Goal: Transaction & Acquisition: Purchase product/service

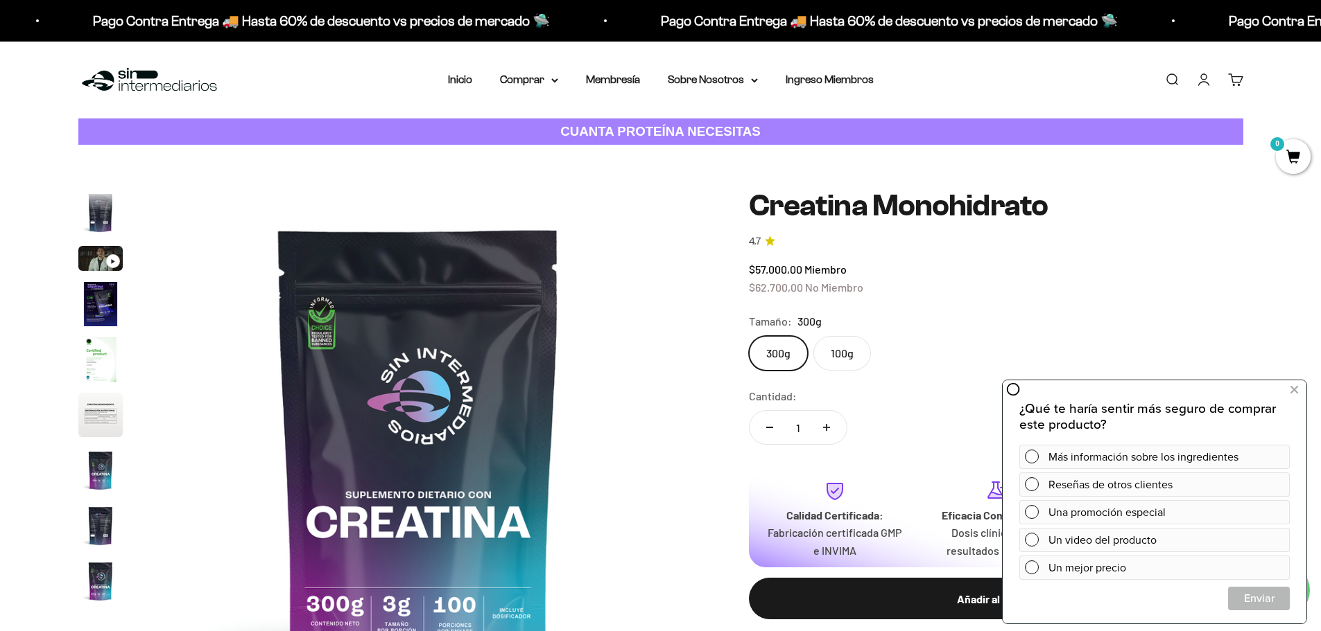
scroll to position [57, 0]
click at [1295, 389] on icon at bounding box center [1294, 390] width 8 height 18
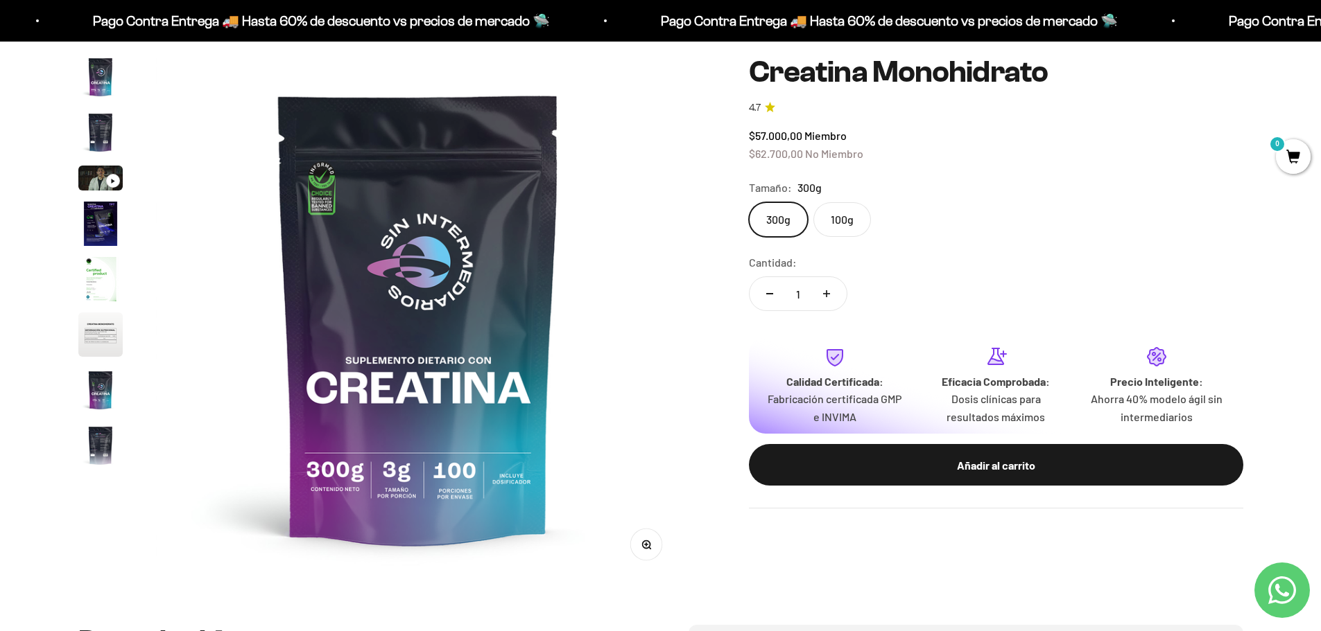
scroll to position [0, 0]
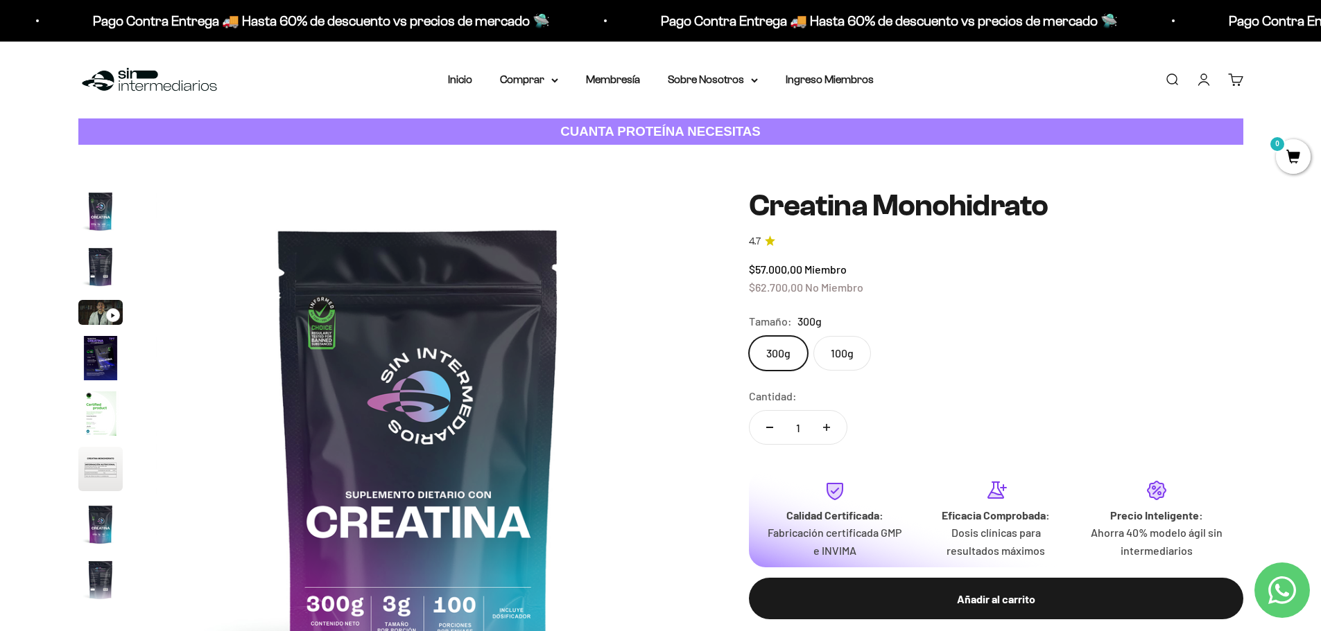
click at [99, 214] on img "Ir al artículo 1" at bounding box center [100, 211] width 44 height 44
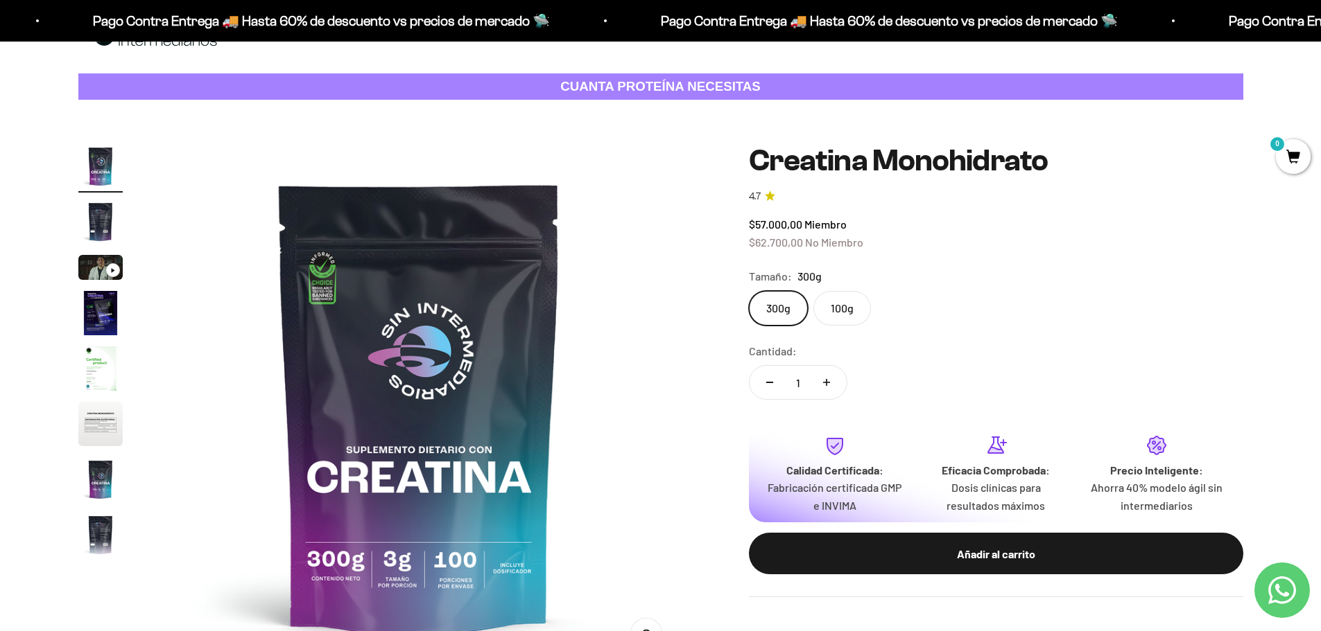
scroll to position [69, 0]
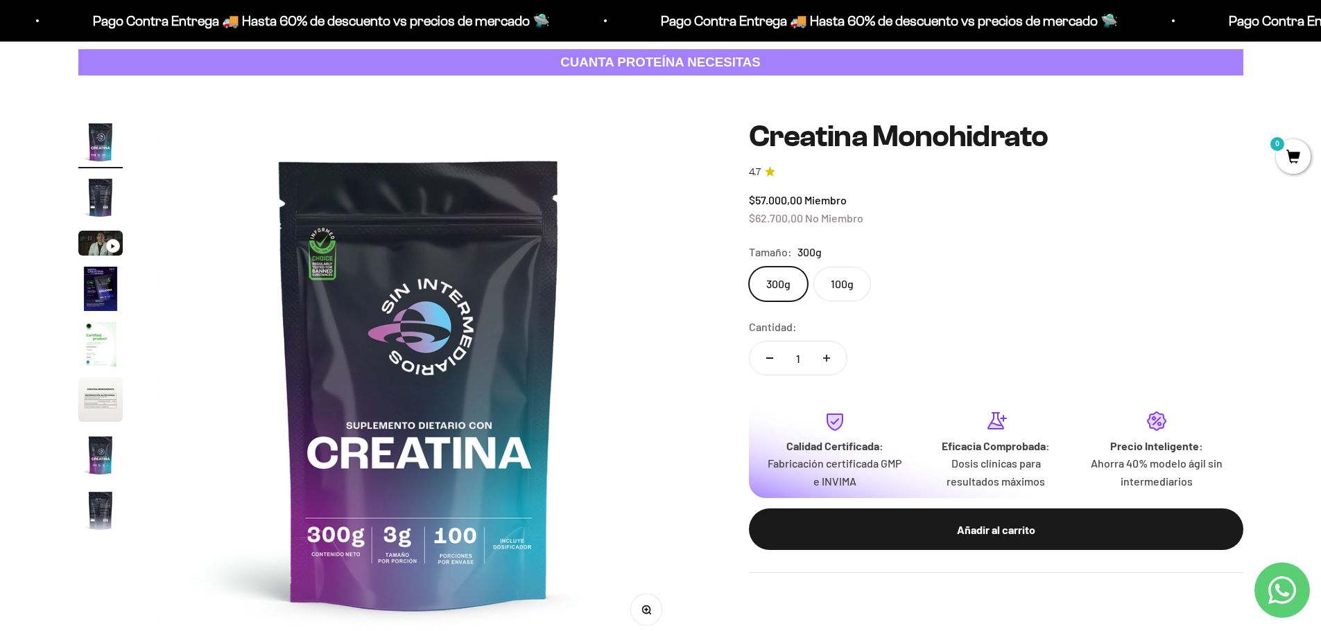
click at [101, 193] on img "Ir al artículo 2" at bounding box center [100, 197] width 44 height 44
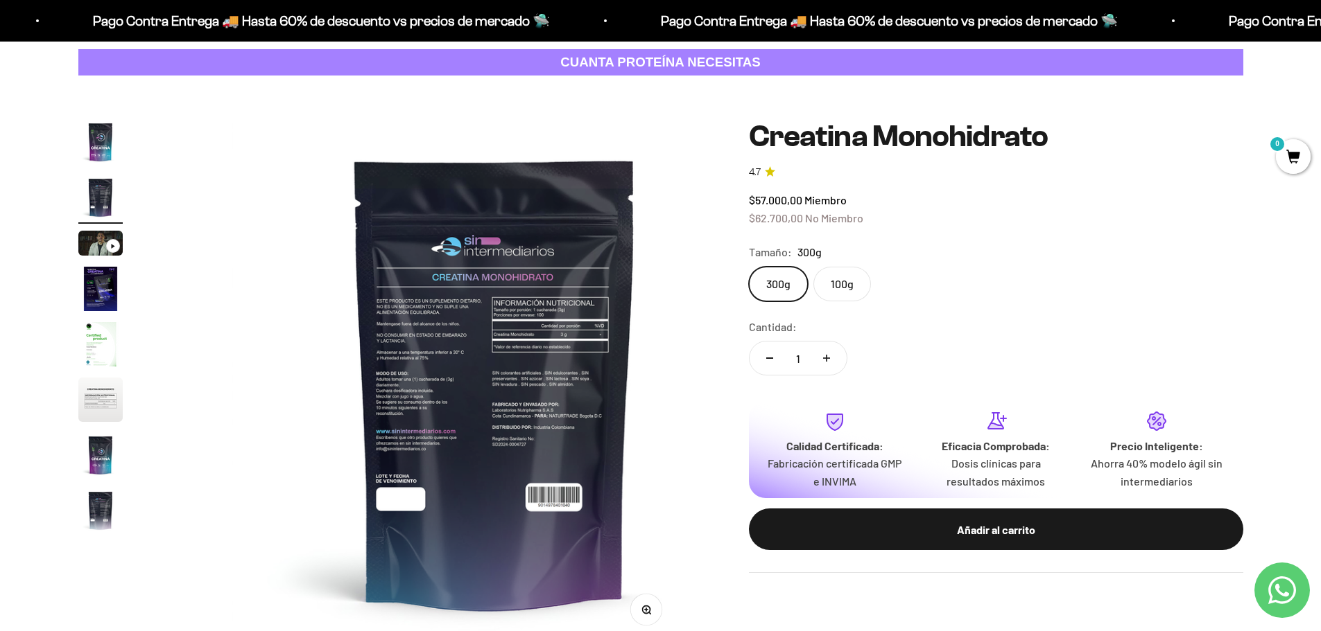
scroll to position [0, 543]
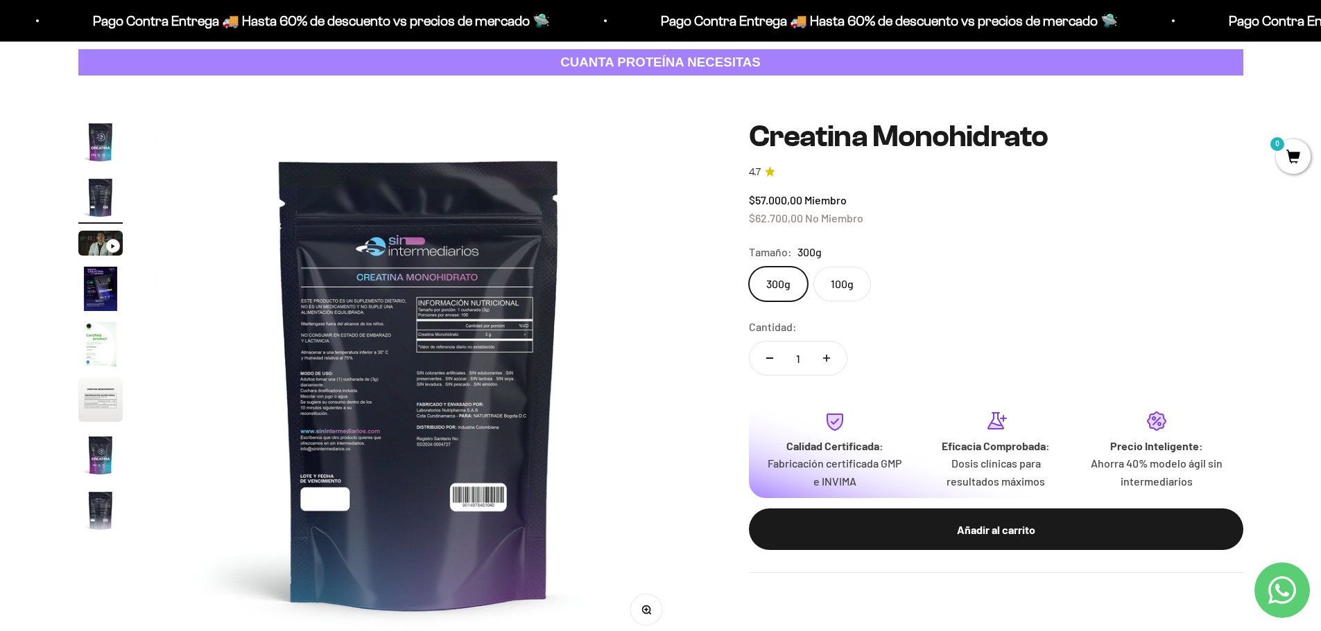
click at [87, 286] on img "Ir al artículo 4" at bounding box center [100, 289] width 44 height 44
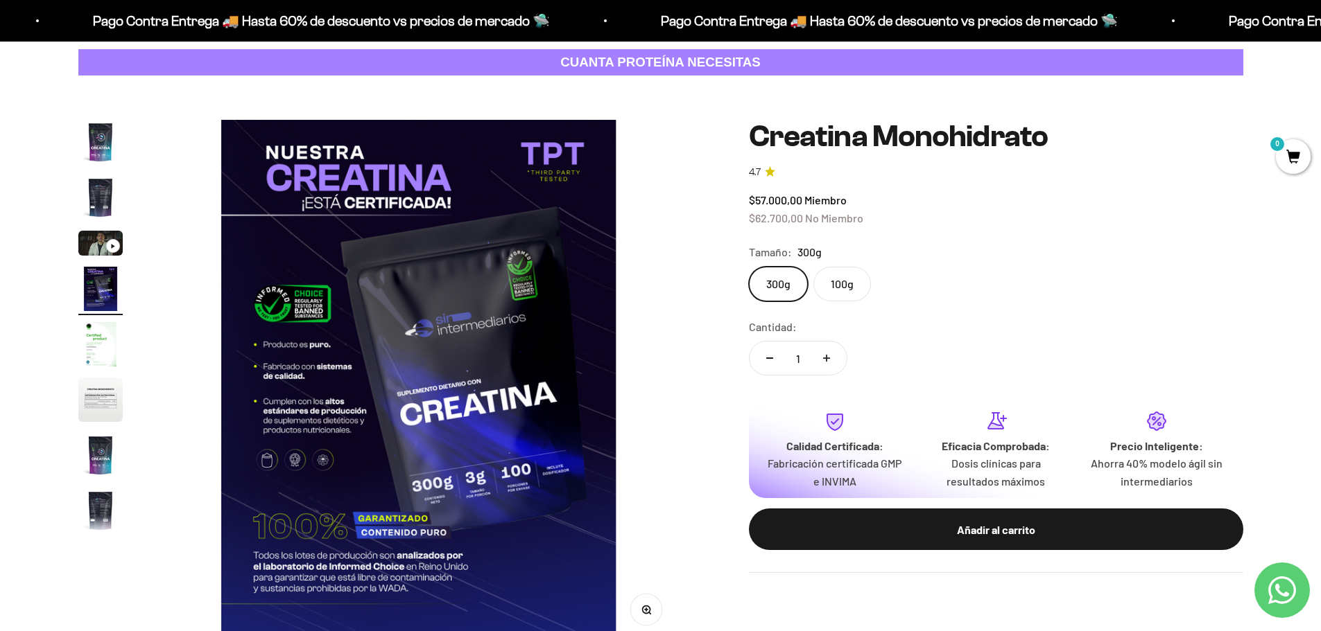
click at [90, 351] on img "Ir al artículo 5" at bounding box center [100, 344] width 44 height 44
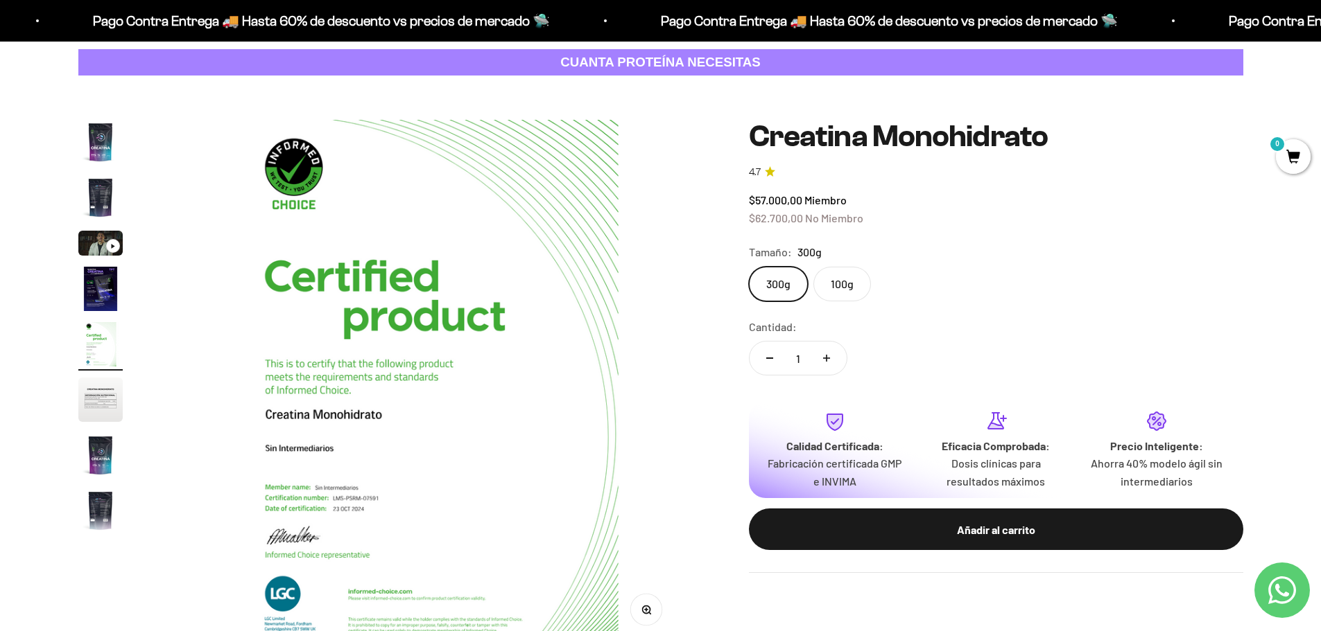
scroll to position [0, 2172]
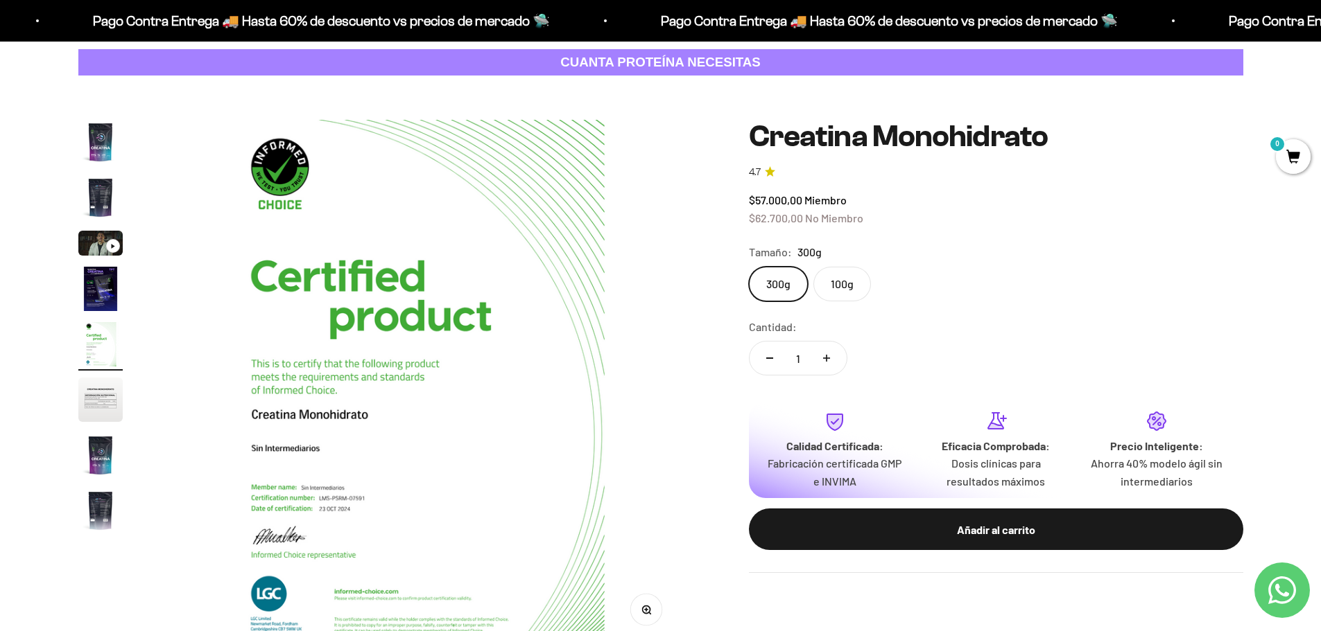
click at [114, 388] on img "Ir al artículo 6" at bounding box center [100, 400] width 44 height 44
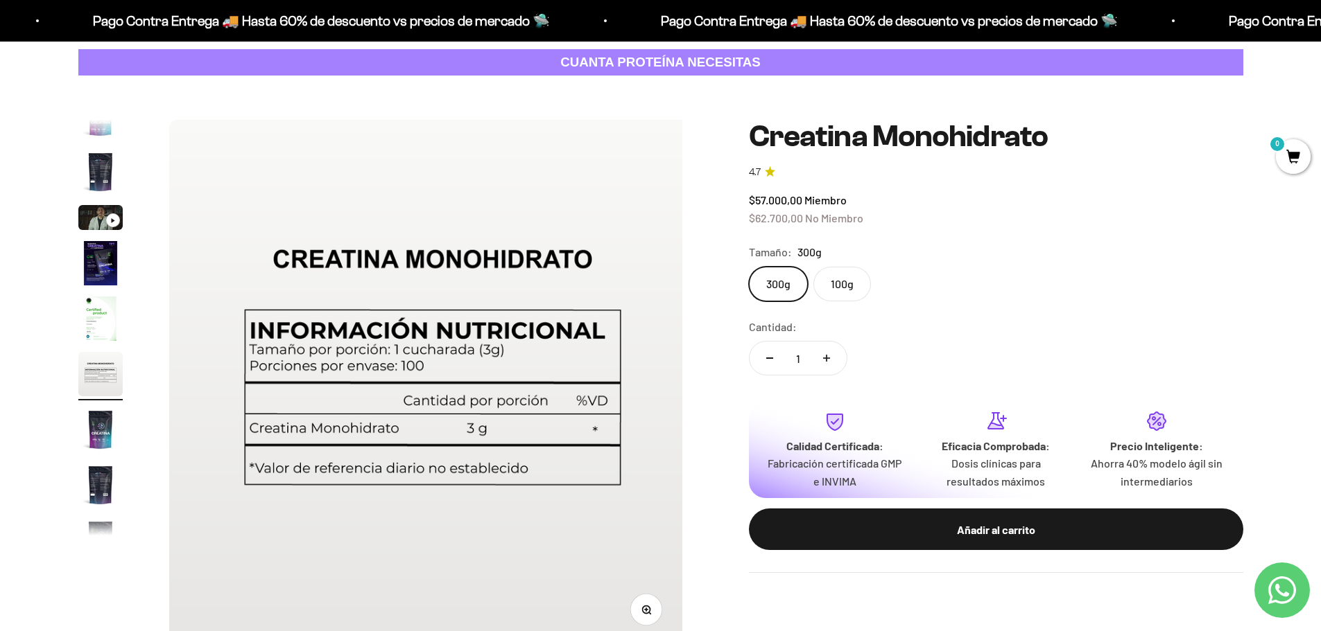
scroll to position [0, 2714]
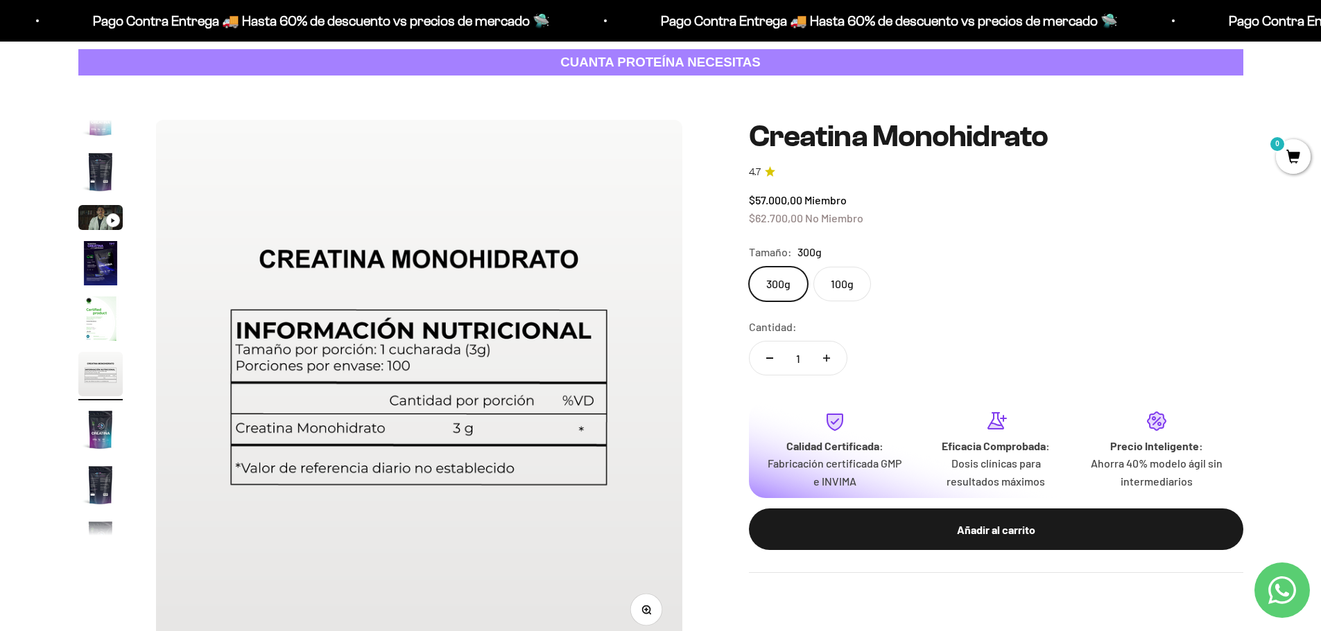
click at [106, 337] on img "Ir al artículo 5" at bounding box center [100, 319] width 44 height 44
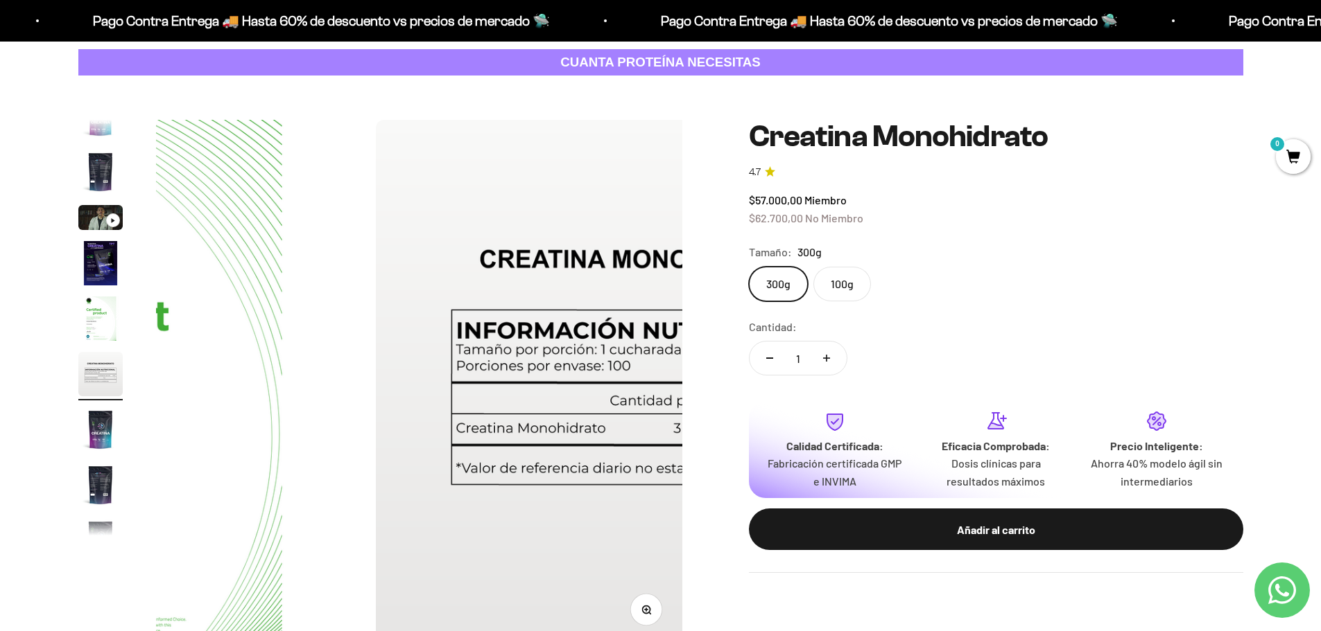
scroll to position [0, 0]
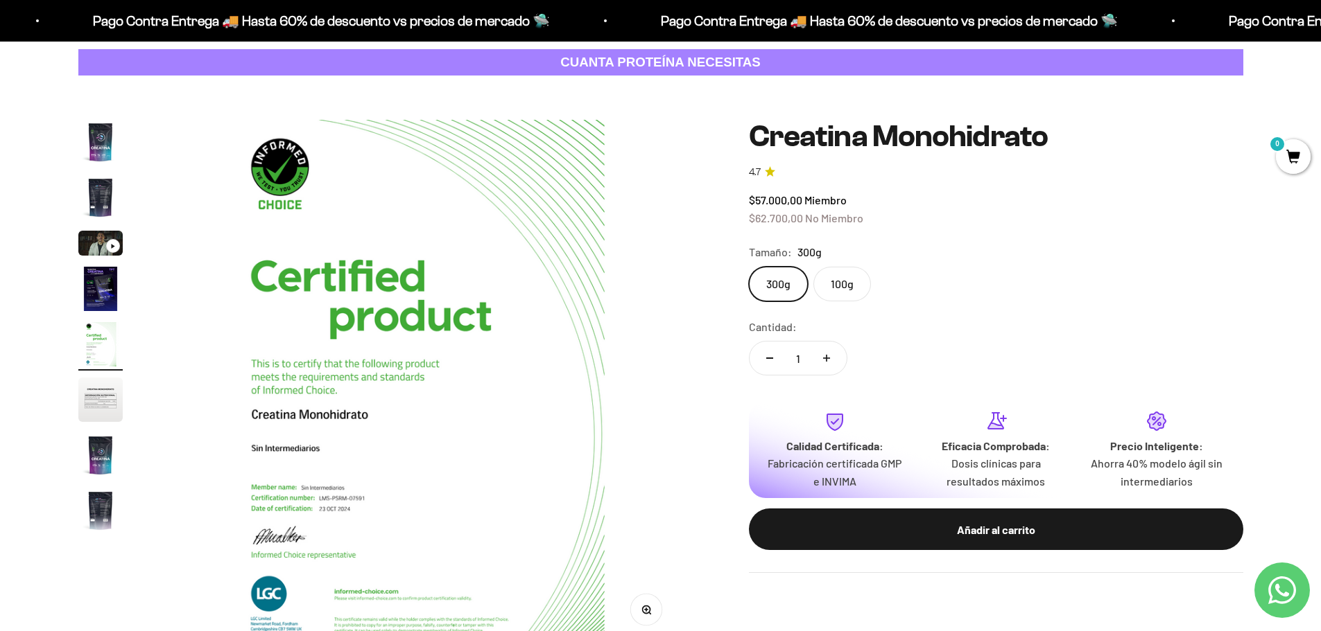
click at [106, 451] on img "Ir al artículo 7" at bounding box center [100, 455] width 44 height 44
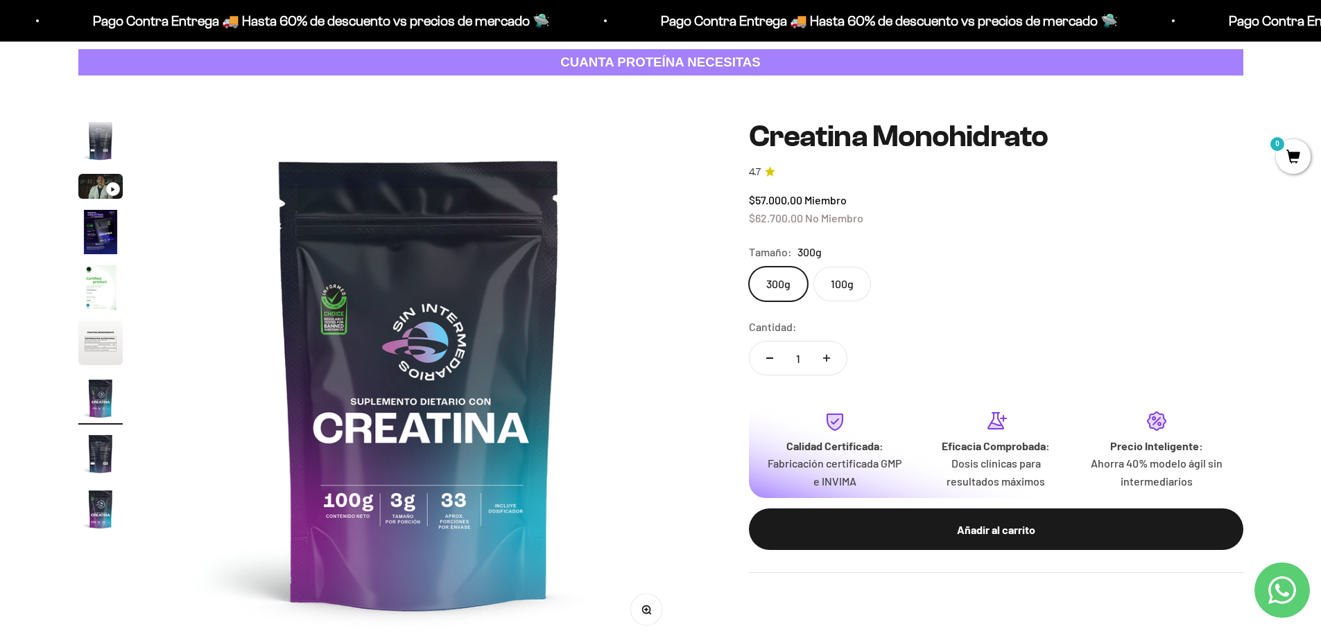
click at [101, 514] on img "Ir al artículo 9" at bounding box center [100, 509] width 44 height 44
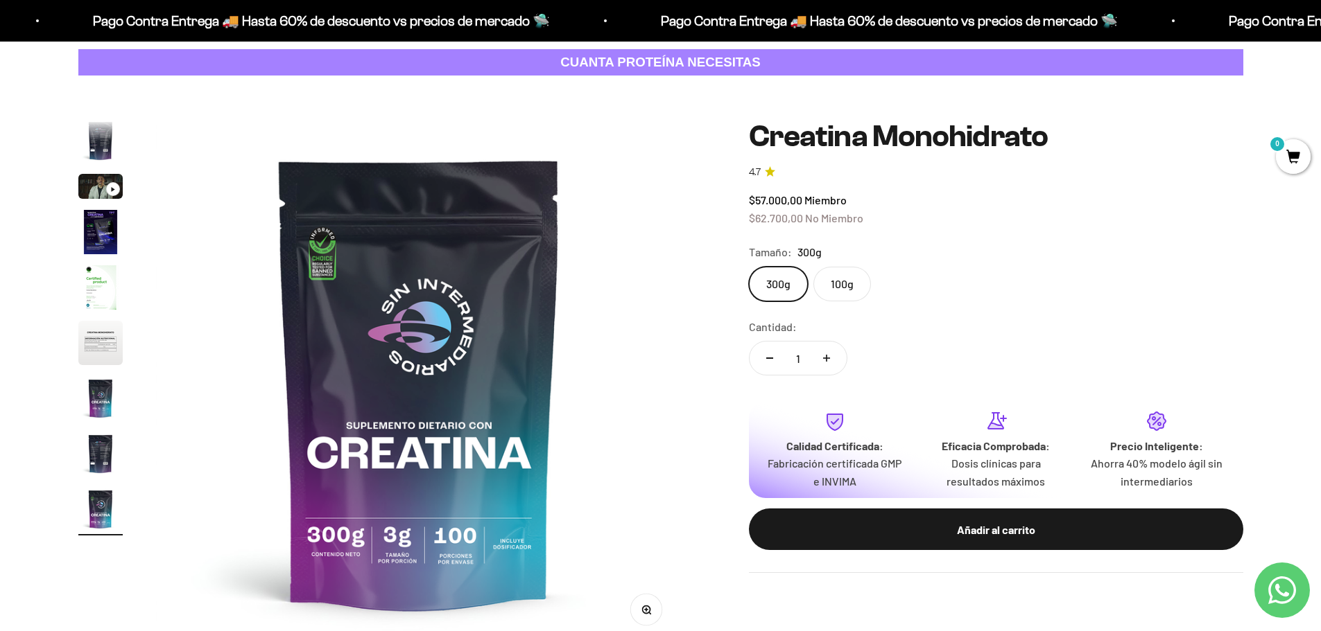
click at [98, 471] on img "Ir al artículo 8" at bounding box center [100, 454] width 44 height 44
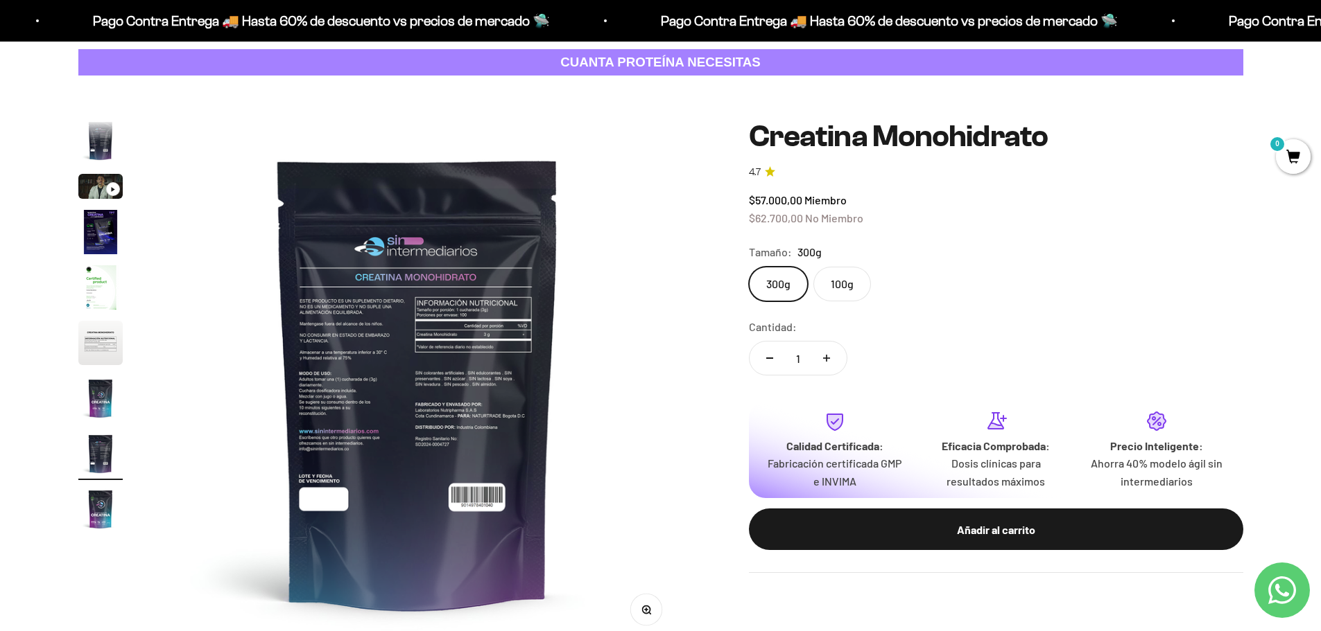
scroll to position [0, 3800]
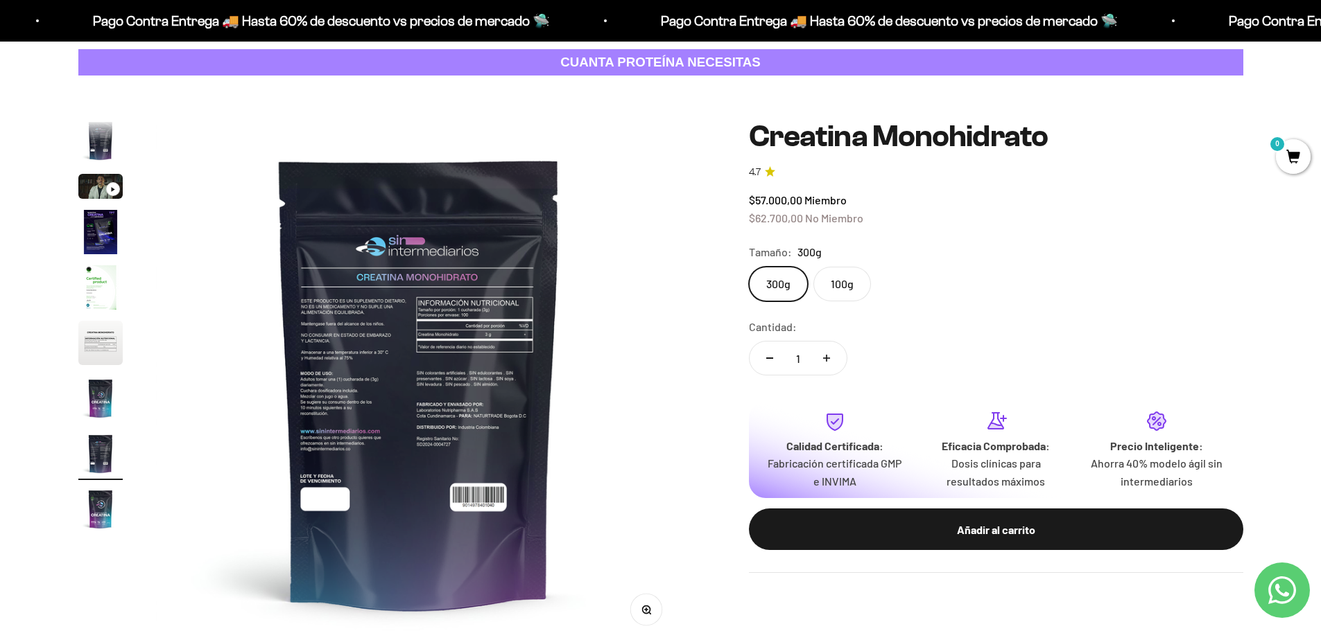
click at [324, 360] on img at bounding box center [419, 383] width 526 height 526
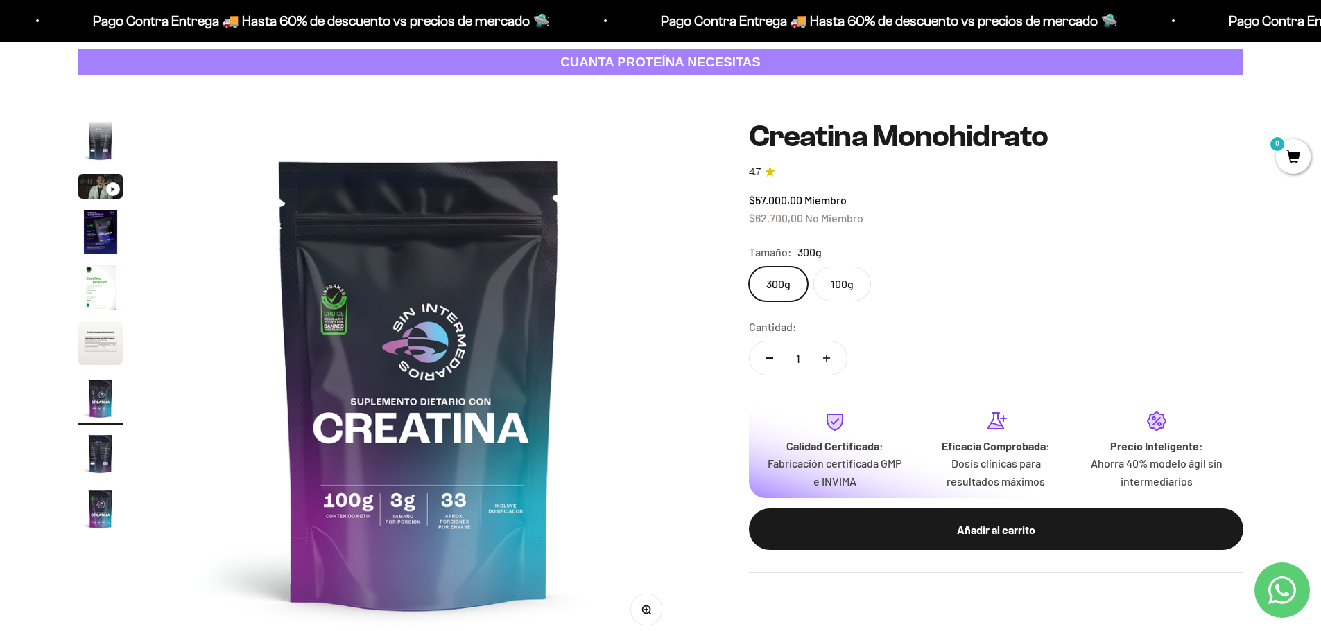
click at [99, 356] on img "Ir al artículo 6" at bounding box center [100, 343] width 44 height 44
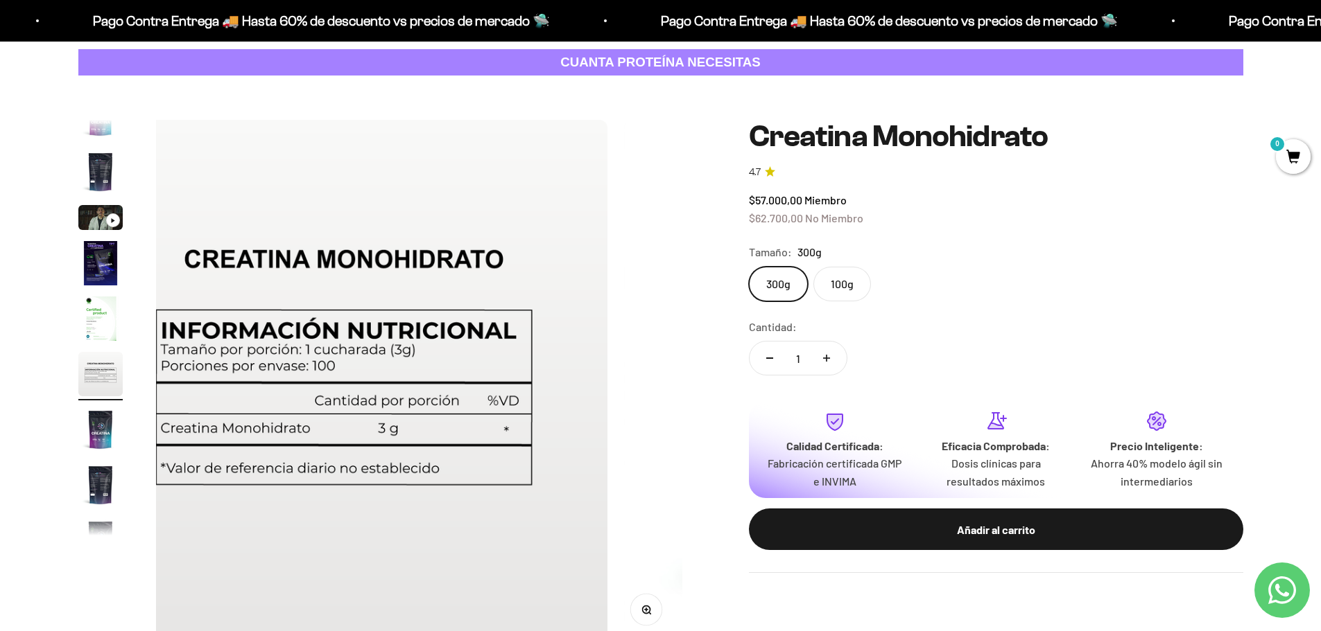
scroll to position [0, 2714]
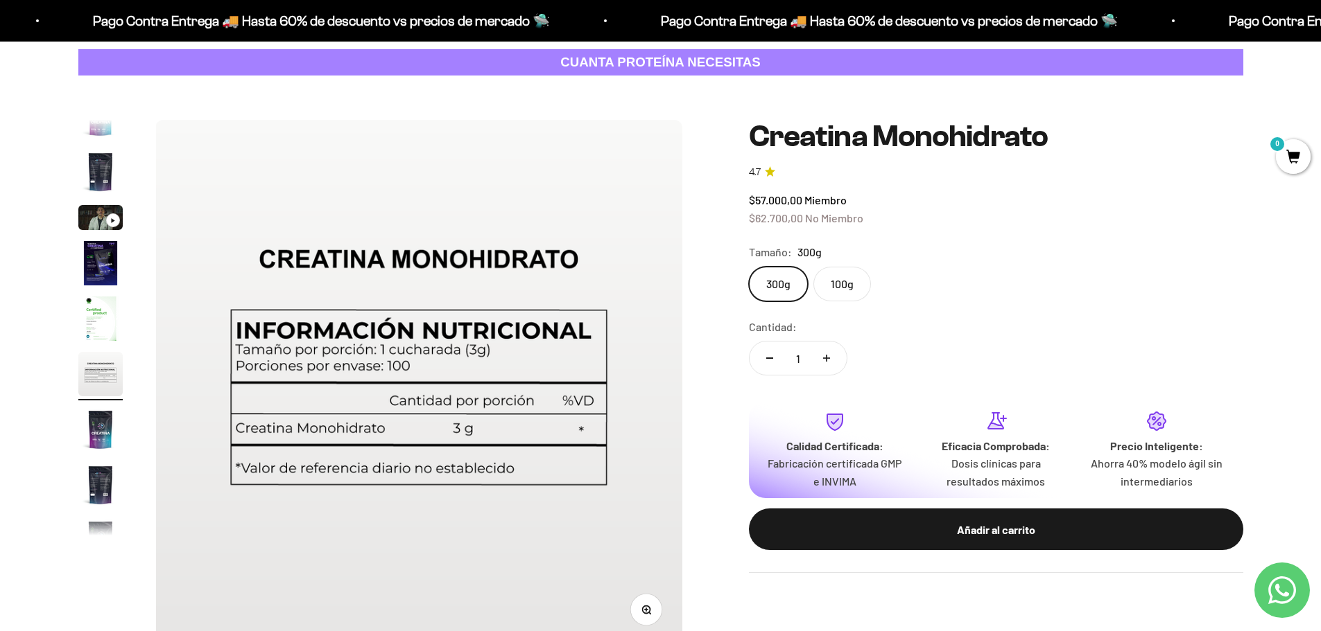
click at [99, 293] on page-dots at bounding box center [100, 328] width 44 height 416
click at [97, 306] on img "Ir al artículo 5" at bounding box center [100, 319] width 44 height 44
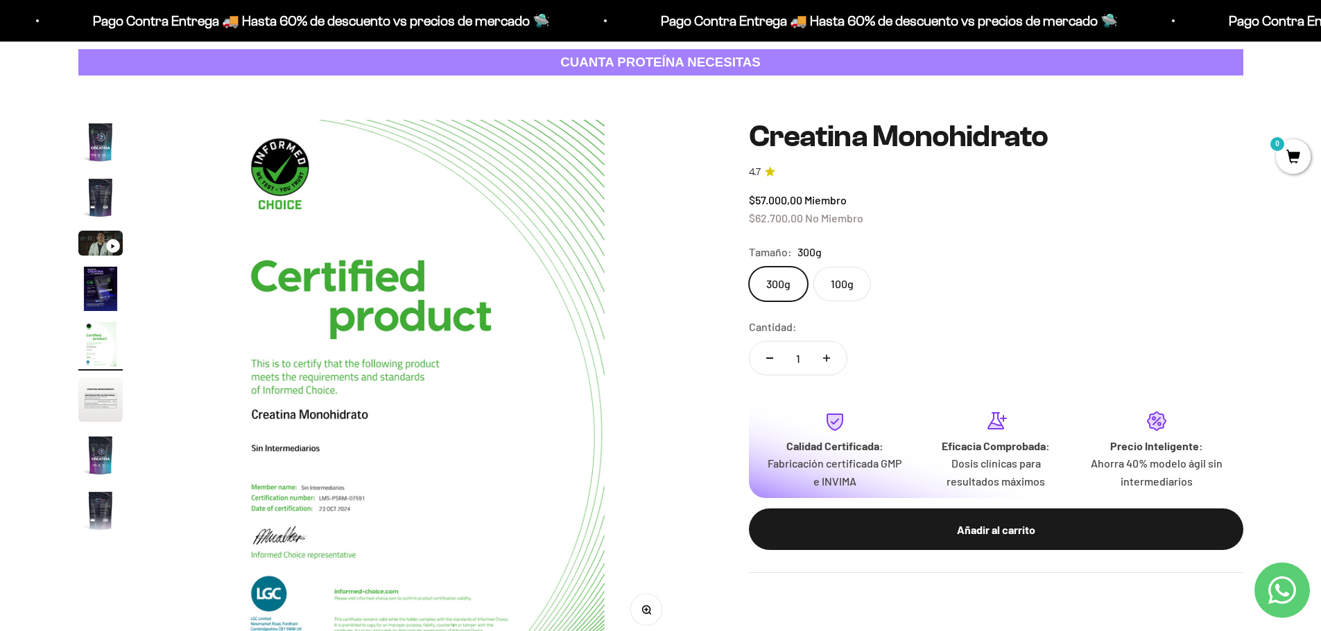
click at [97, 262] on page-dots at bounding box center [100, 328] width 44 height 416
click at [98, 287] on img "Ir al artículo 4" at bounding box center [100, 289] width 44 height 44
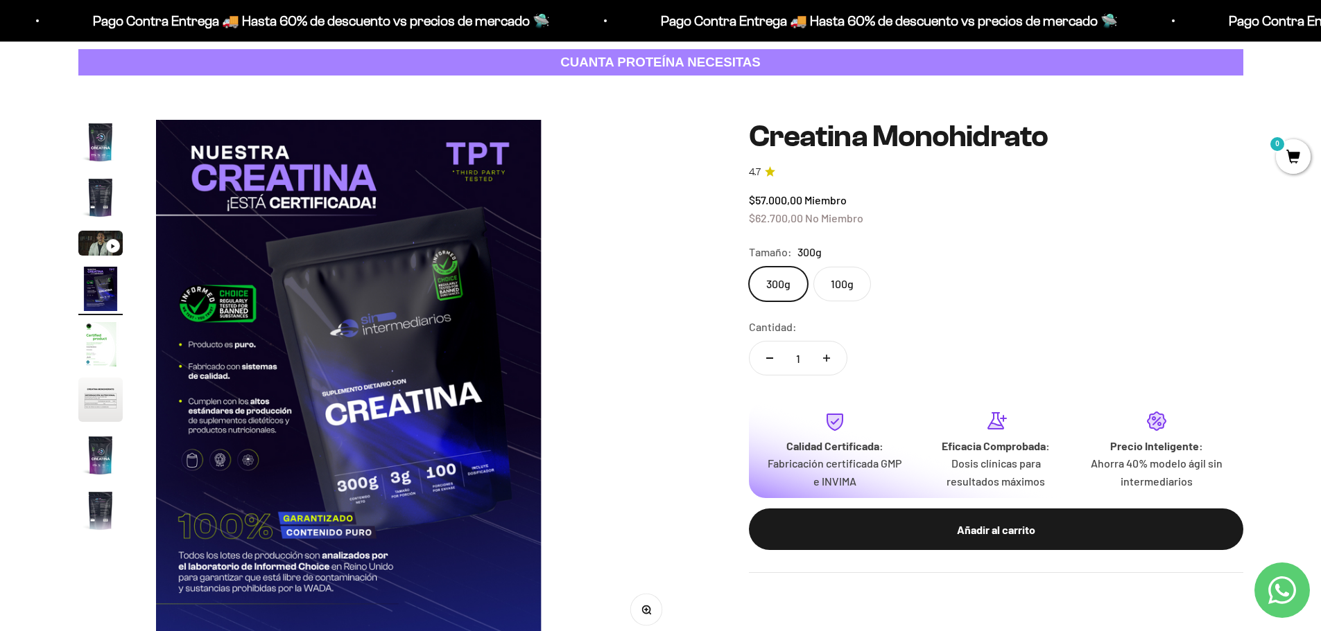
scroll to position [0, 1629]
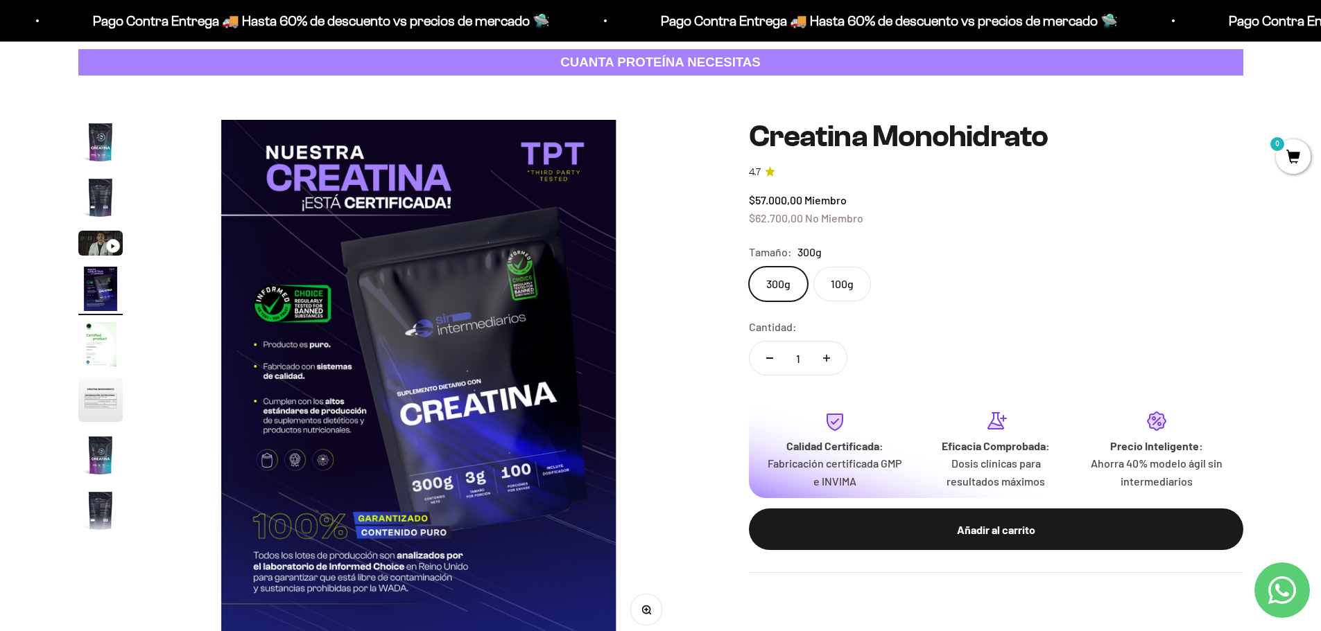
click at [94, 152] on img "Ir al artículo 1" at bounding box center [100, 142] width 44 height 44
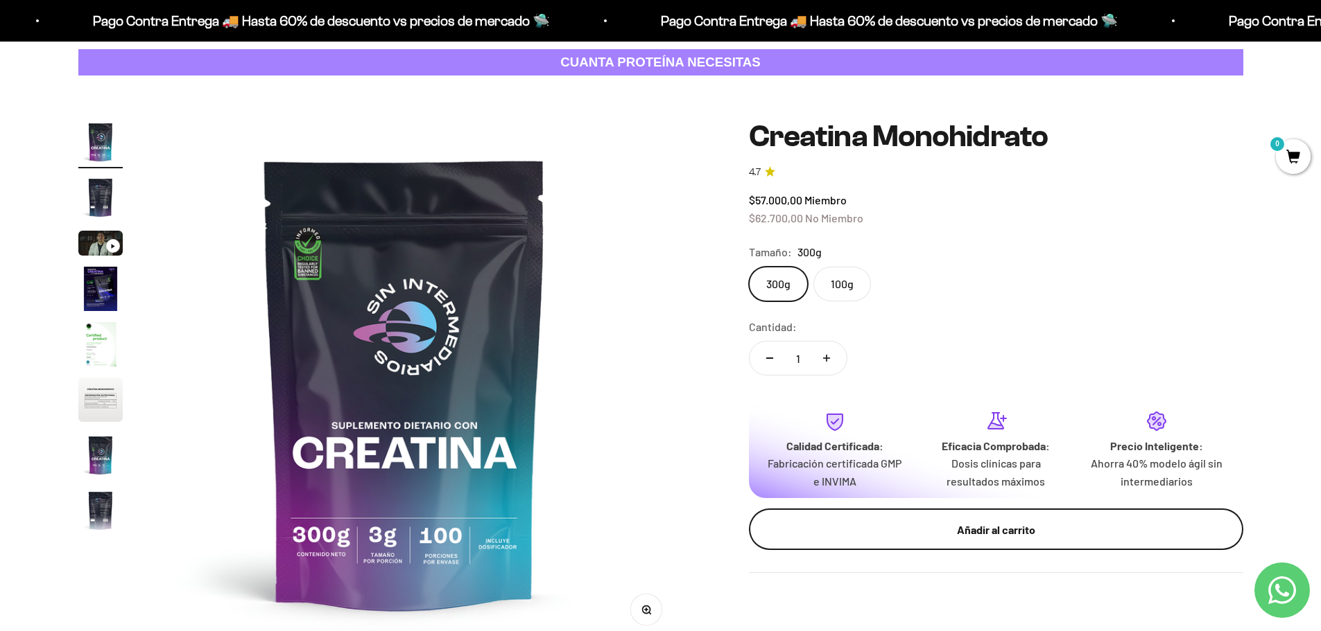
scroll to position [0, 0]
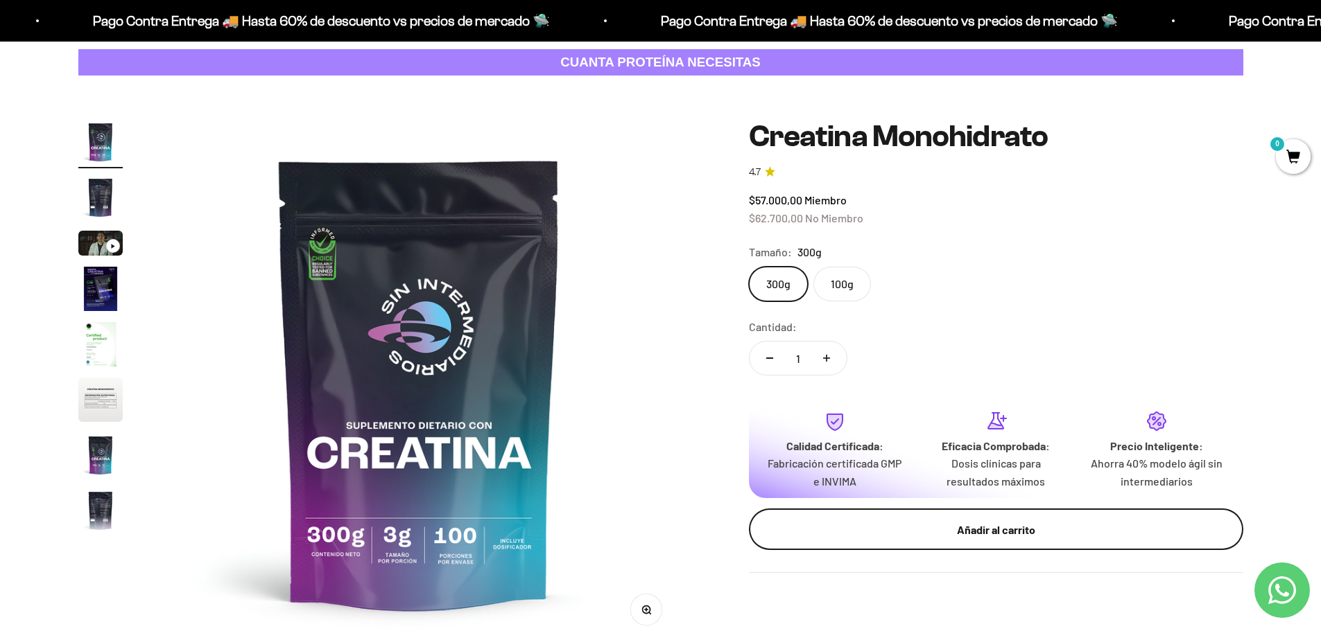
click at [903, 525] on div "Añadir al carrito" at bounding box center [995, 530] width 439 height 18
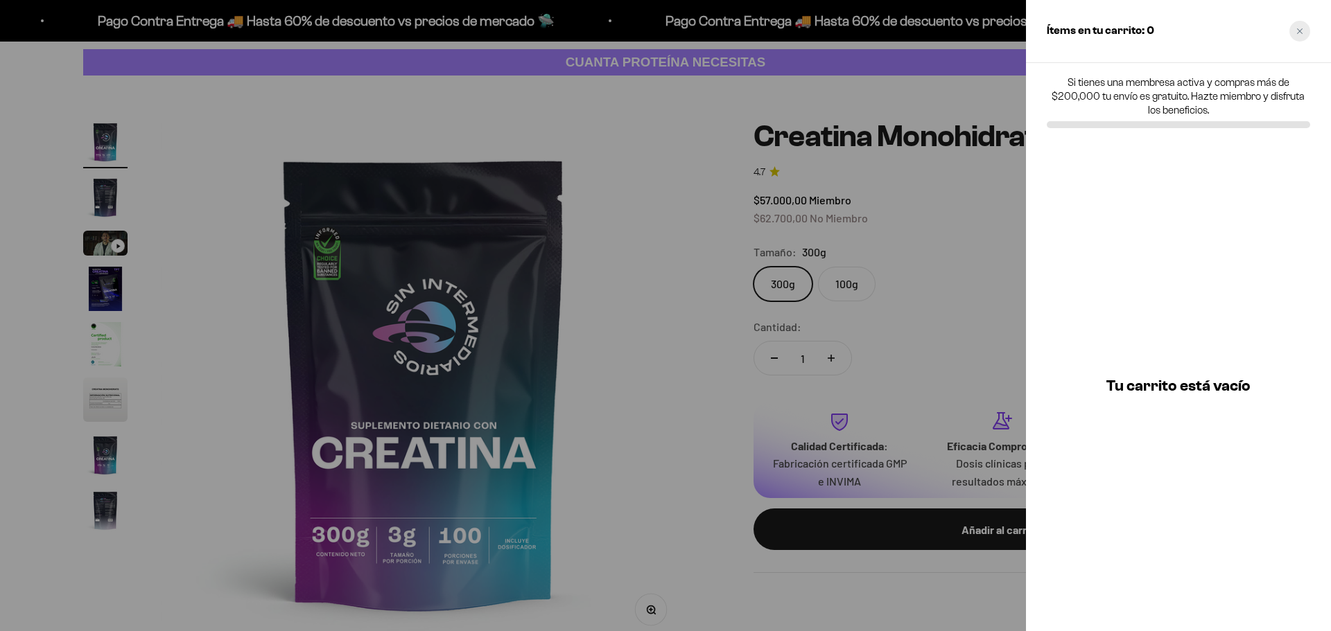
click at [1300, 34] on icon "Close cart" at bounding box center [1299, 31] width 7 height 7
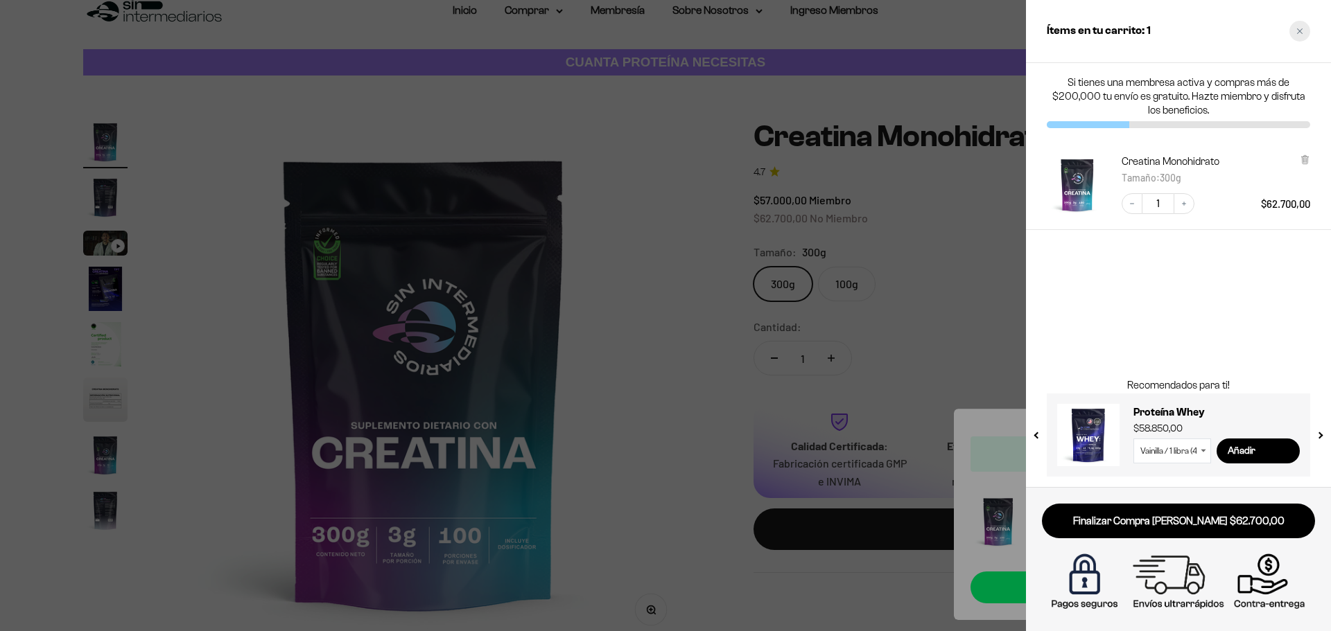
click at [1302, 36] on div "Close cart" at bounding box center [1299, 31] width 21 height 21
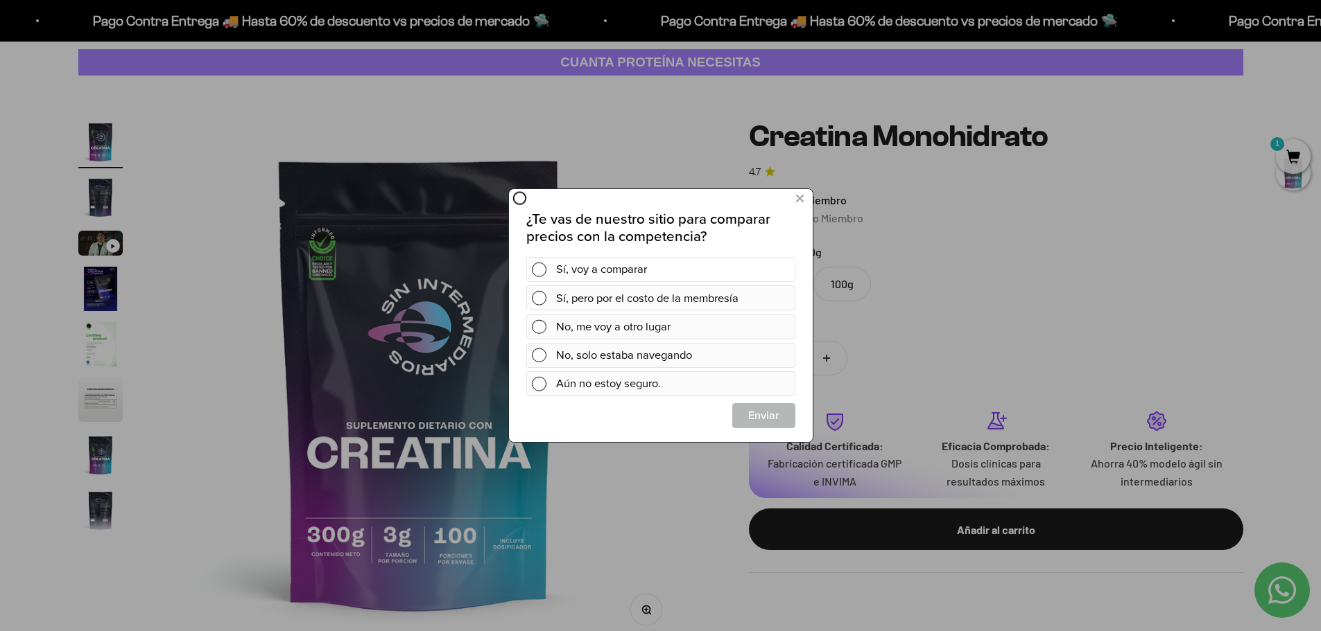
click at [700, 270] on div "Sí, voy a comparar" at bounding box center [672, 269] width 234 height 25
click at [751, 415] on span "Cerrar" at bounding box center [763, 415] width 62 height 25
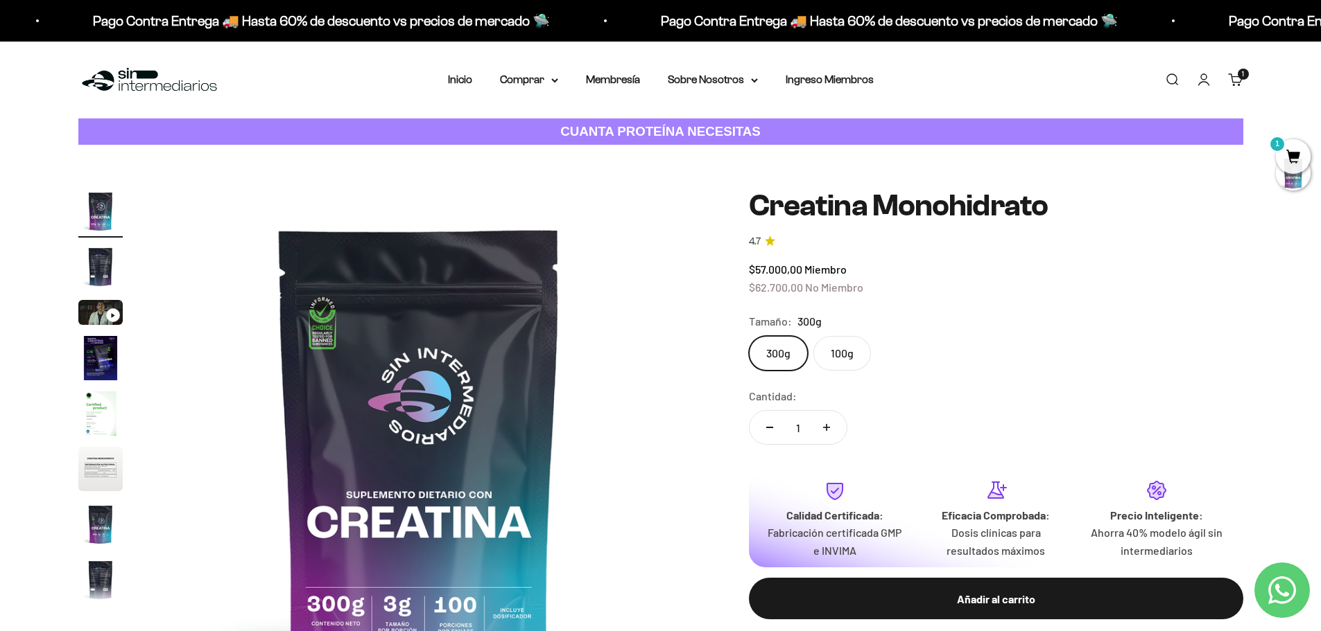
click at [647, 79] on nav "Inicio Comprar Proteínas Ver Todos Whey Iso Vegan" at bounding box center [661, 80] width 426 height 18
click at [629, 79] on link "Membresía" at bounding box center [613, 79] width 54 height 12
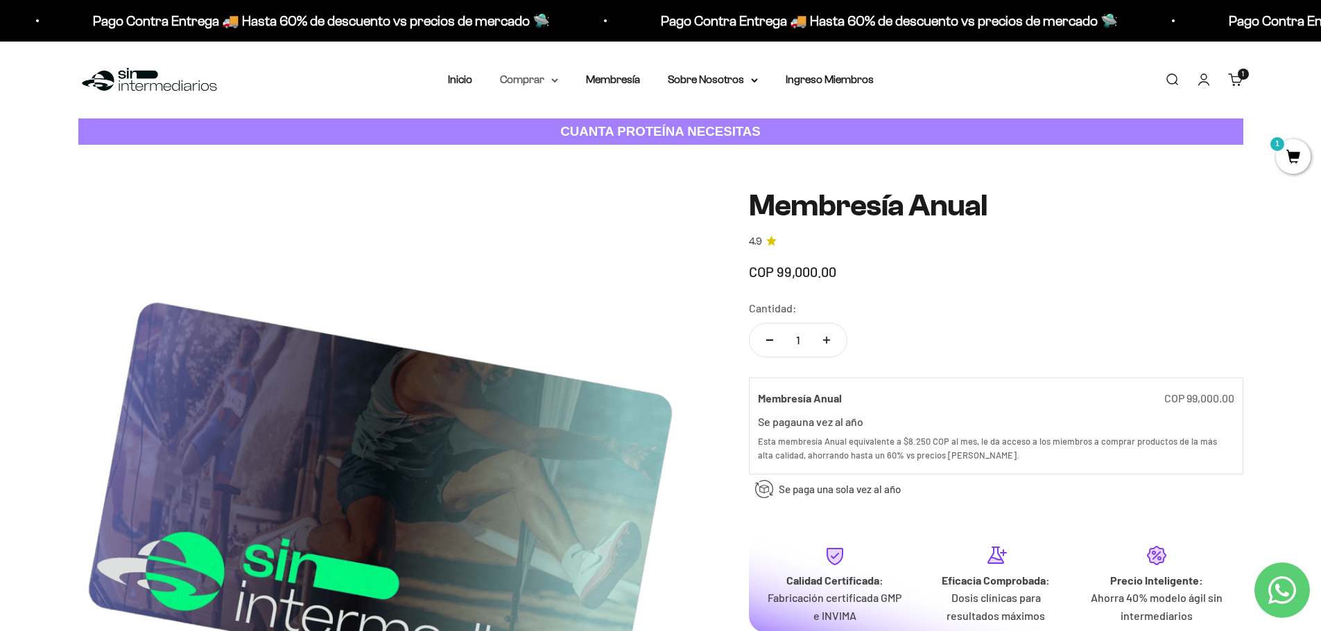
click at [549, 80] on summary "Comprar" at bounding box center [529, 80] width 58 height 18
click at [560, 127] on summary "Proteínas" at bounding box center [565, 124] width 114 height 18
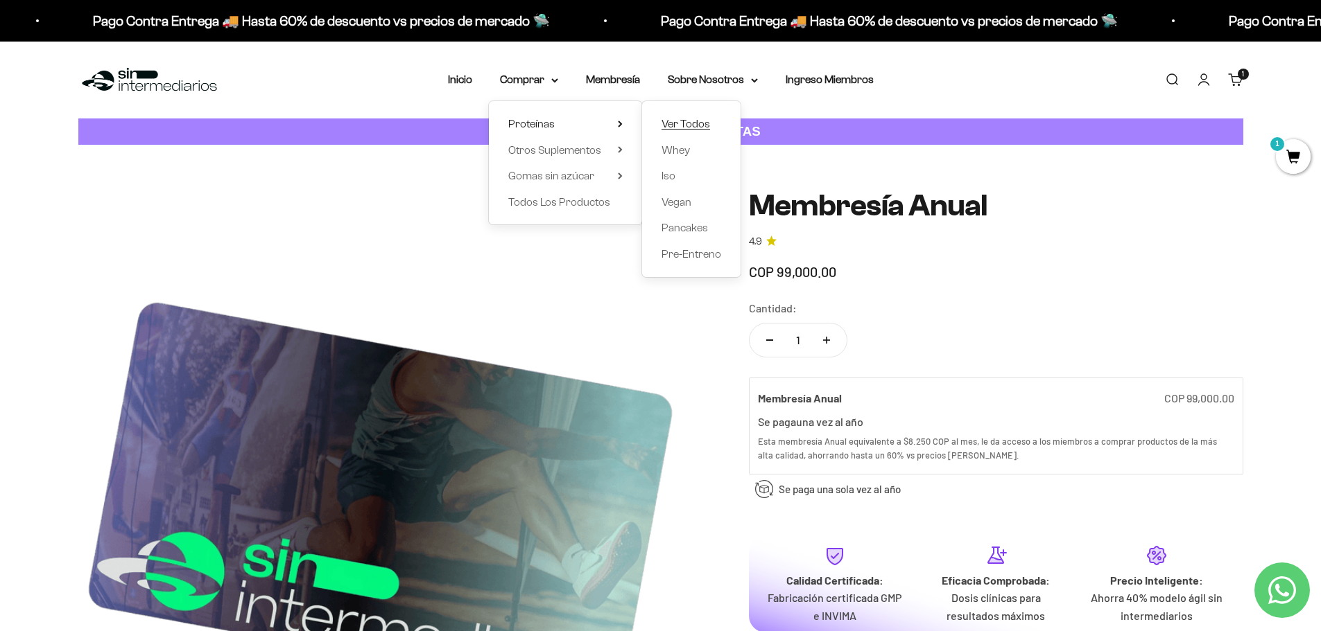
click at [699, 120] on span "Ver Todos" at bounding box center [685, 124] width 49 height 12
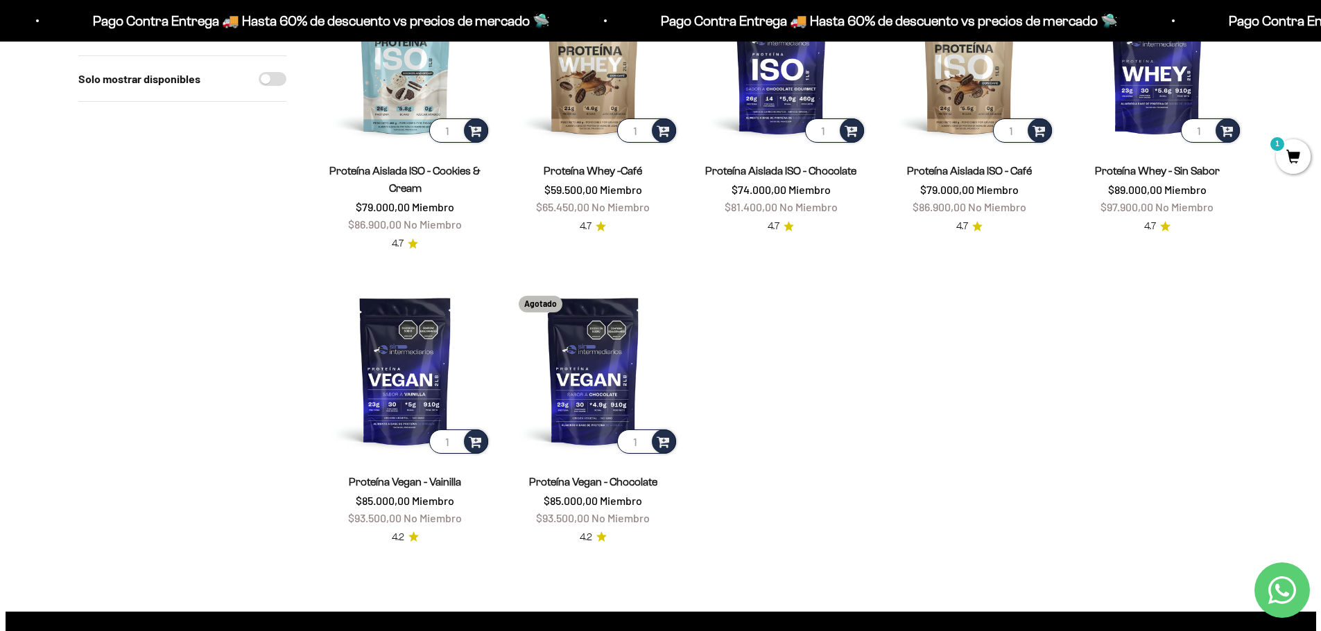
scroll to position [624, 0]
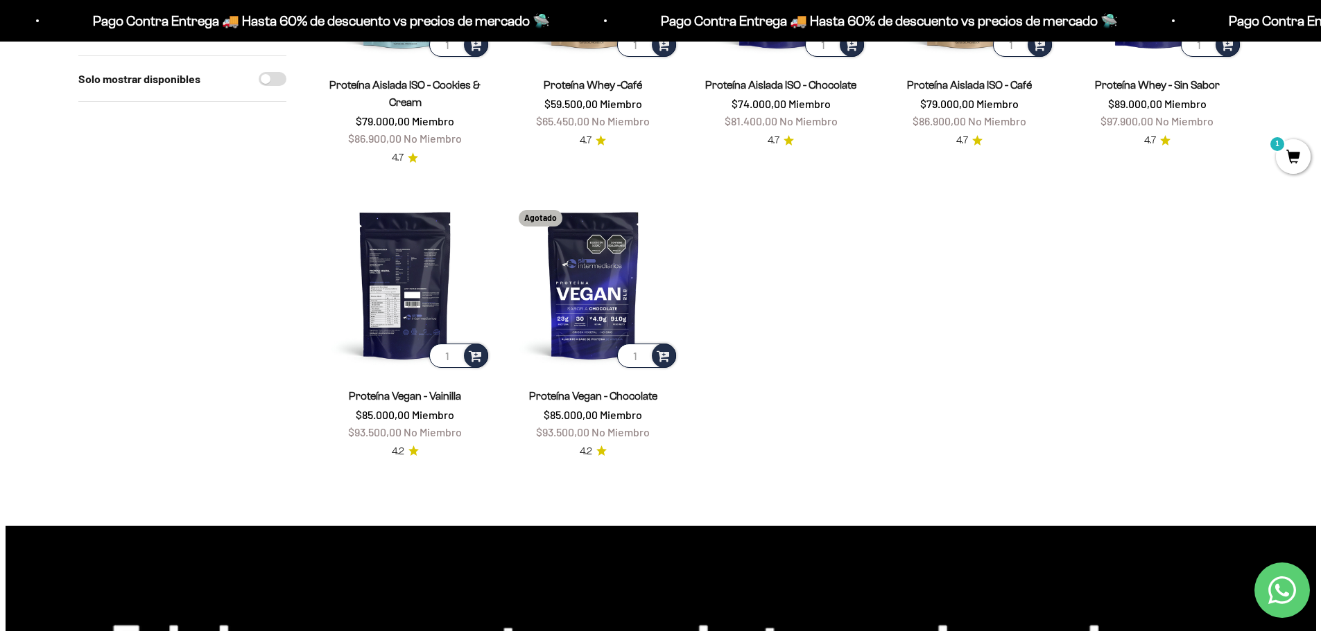
click at [394, 290] on img at bounding box center [405, 284] width 171 height 171
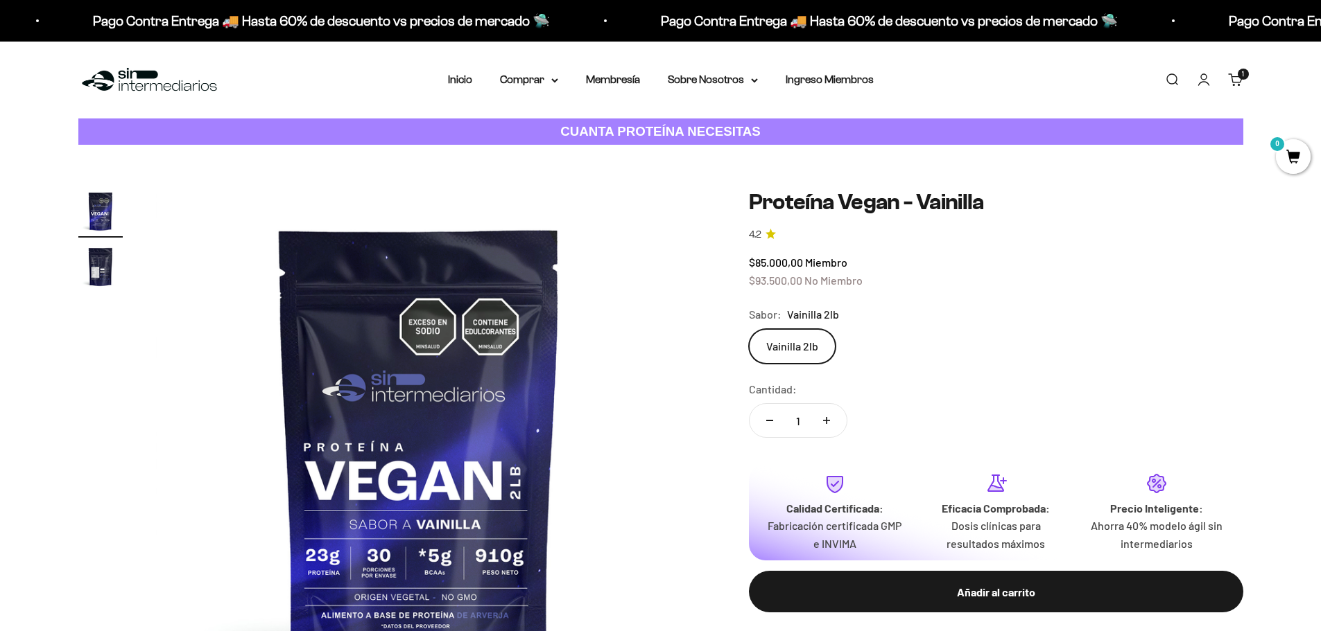
click at [94, 267] on img "Ir al artículo 2" at bounding box center [100, 267] width 44 height 44
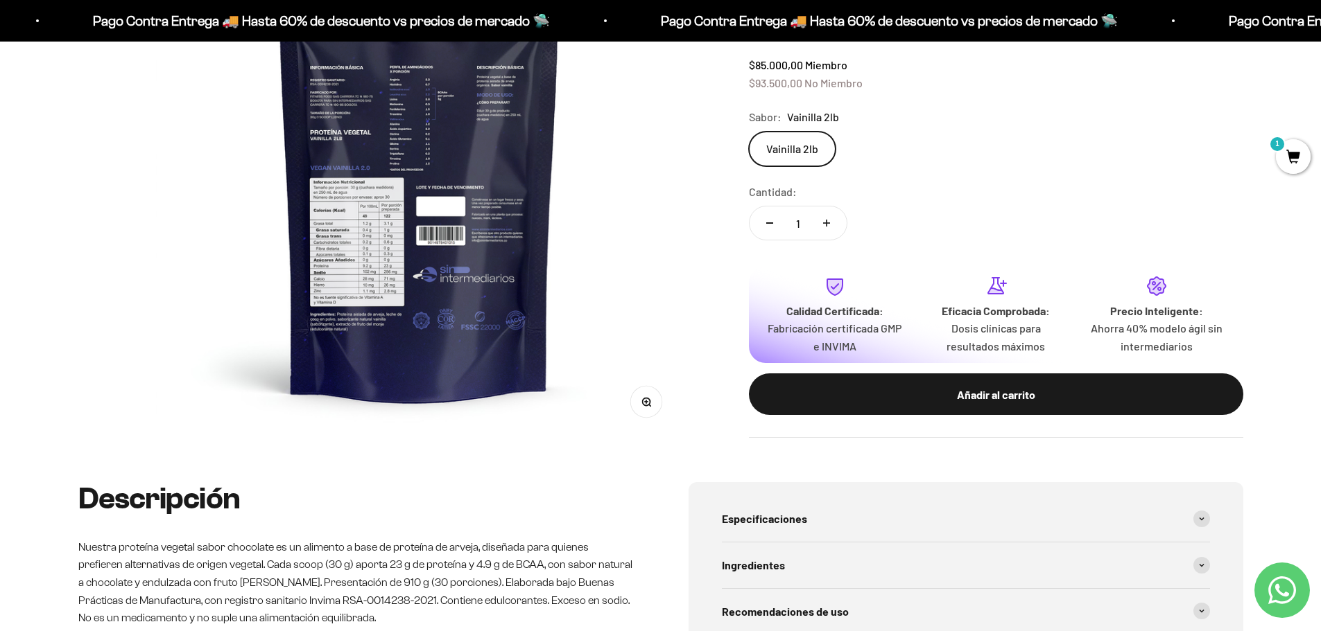
scroll to position [208, 0]
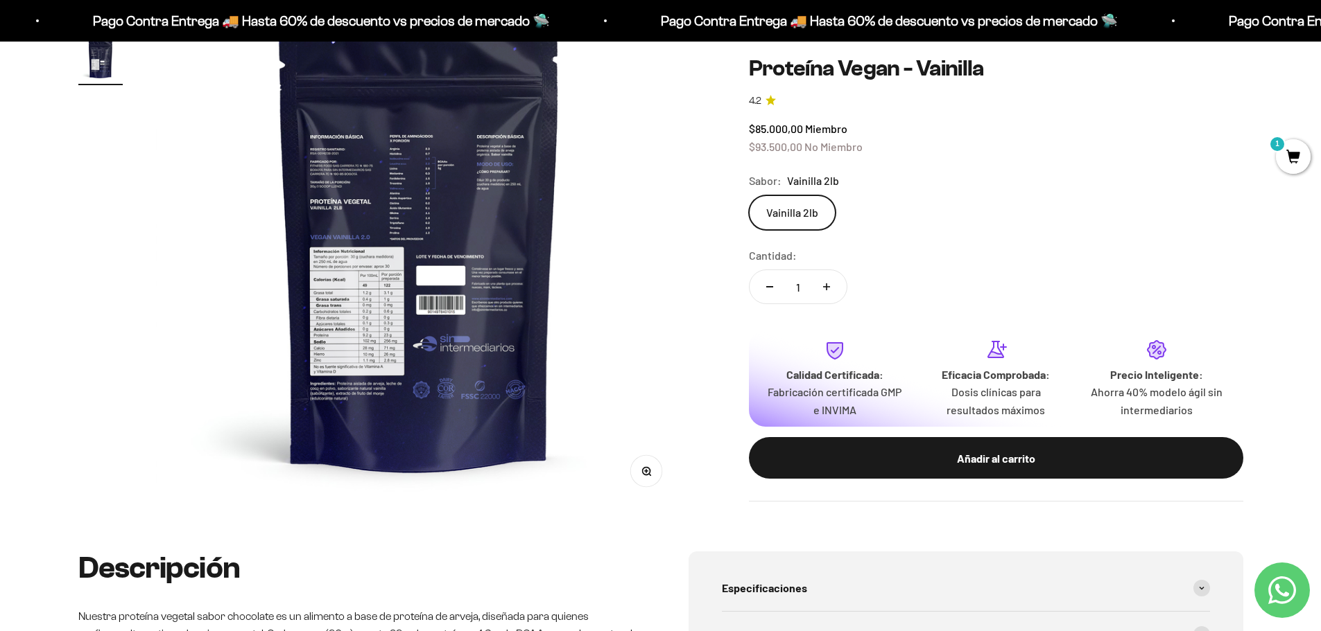
click at [350, 286] on img at bounding box center [419, 244] width 526 height 526
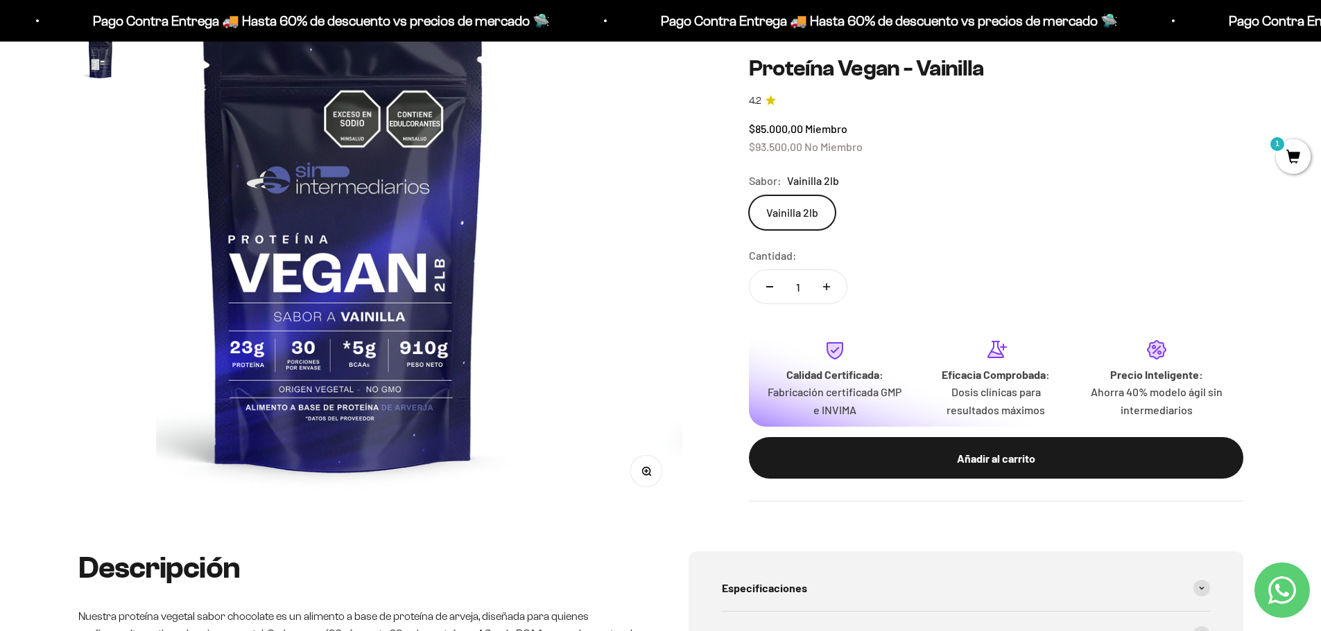
scroll to position [0, 0]
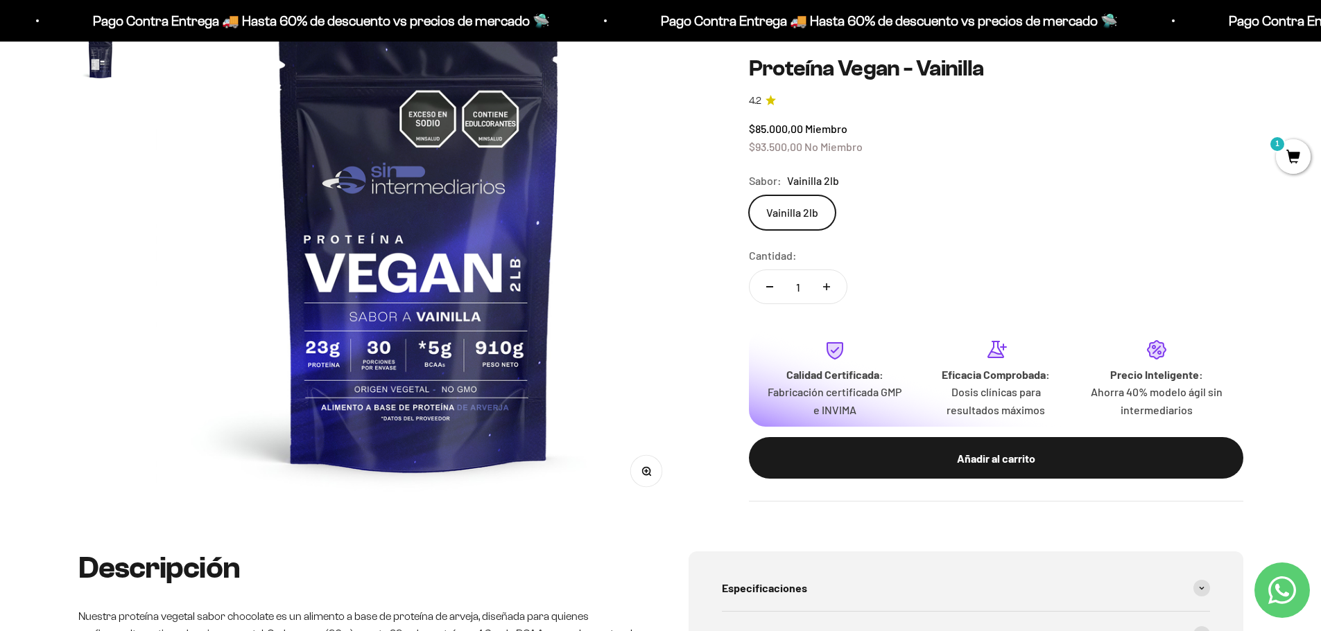
click at [613, 318] on img at bounding box center [419, 244] width 526 height 526
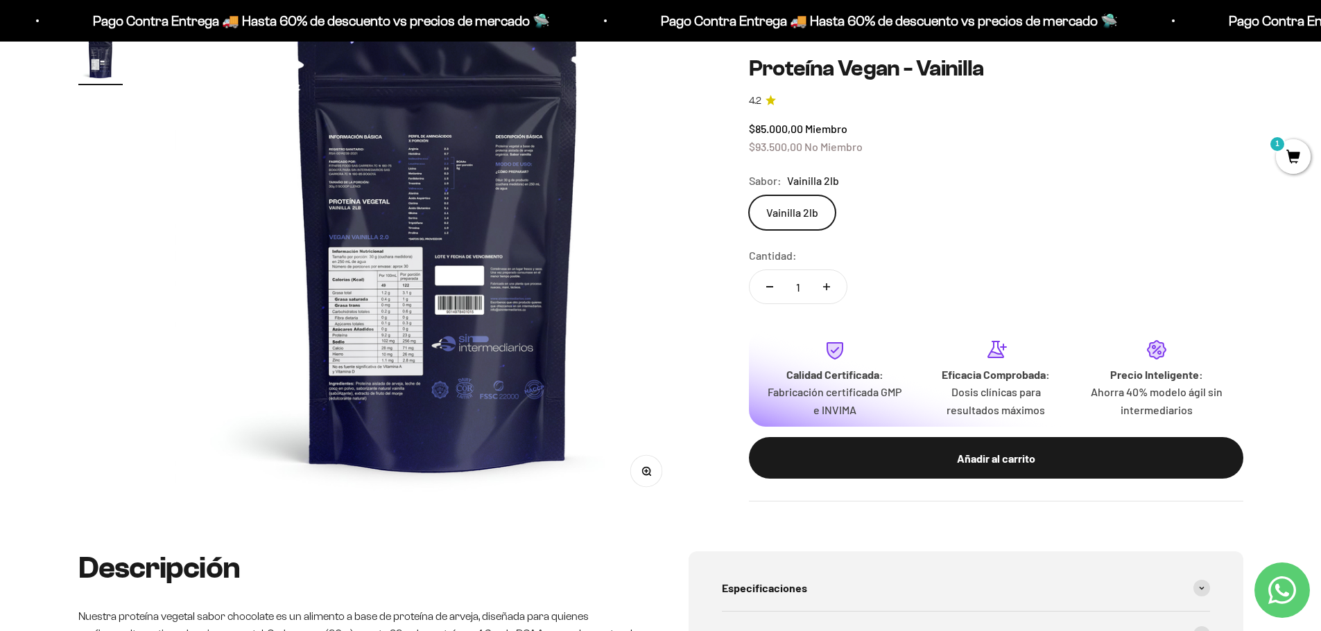
scroll to position [0, 543]
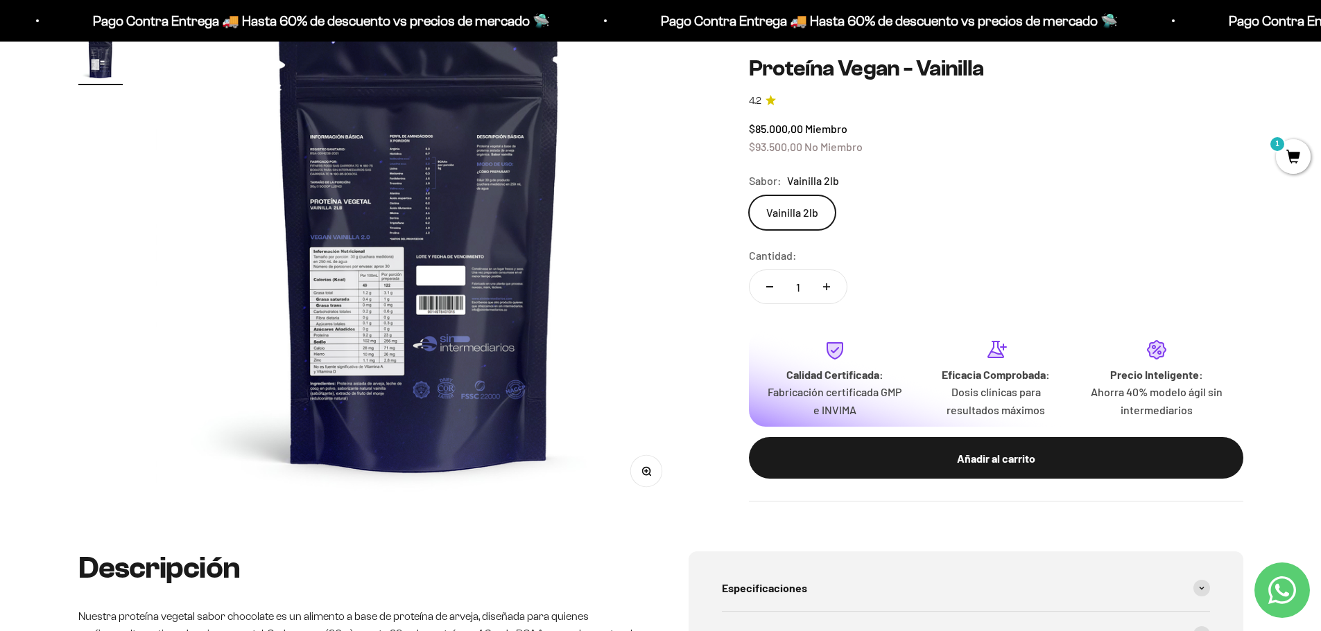
click at [651, 471] on button "Zoom" at bounding box center [645, 471] width 31 height 31
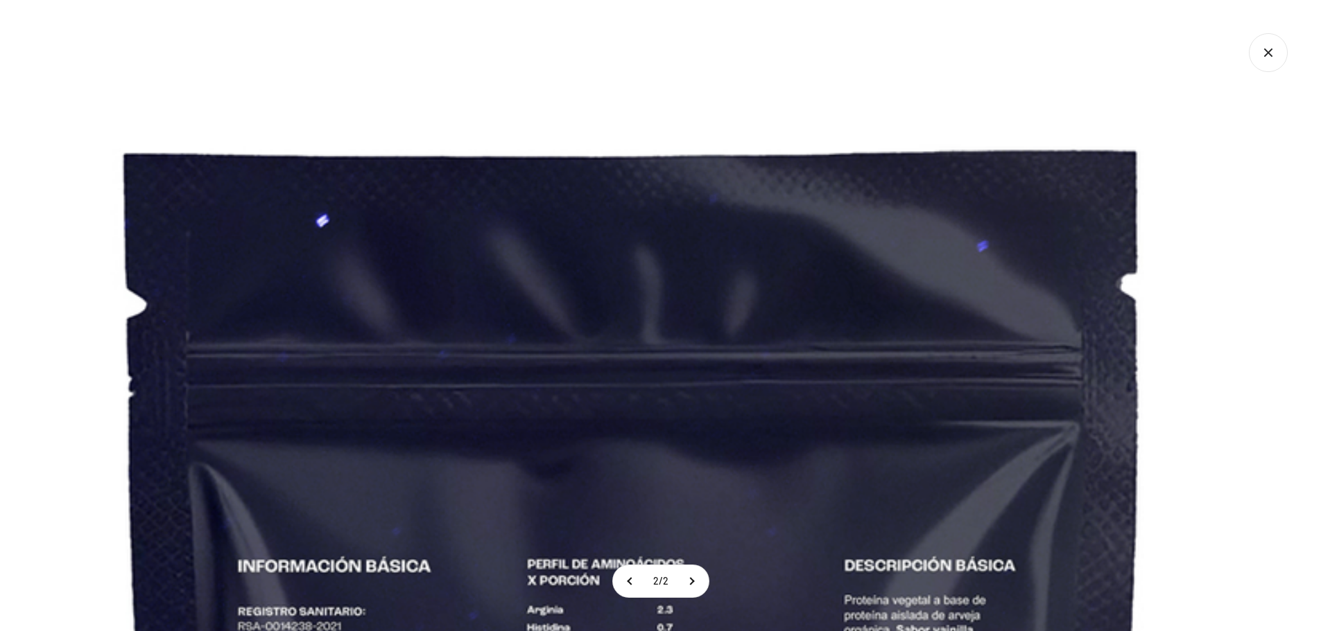
click at [1278, 65] on icon "Cerrar galería" at bounding box center [1267, 52] width 39 height 39
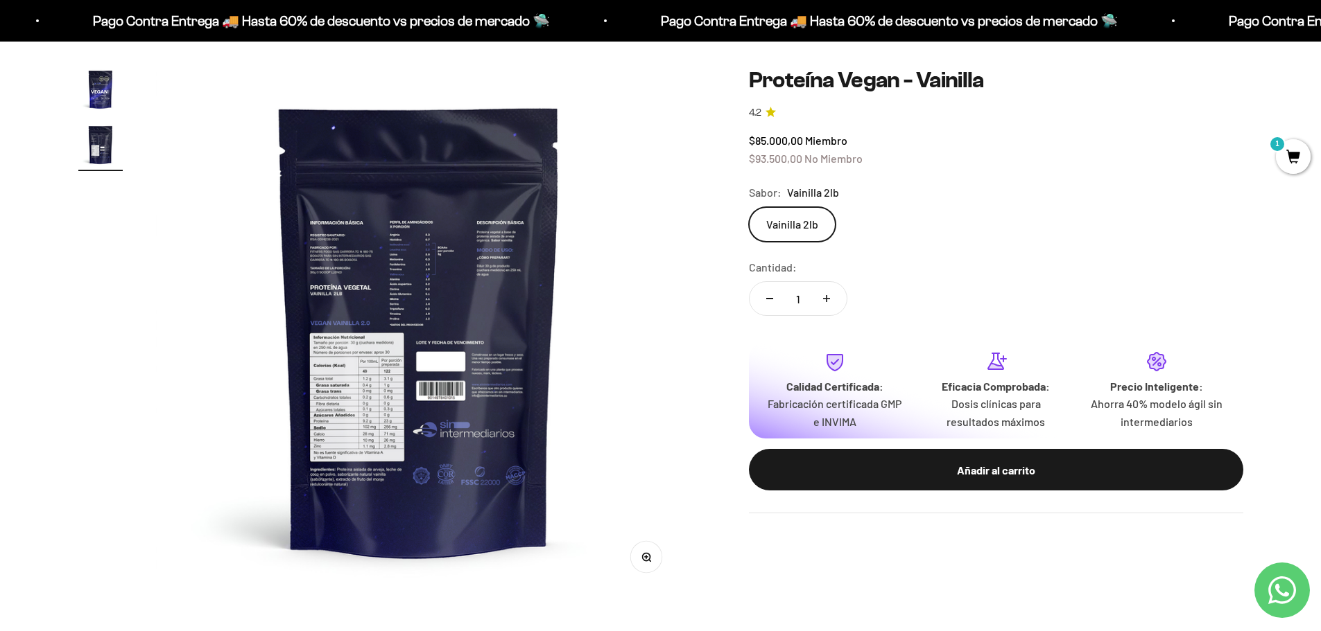
scroll to position [0, 0]
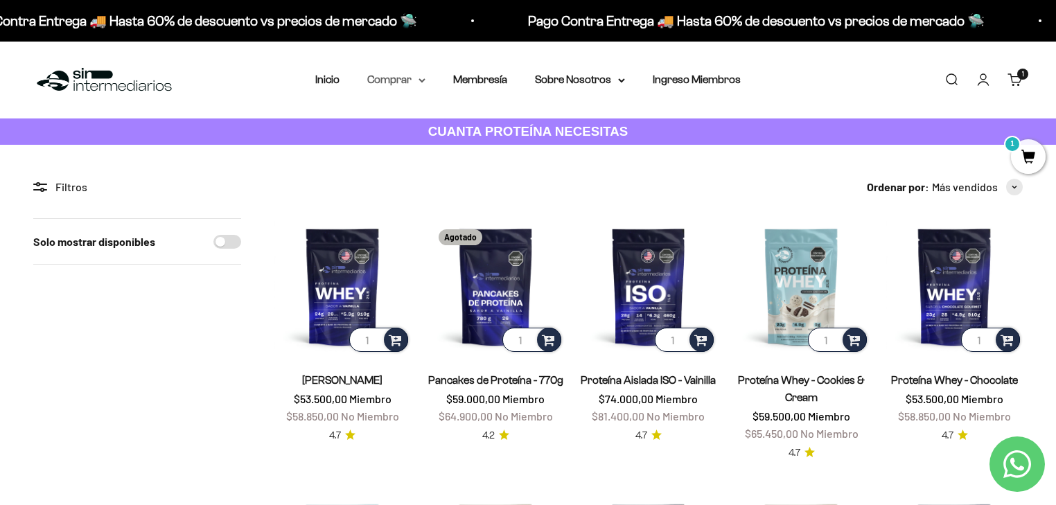
click at [394, 73] on summary "Comprar" at bounding box center [396, 80] width 58 height 18
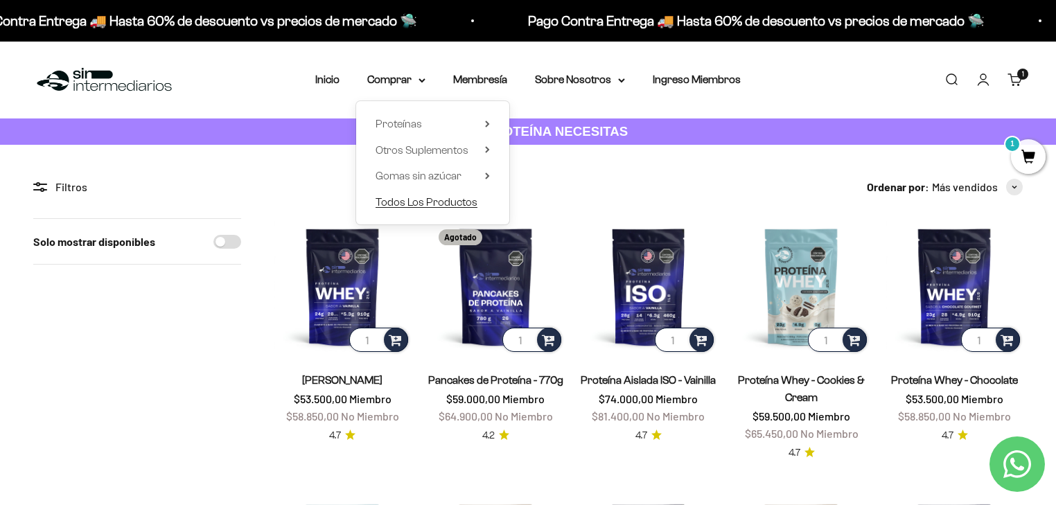
click at [419, 198] on span "Todos Los Productos" at bounding box center [427, 202] width 102 height 12
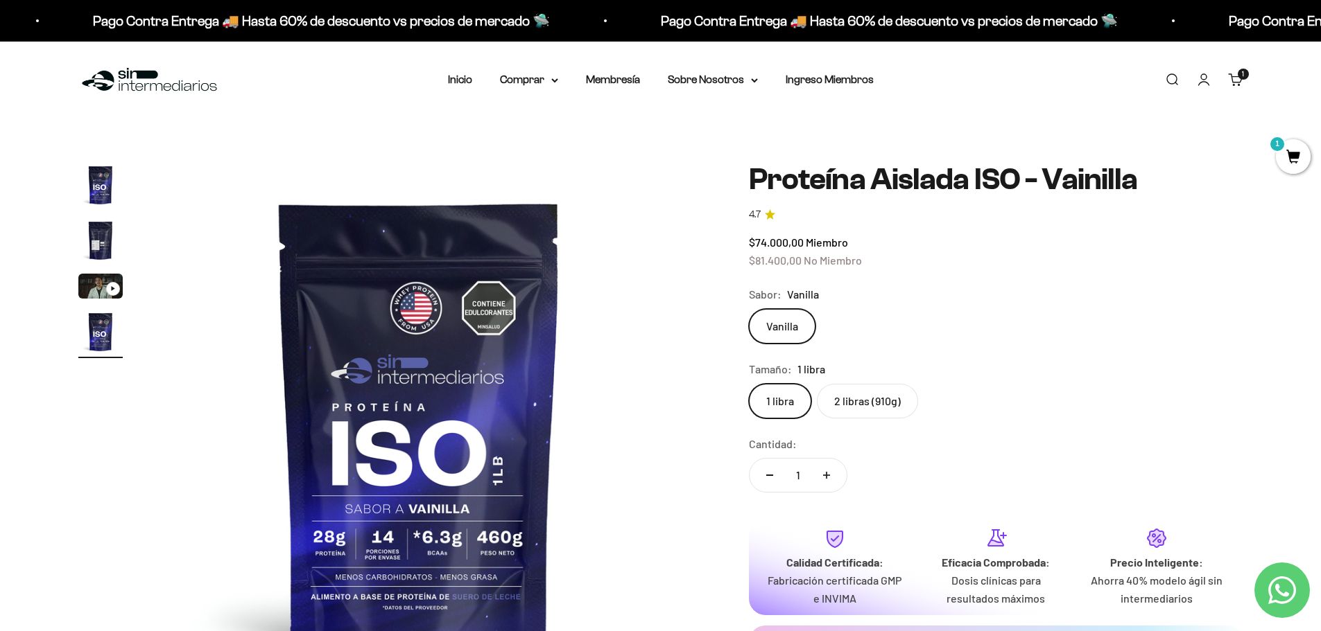
scroll to position [0, 1629]
click at [103, 227] on img "Ir al artículo 2" at bounding box center [100, 240] width 44 height 44
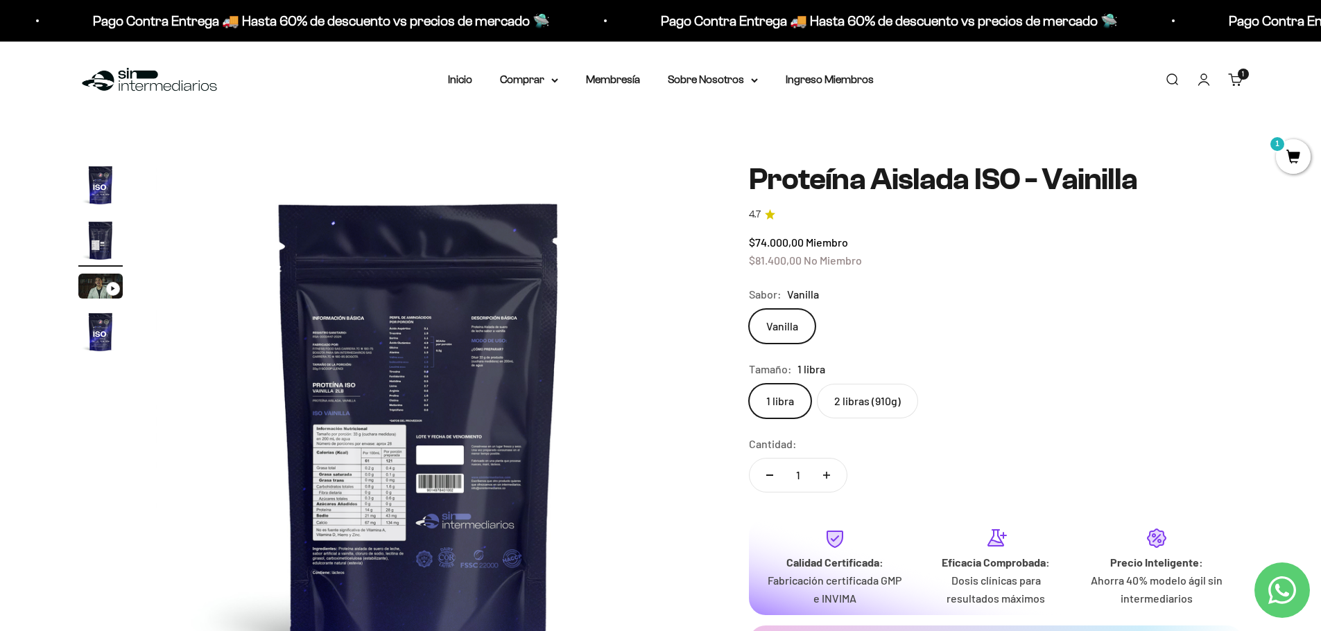
click at [101, 193] on img "Ir al artículo 1" at bounding box center [100, 185] width 44 height 44
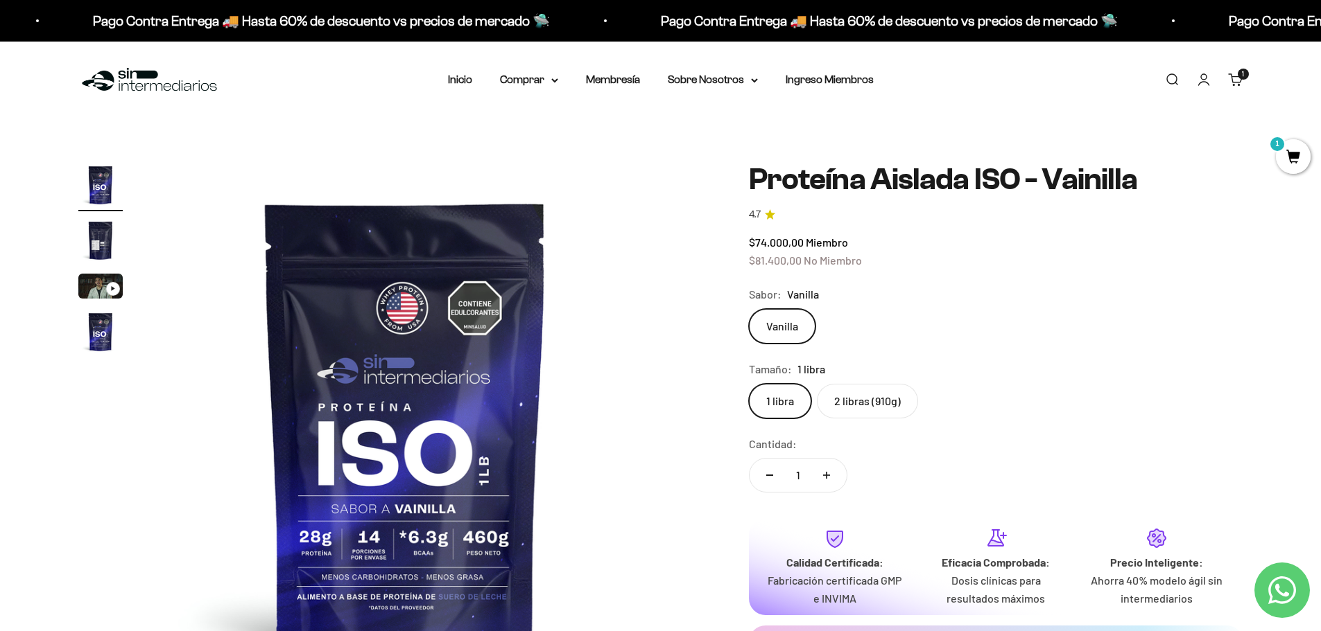
scroll to position [0, 0]
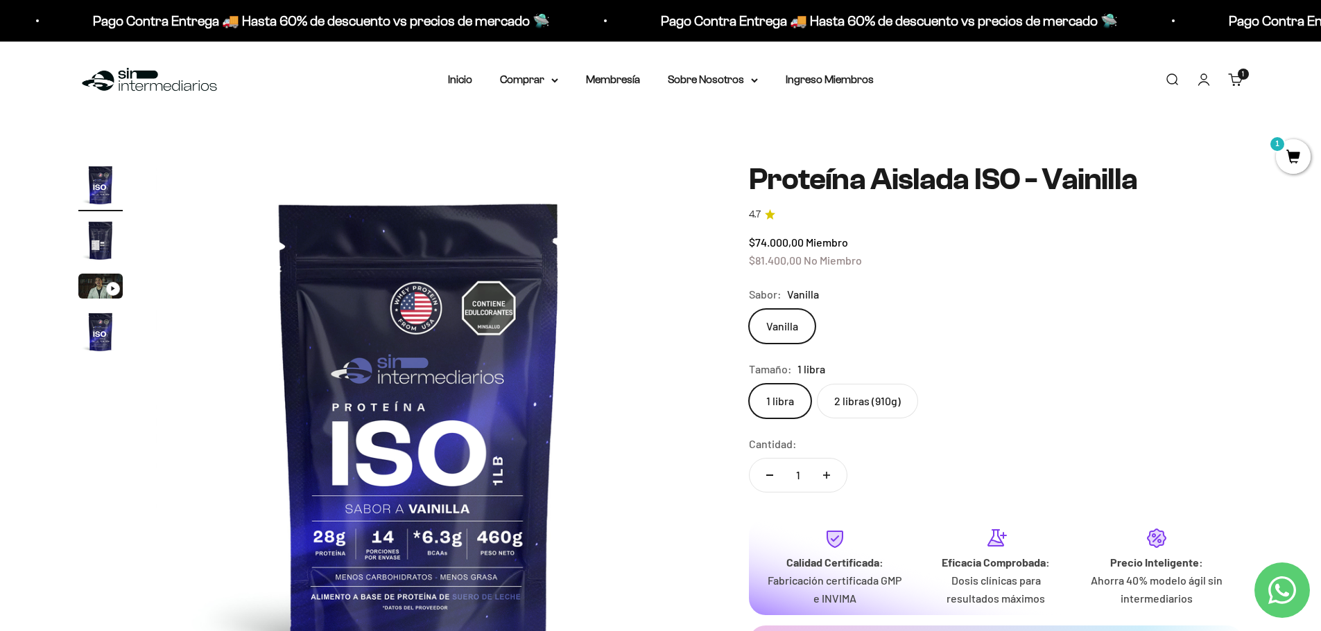
click at [101, 225] on img "Ir al artículo 2" at bounding box center [100, 240] width 44 height 44
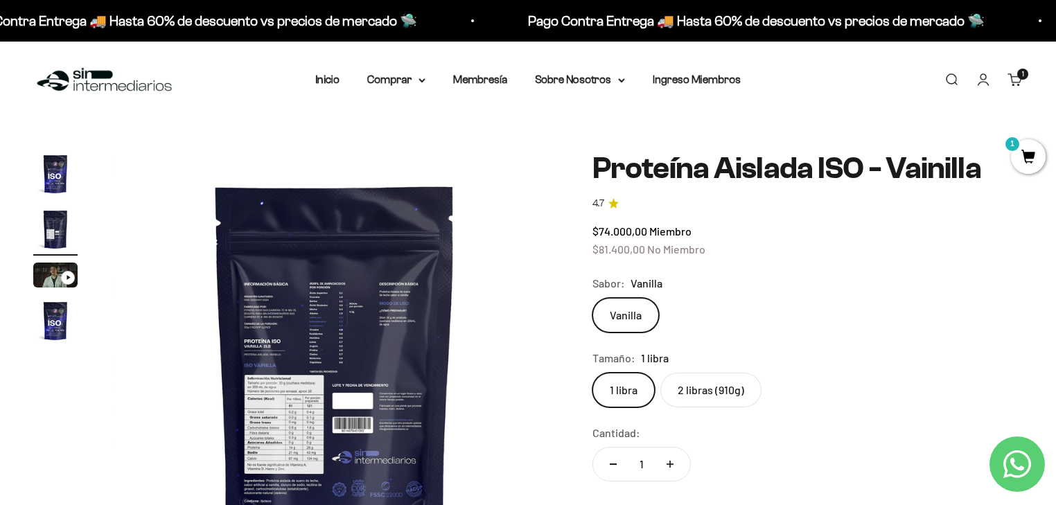
scroll to position [166, 0]
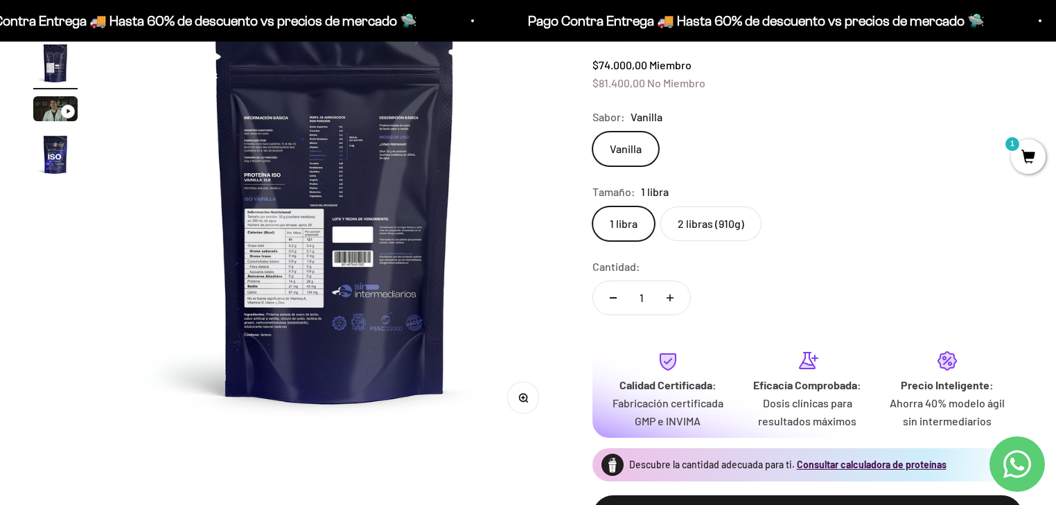
click at [724, 221] on label "2 libras (910g)" at bounding box center [711, 224] width 101 height 35
click at [593, 207] on input "2 libras (910g)" at bounding box center [592, 206] width 1 height 1
click at [533, 396] on button "Zoom" at bounding box center [523, 397] width 31 height 31
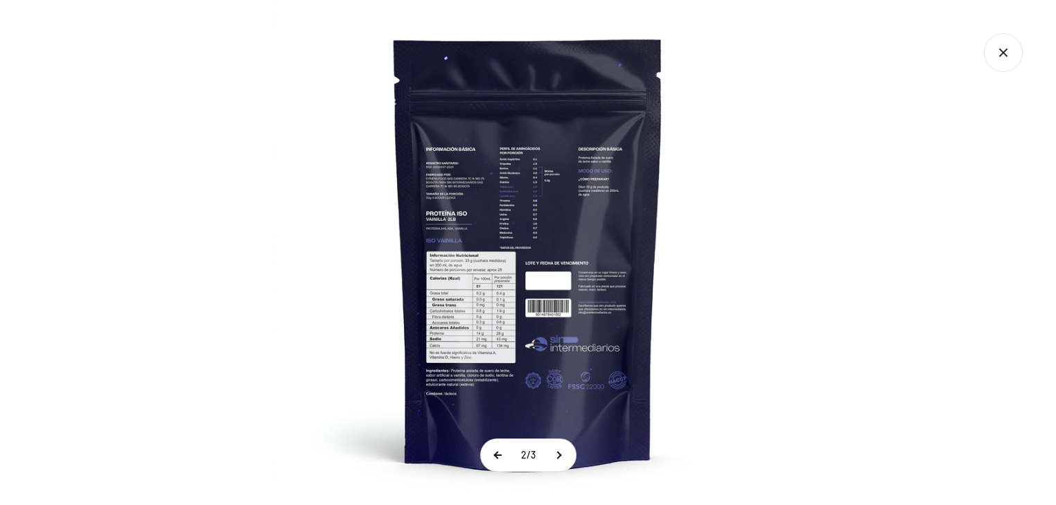
click at [499, 455] on button at bounding box center [498, 455] width 35 height 32
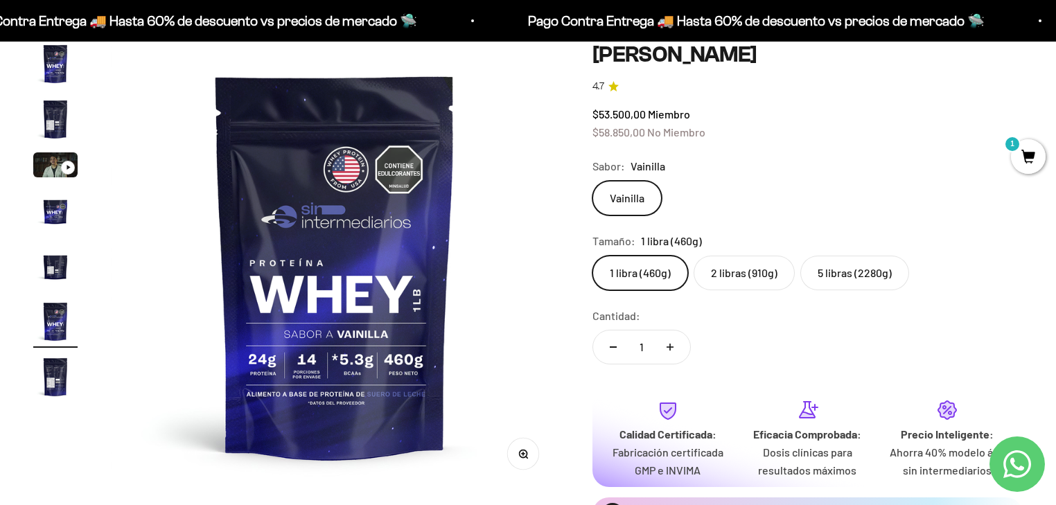
scroll to position [111, 0]
click at [50, 378] on img "Ir al artículo 7" at bounding box center [55, 376] width 44 height 44
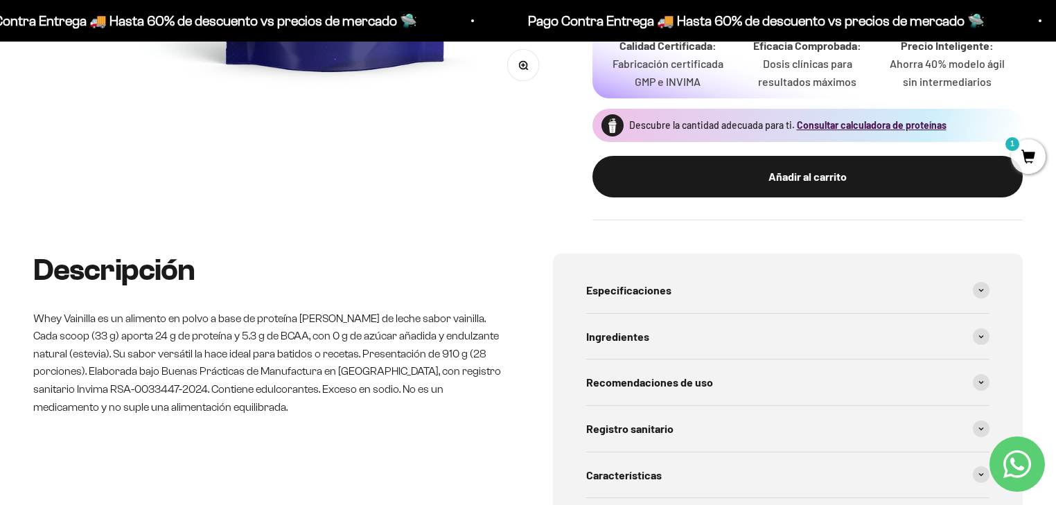
scroll to position [610, 0]
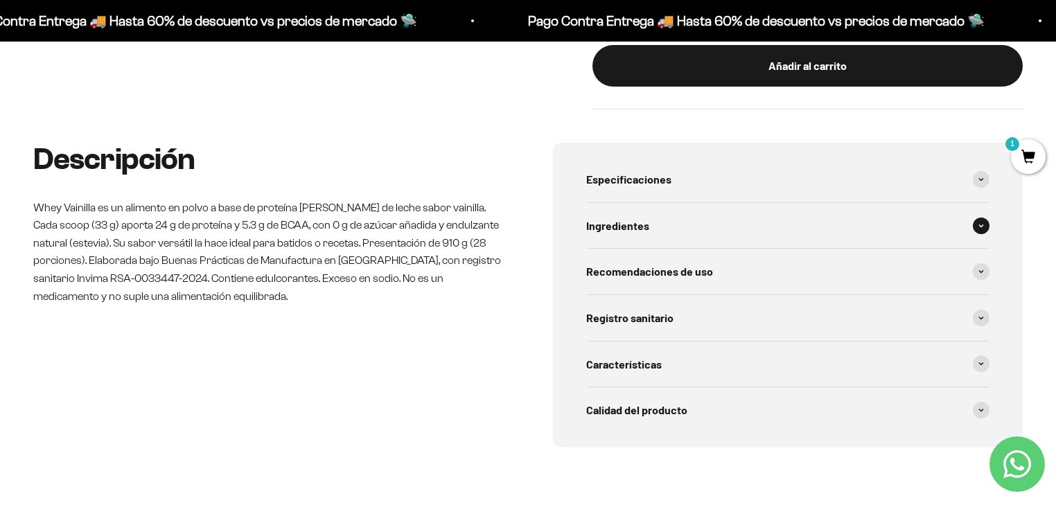
click at [609, 227] on span "Ingredientes" at bounding box center [617, 226] width 63 height 18
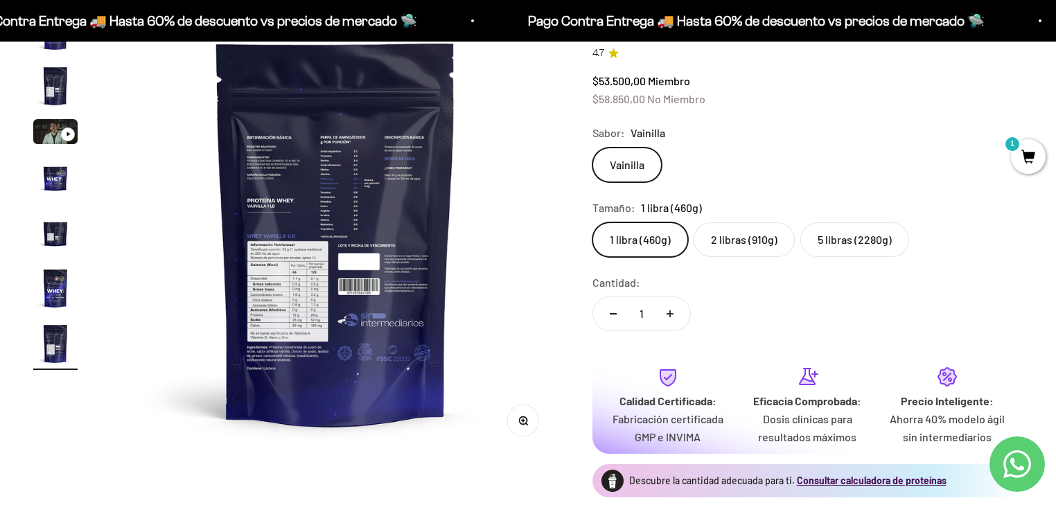
scroll to position [166, 0]
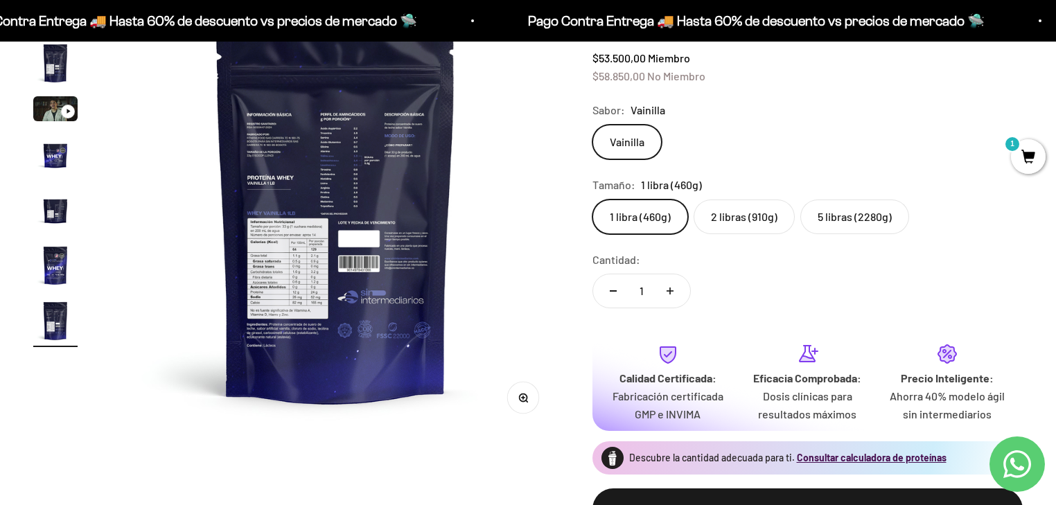
click at [765, 213] on label "2 libras (910g)" at bounding box center [744, 217] width 101 height 35
click at [593, 200] on input "2 libras (910g)" at bounding box center [592, 199] width 1 height 1
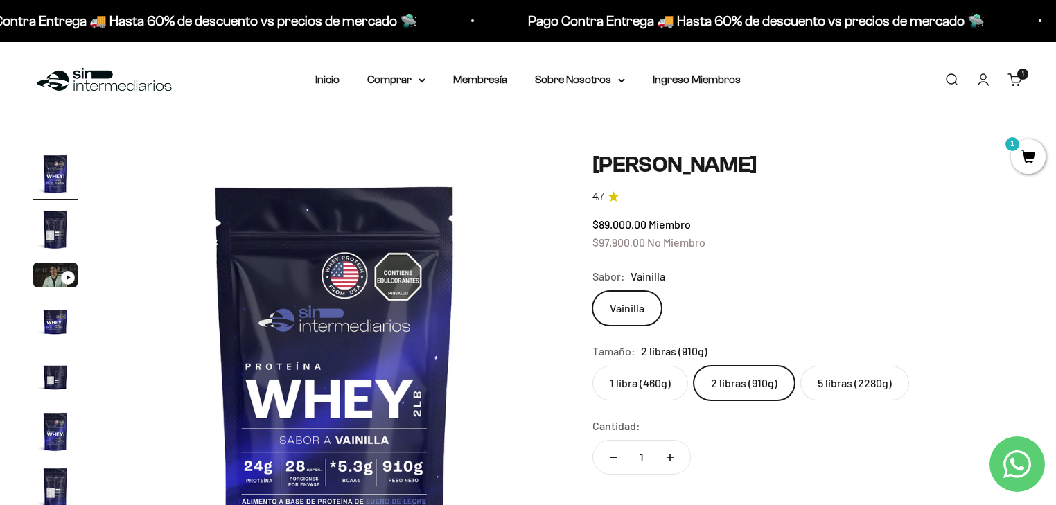
click at [819, 383] on label "5 libras (2280g)" at bounding box center [855, 383] width 109 height 35
click at [593, 366] on input "5 libras (2280g)" at bounding box center [592, 365] width 1 height 1
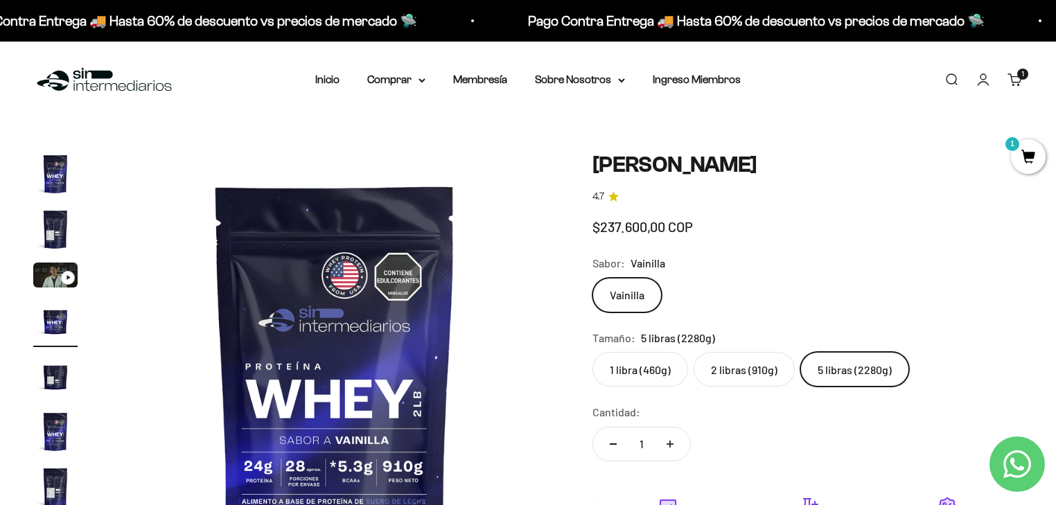
scroll to position [0, 1395]
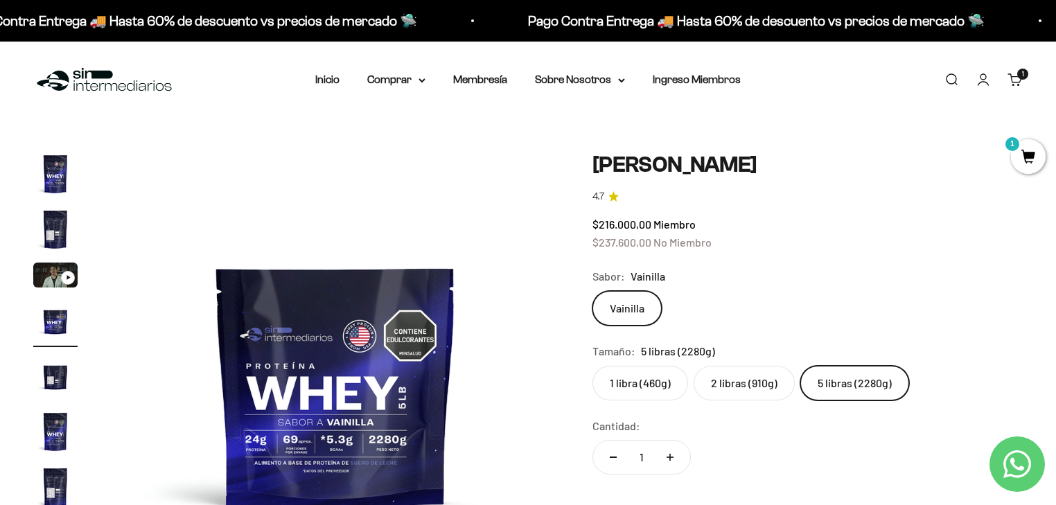
click at [735, 387] on label "2 libras (910g)" at bounding box center [744, 383] width 101 height 35
click at [593, 366] on input "2 libras (910g)" at bounding box center [592, 365] width 1 height 1
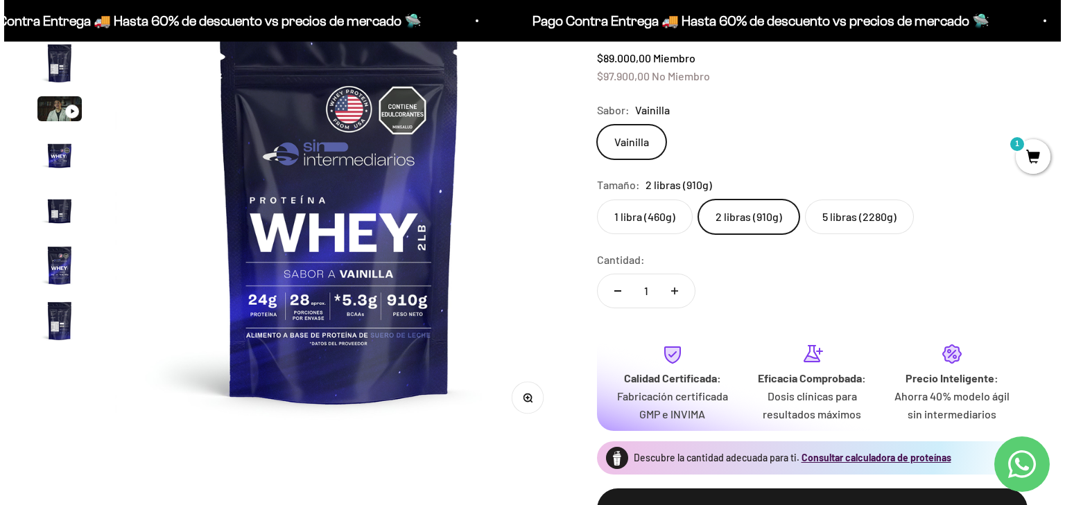
scroll to position [333, 0]
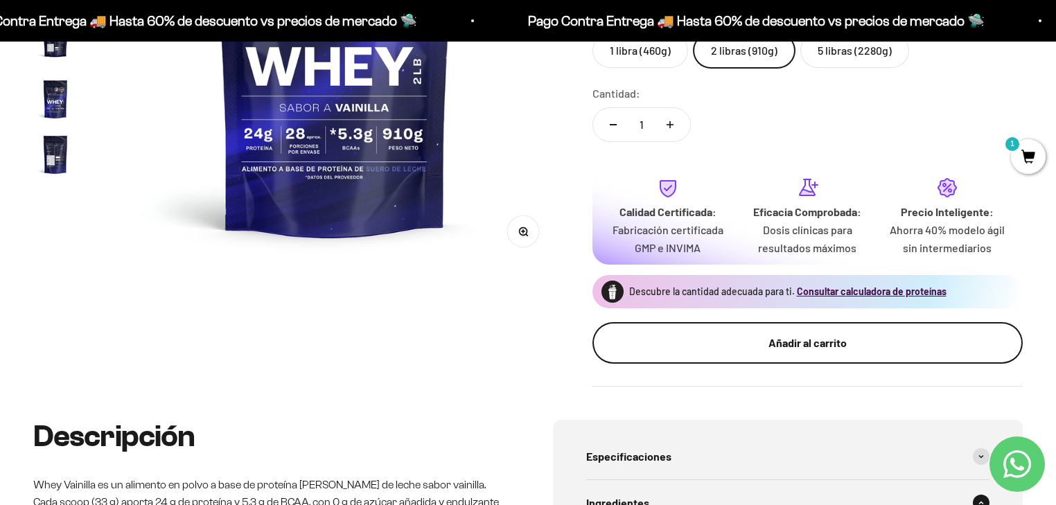
click at [756, 342] on div "Añadir al carrito" at bounding box center [807, 343] width 375 height 18
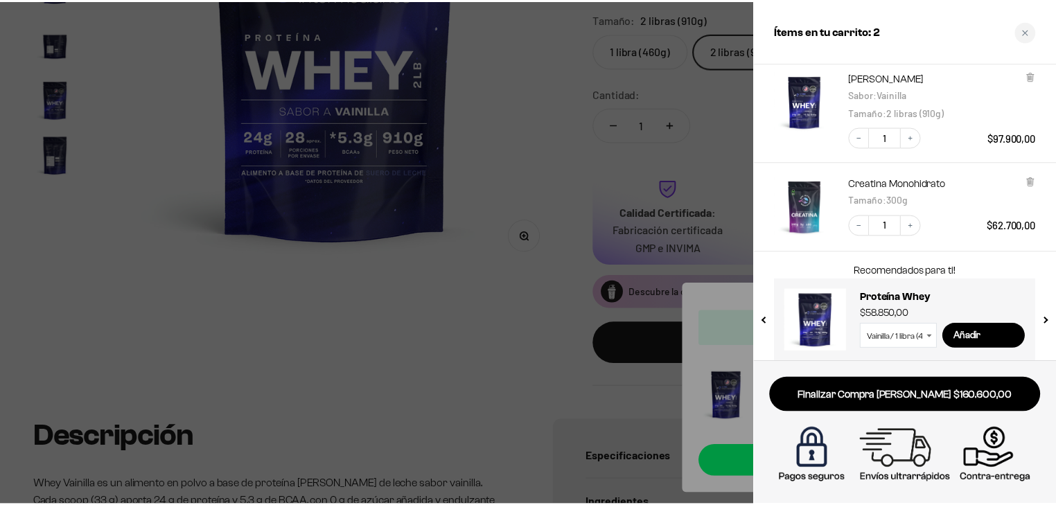
scroll to position [94, 0]
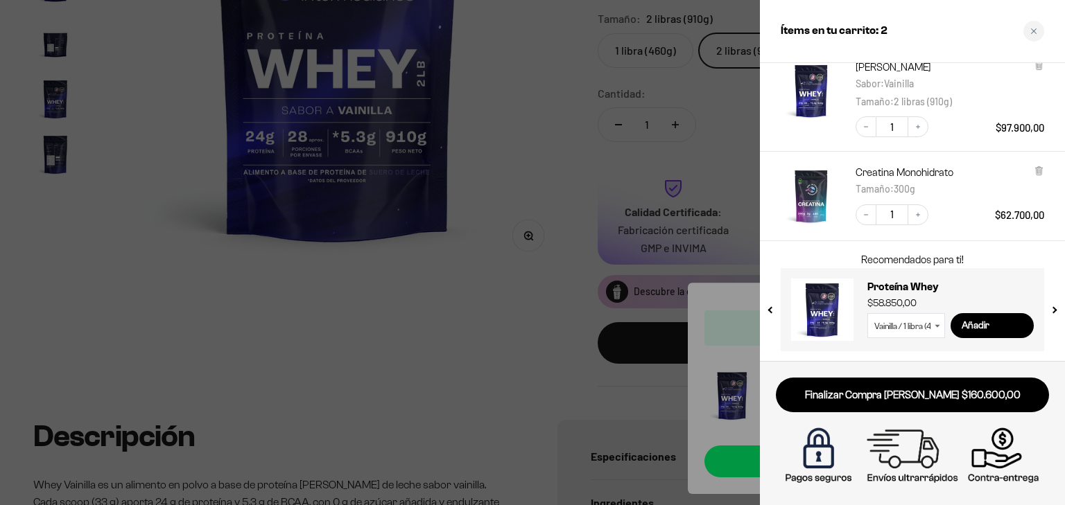
click at [555, 383] on div at bounding box center [532, 252] width 1065 height 505
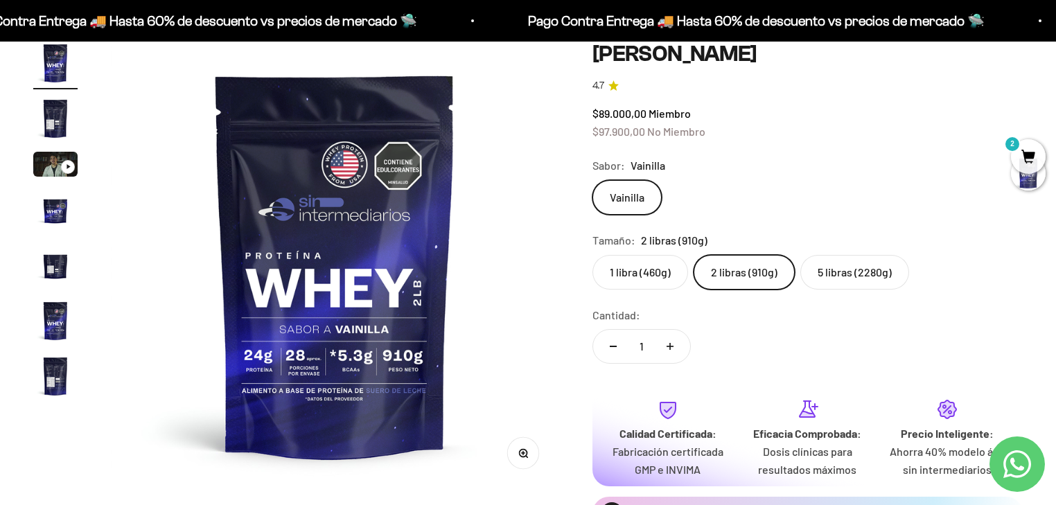
scroll to position [0, 0]
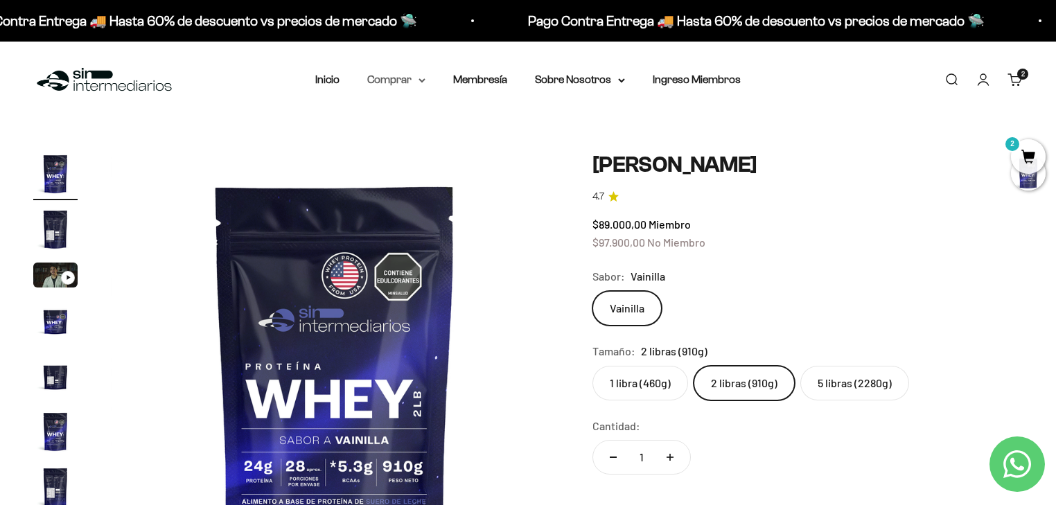
click at [392, 80] on summary "Comprar" at bounding box center [396, 80] width 58 height 18
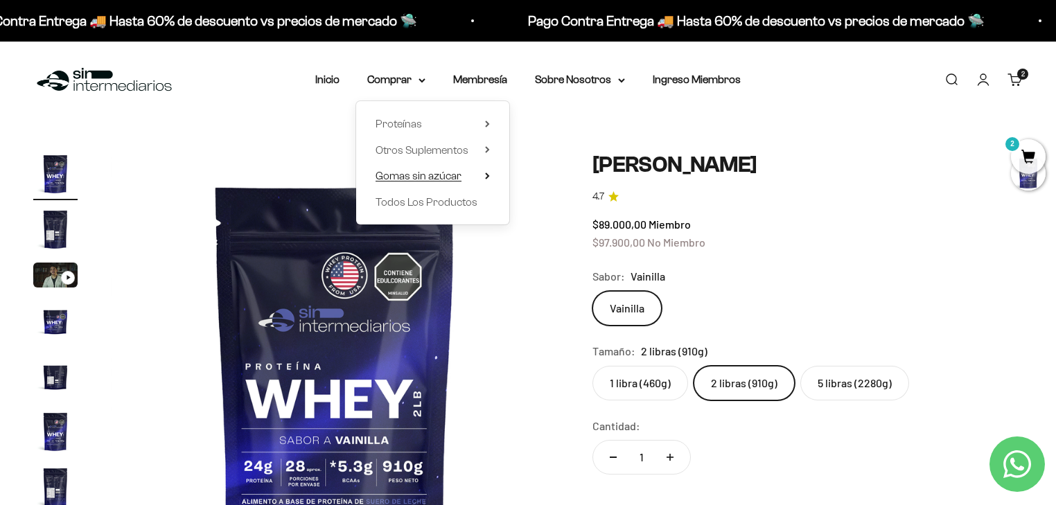
click at [416, 177] on span "Gomas sin azúcar" at bounding box center [419, 176] width 86 height 12
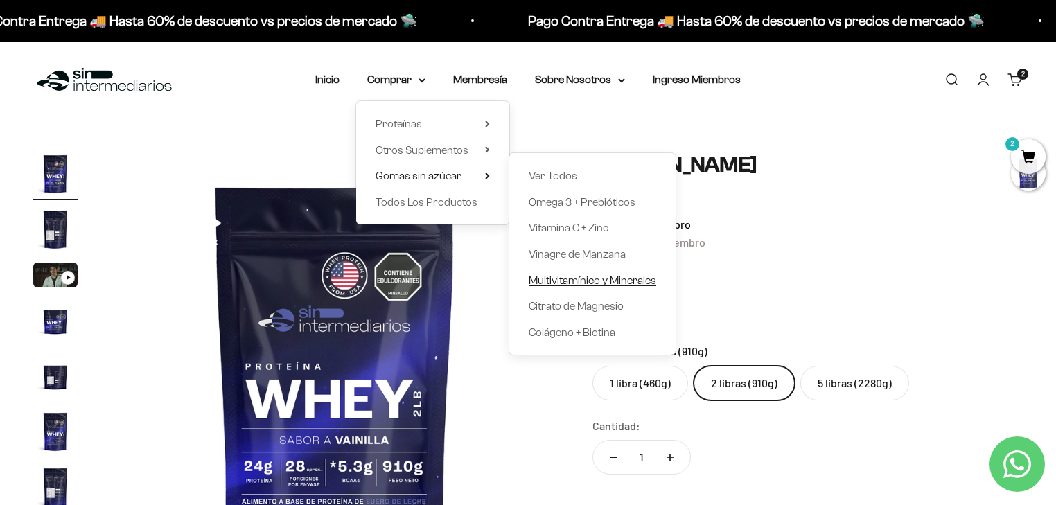
click at [550, 283] on span "Multivitamínico y Minerales" at bounding box center [593, 280] width 128 height 12
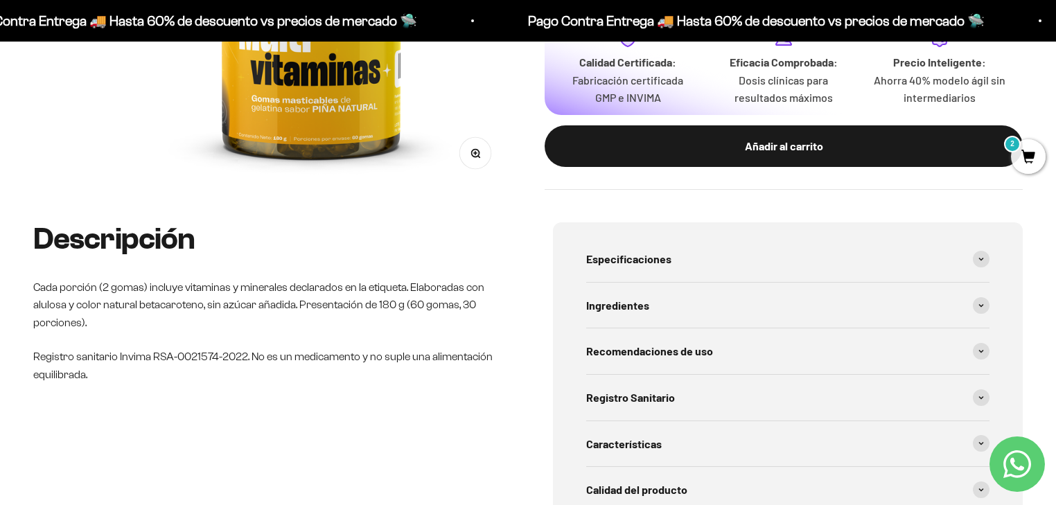
scroll to position [444, 0]
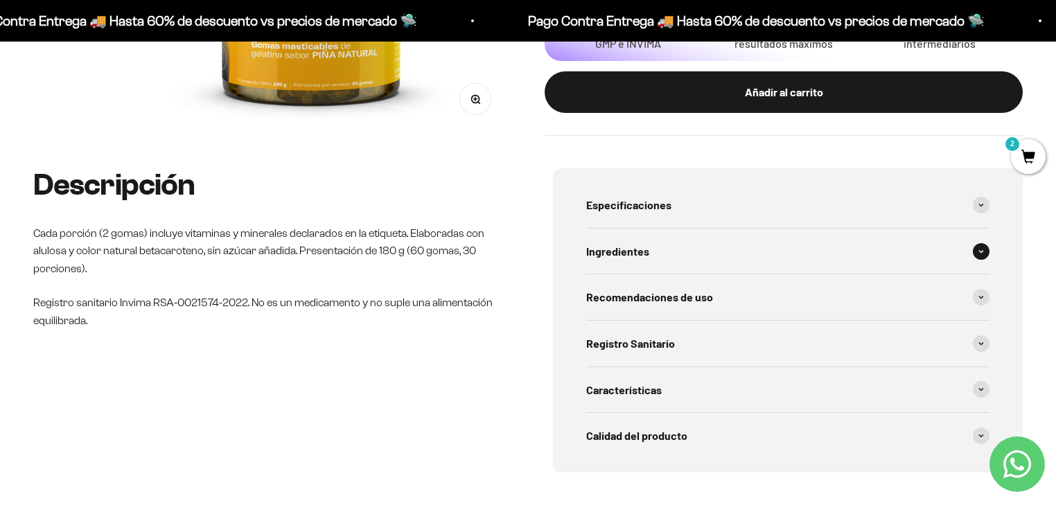
click at [609, 258] on span "Ingredientes" at bounding box center [617, 252] width 63 height 18
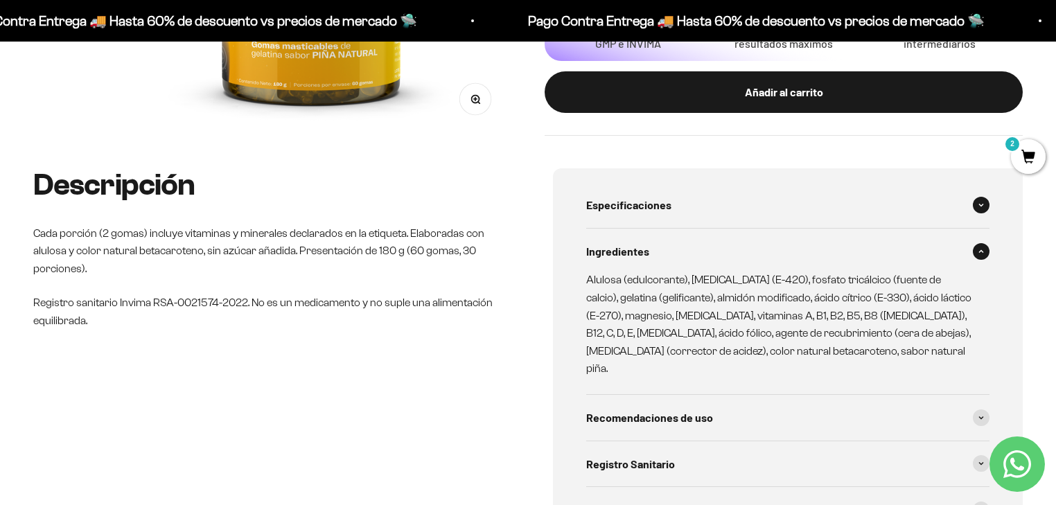
click at [610, 211] on span "Especificaciones" at bounding box center [628, 205] width 85 height 18
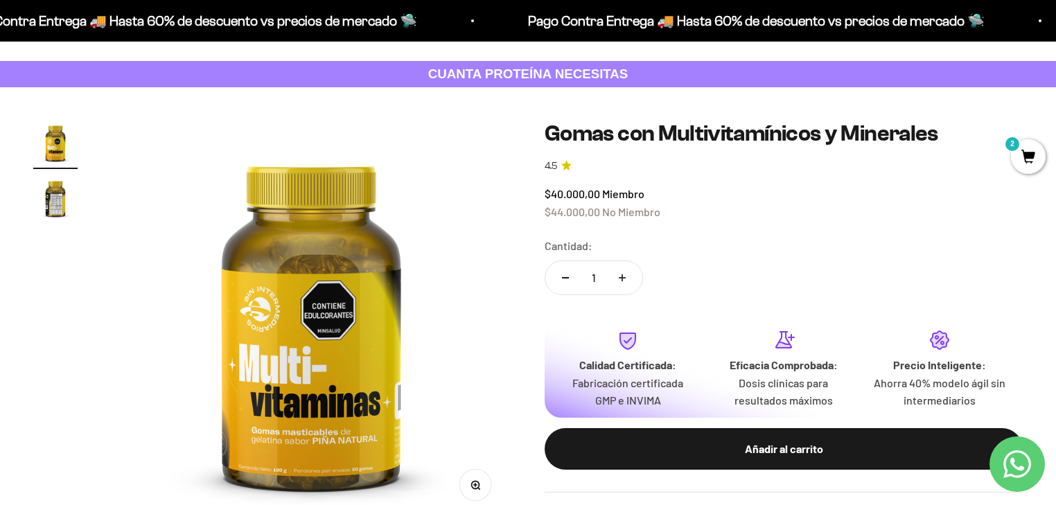
scroll to position [0, 0]
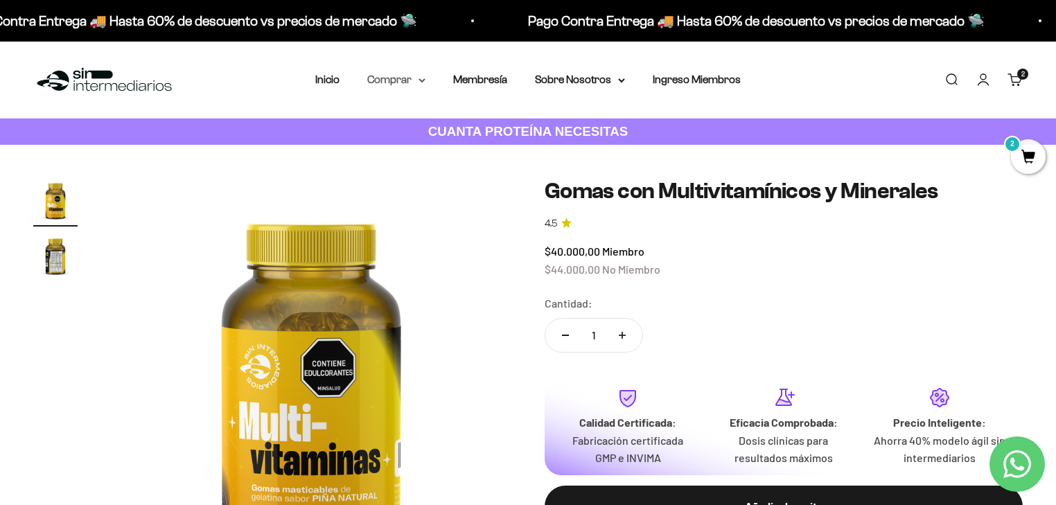
click at [385, 84] on summary "Comprar" at bounding box center [396, 80] width 58 height 18
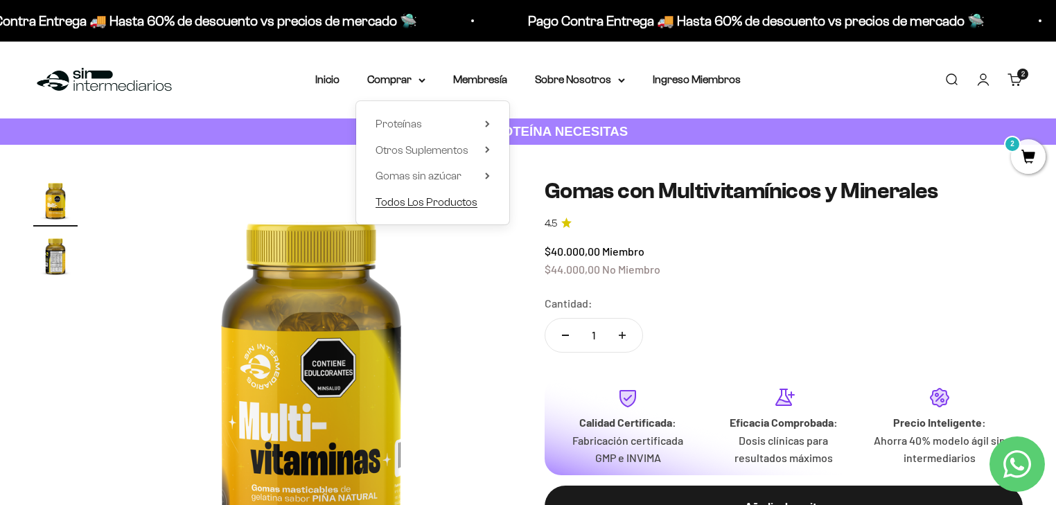
click at [406, 202] on span "Todos Los Productos" at bounding box center [427, 202] width 102 height 12
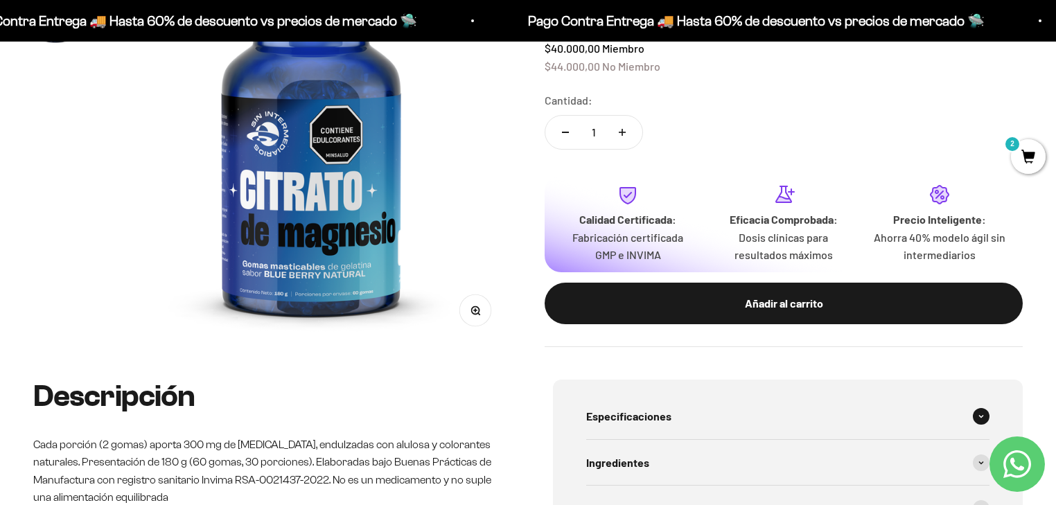
scroll to position [388, 0]
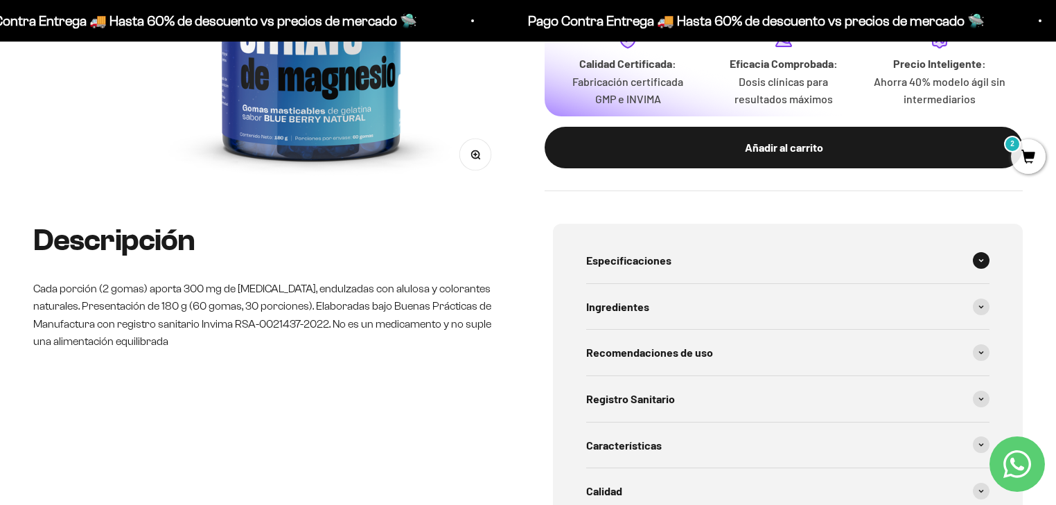
click at [646, 264] on span "Especificaciones" at bounding box center [628, 261] width 85 height 18
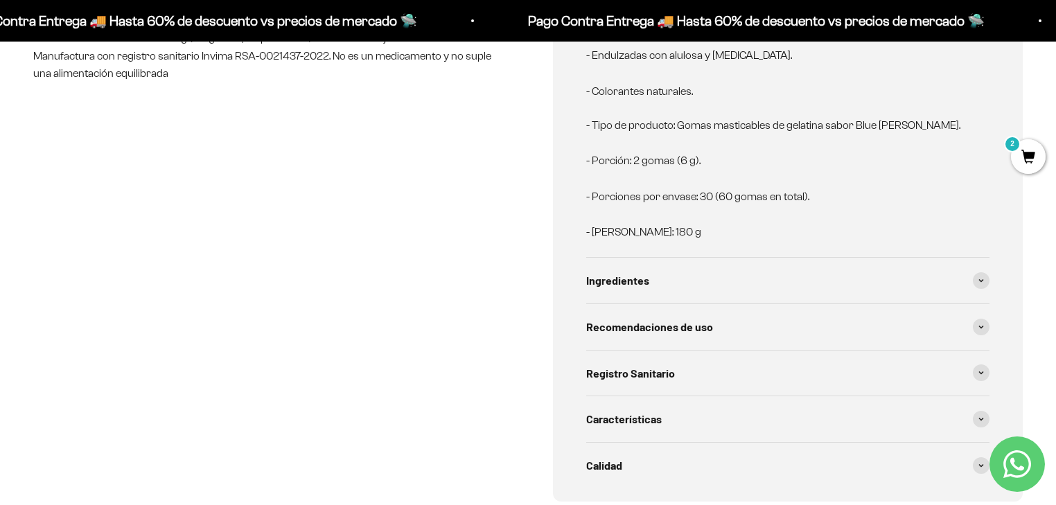
scroll to position [721, 0]
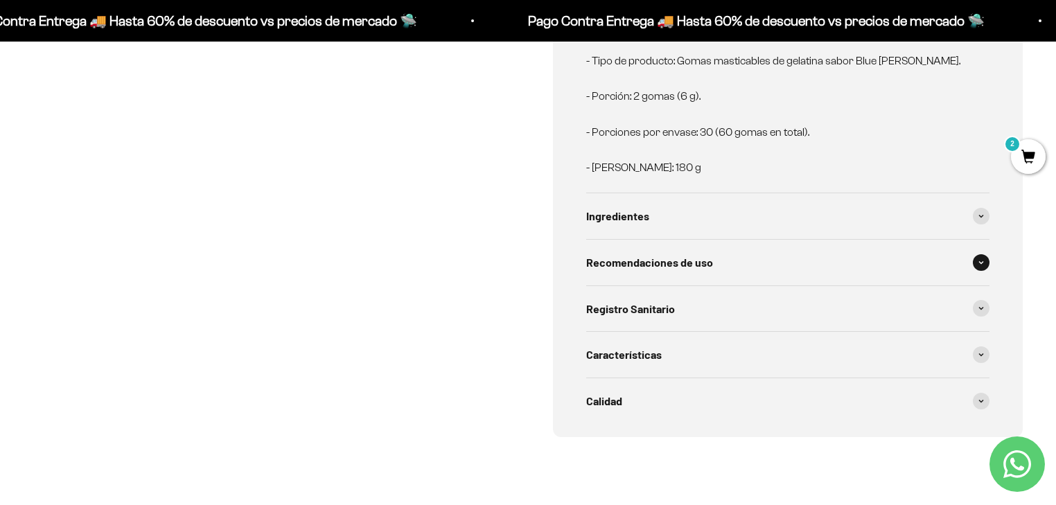
click at [609, 258] on span "Recomendaciones de uso" at bounding box center [649, 263] width 127 height 18
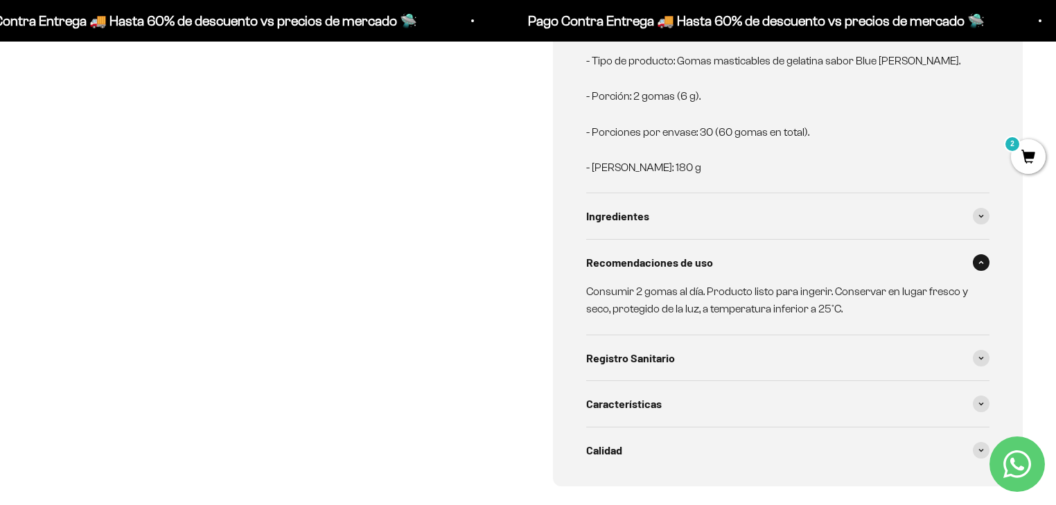
click at [609, 258] on span "Recomendaciones de uso" at bounding box center [649, 263] width 127 height 18
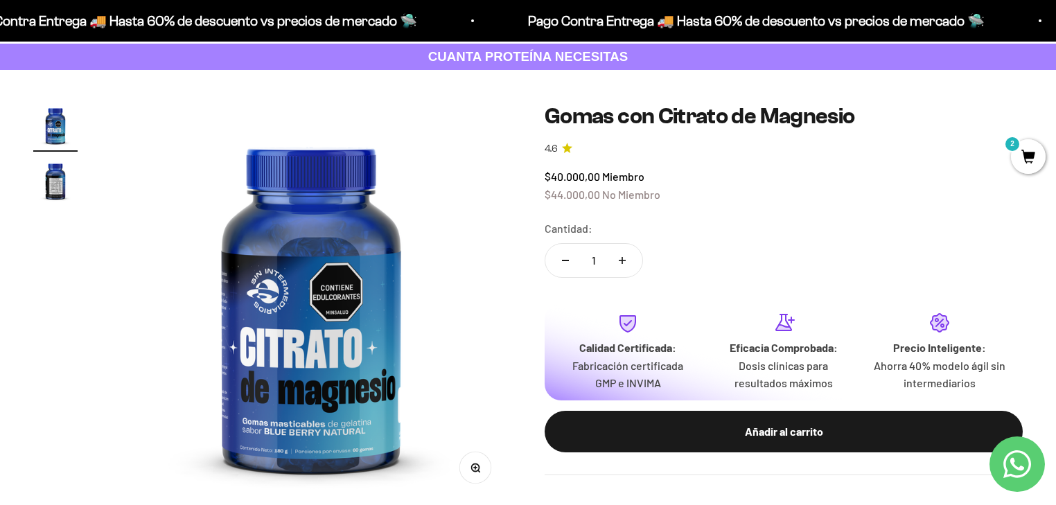
scroll to position [0, 0]
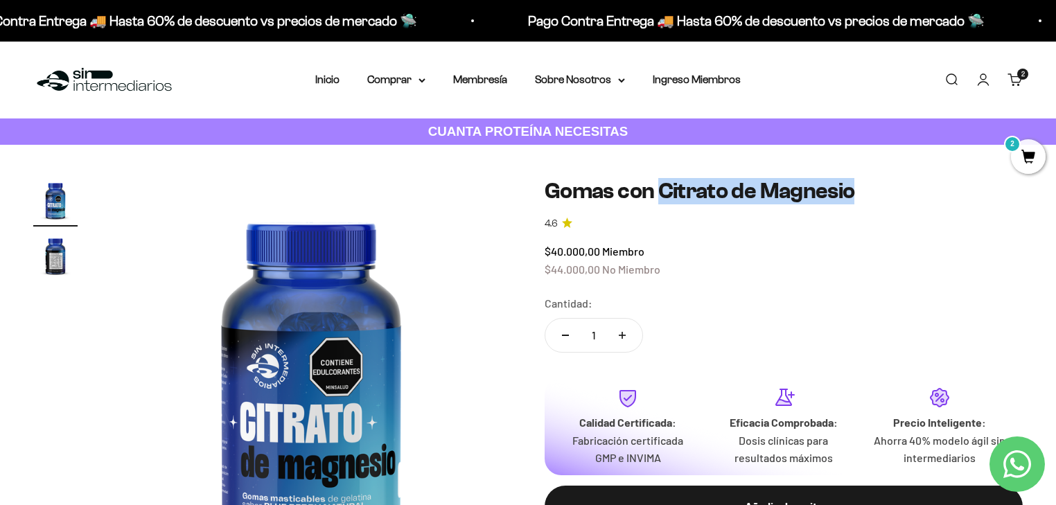
drag, startPoint x: 862, startPoint y: 197, endPoint x: 663, endPoint y: 194, distance: 199.7
click at [663, 194] on h1 "Gomas con Citrato de Magnesio" at bounding box center [784, 191] width 478 height 26
copy h1 "Citrato de Magnesio"
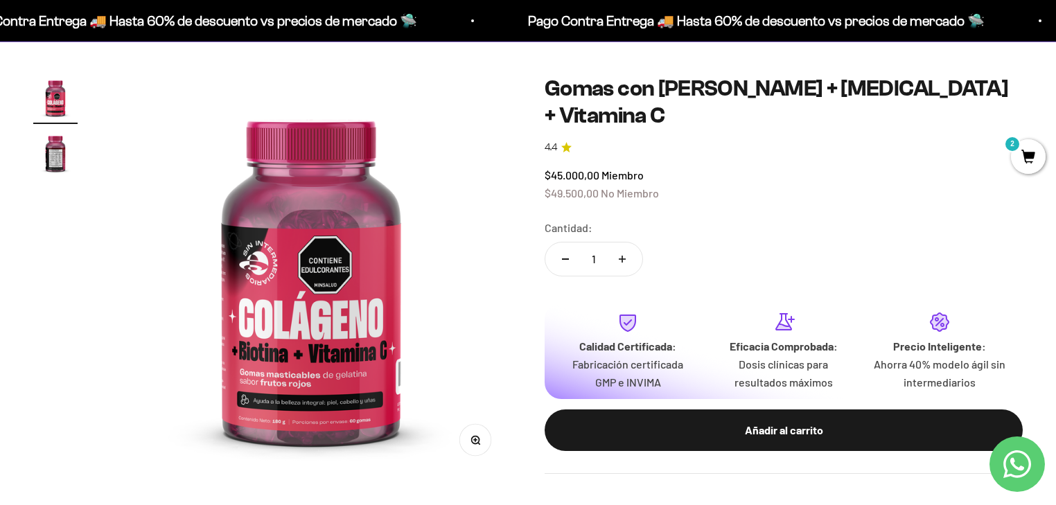
scroll to position [111, 0]
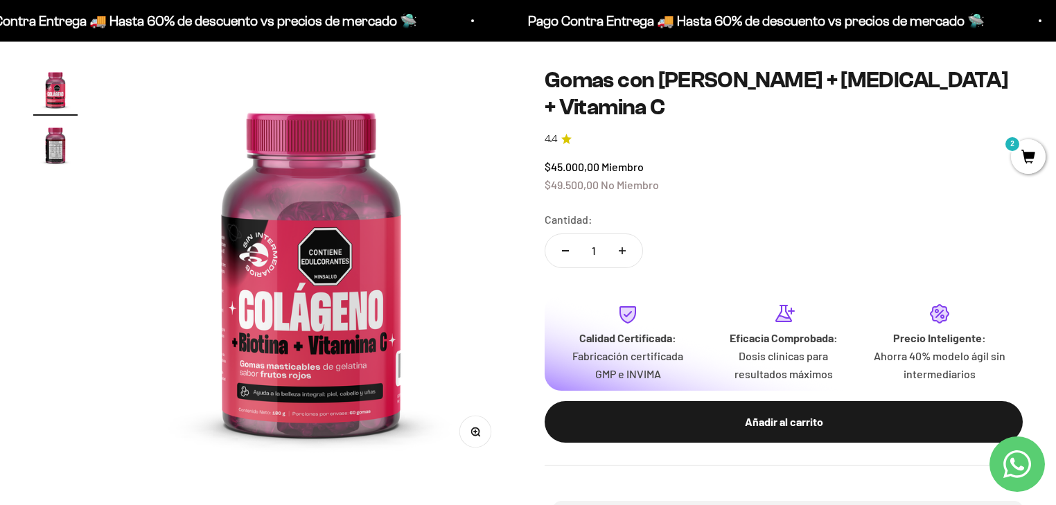
click at [61, 139] on img "Ir al artículo 2" at bounding box center [55, 145] width 44 height 44
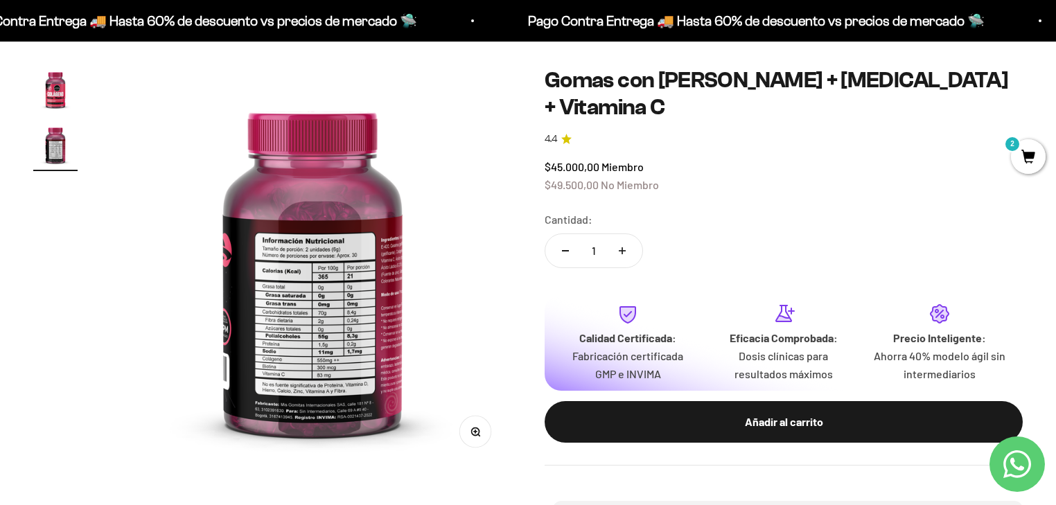
scroll to position [0, 417]
click at [64, 107] on img "Ir al artículo 1" at bounding box center [55, 89] width 44 height 44
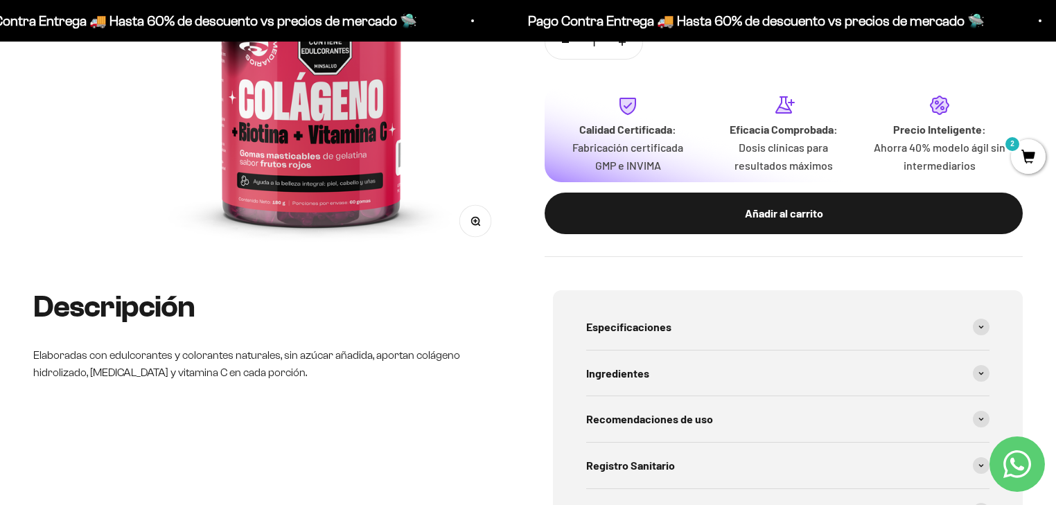
scroll to position [444, 0]
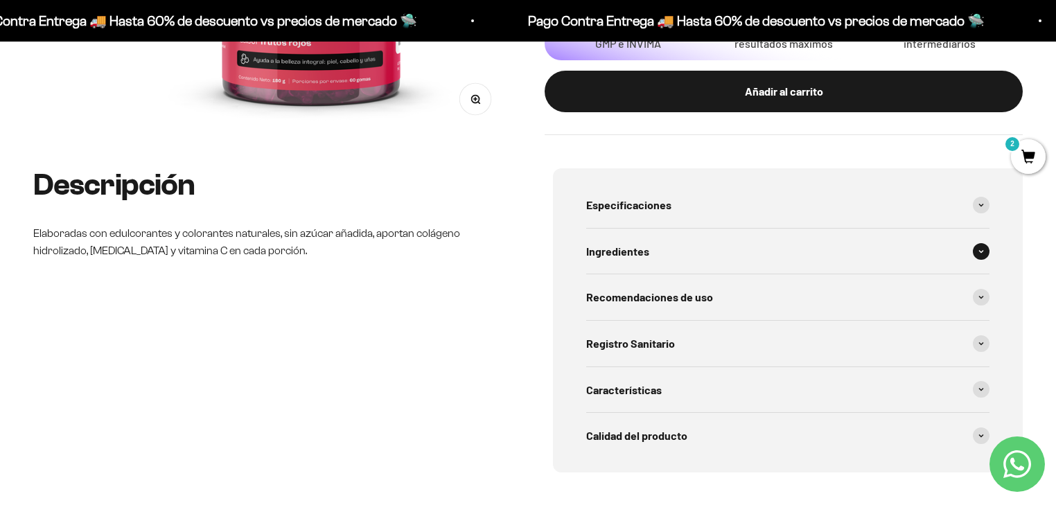
click at [621, 241] on div "Ingredientes" at bounding box center [787, 252] width 403 height 46
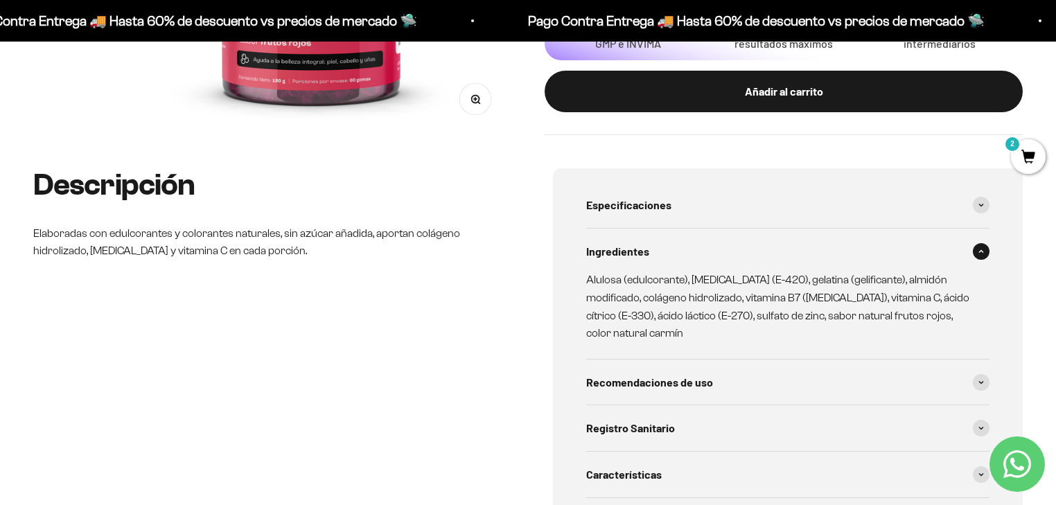
click at [621, 241] on div "Ingredientes" at bounding box center [787, 252] width 403 height 46
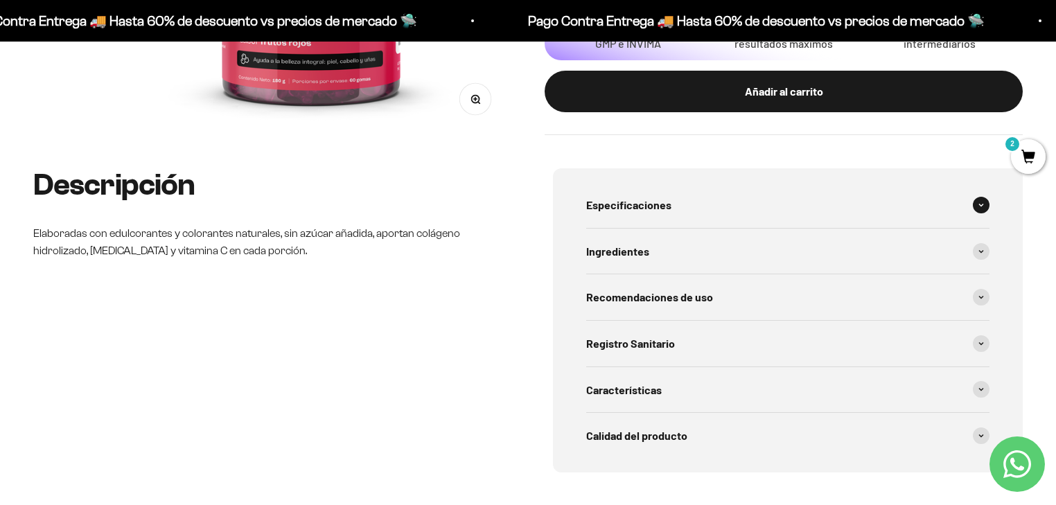
click at [616, 205] on span "Especificaciones" at bounding box center [628, 205] width 85 height 18
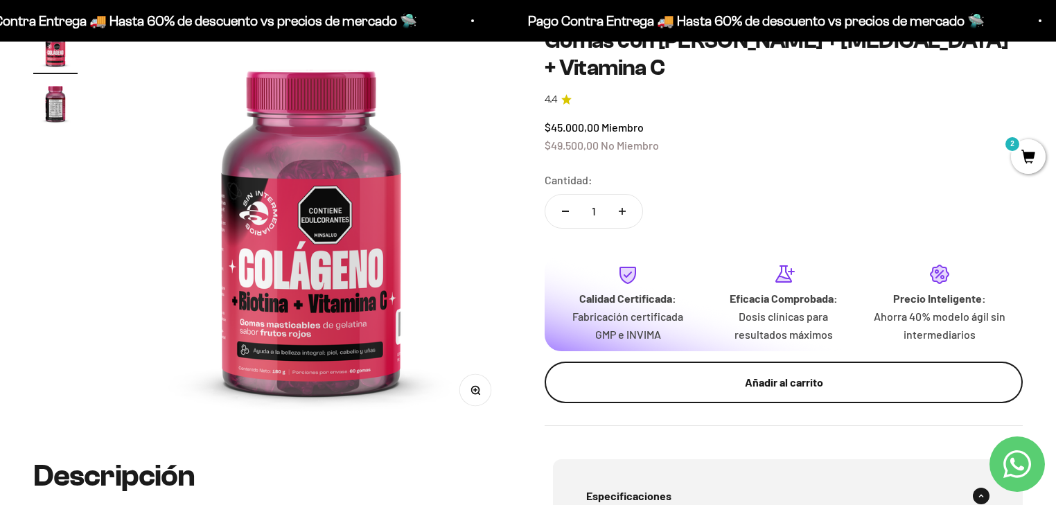
scroll to position [166, 0]
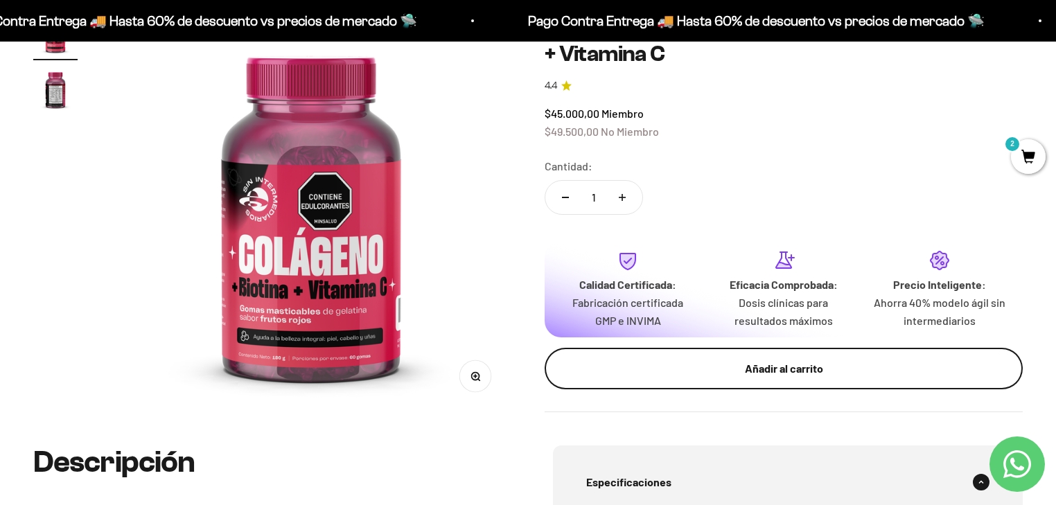
click at [645, 372] on div "Añadir al carrito" at bounding box center [784, 369] width 423 height 18
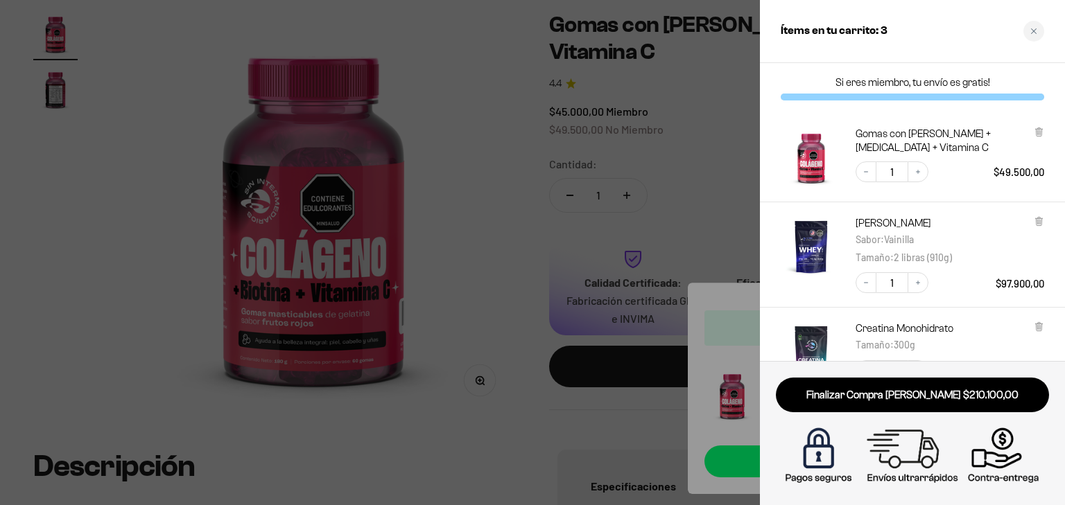
click at [518, 309] on div at bounding box center [532, 252] width 1065 height 505
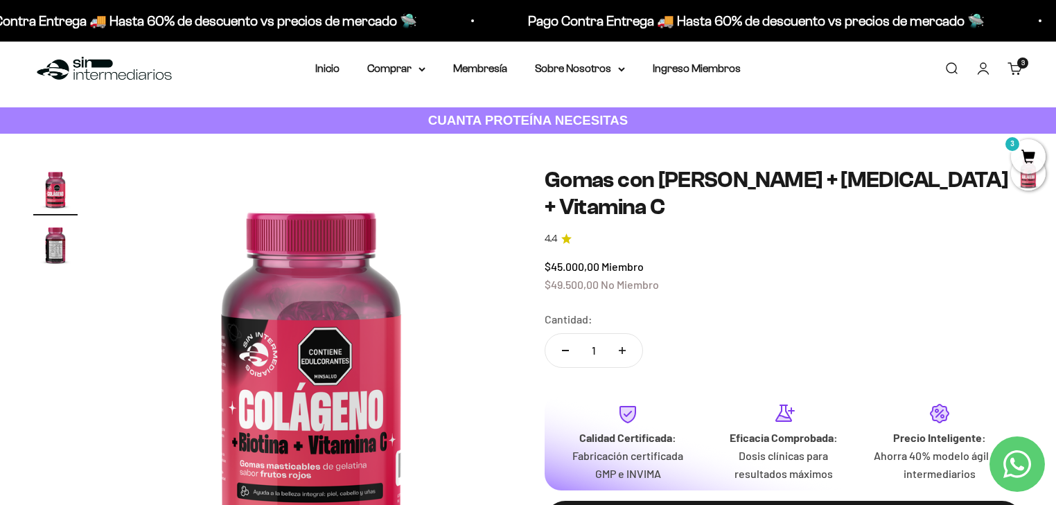
scroll to position [0, 0]
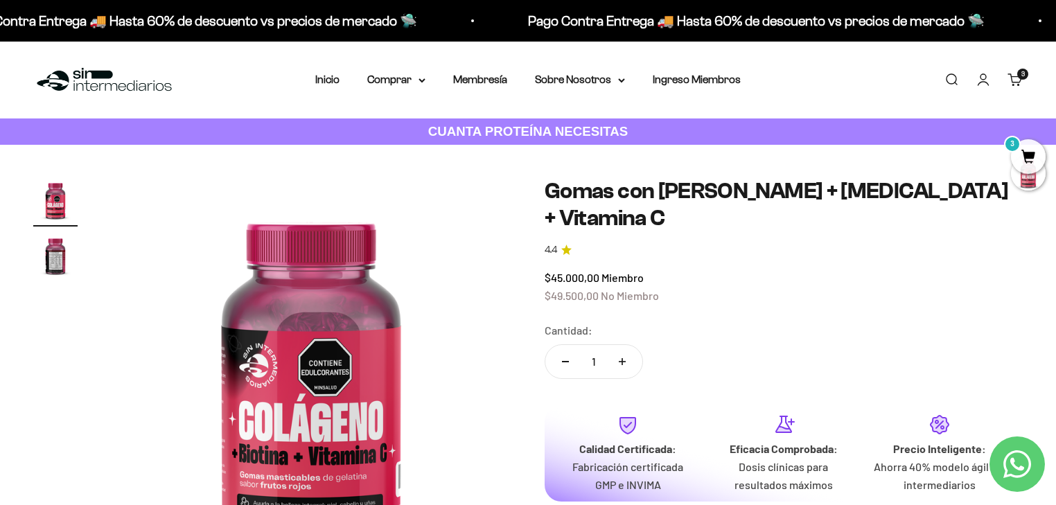
click at [51, 272] on img "Ir al artículo 2" at bounding box center [55, 256] width 44 height 44
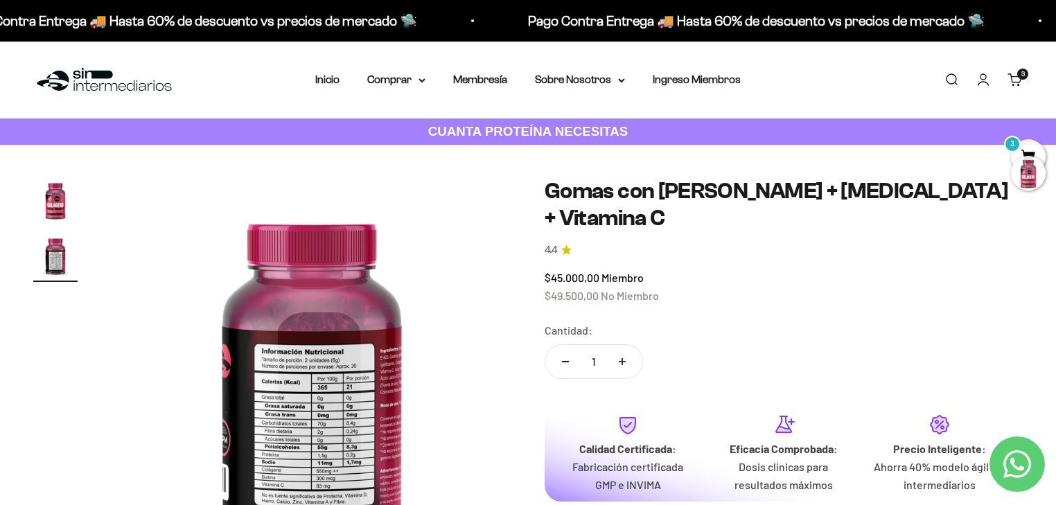
click at [1022, 157] on div at bounding box center [1028, 173] width 35 height 35
click at [1025, 150] on span "3" at bounding box center [1028, 156] width 35 height 35
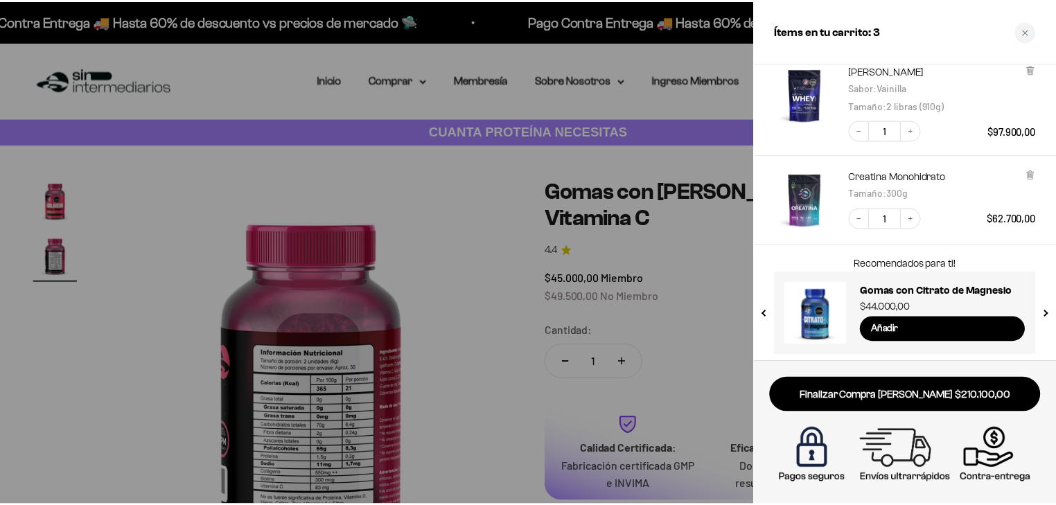
scroll to position [156, 0]
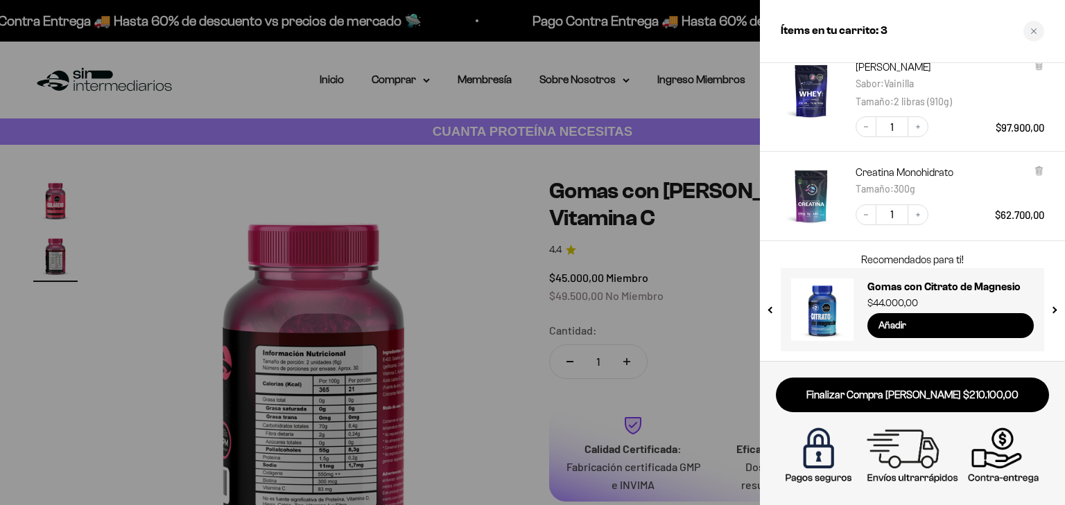
click at [616, 274] on div at bounding box center [532, 252] width 1065 height 505
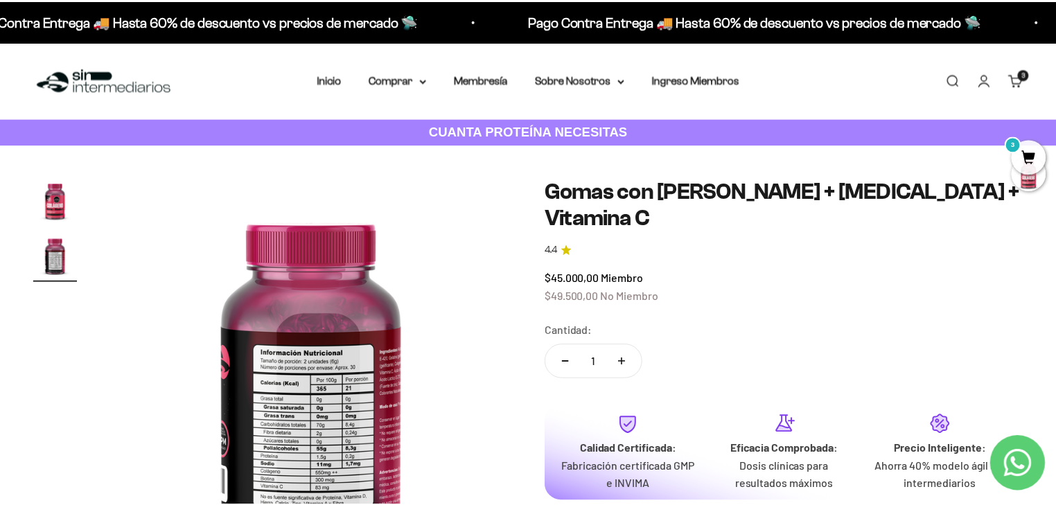
scroll to position [0, 417]
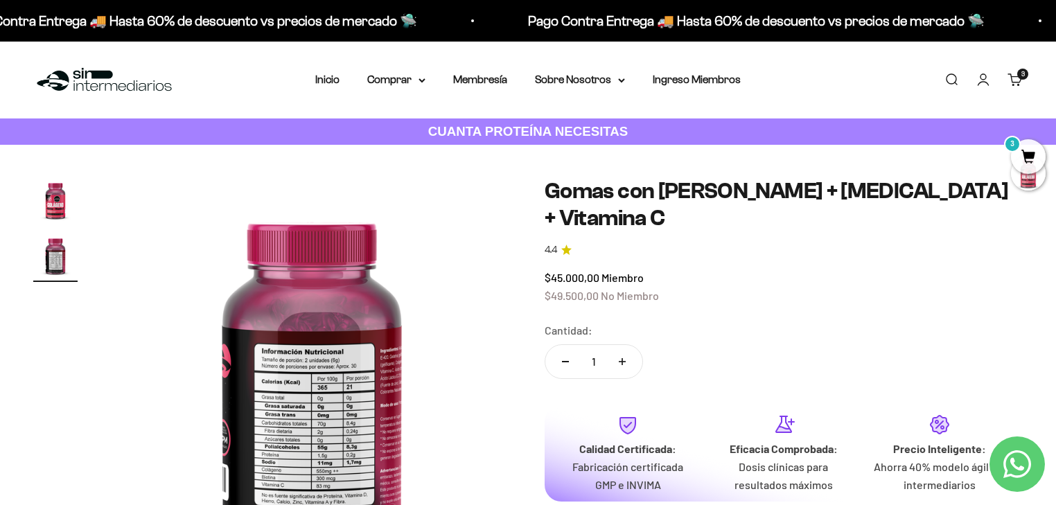
click at [1019, 80] on div "3" at bounding box center [1023, 74] width 11 height 11
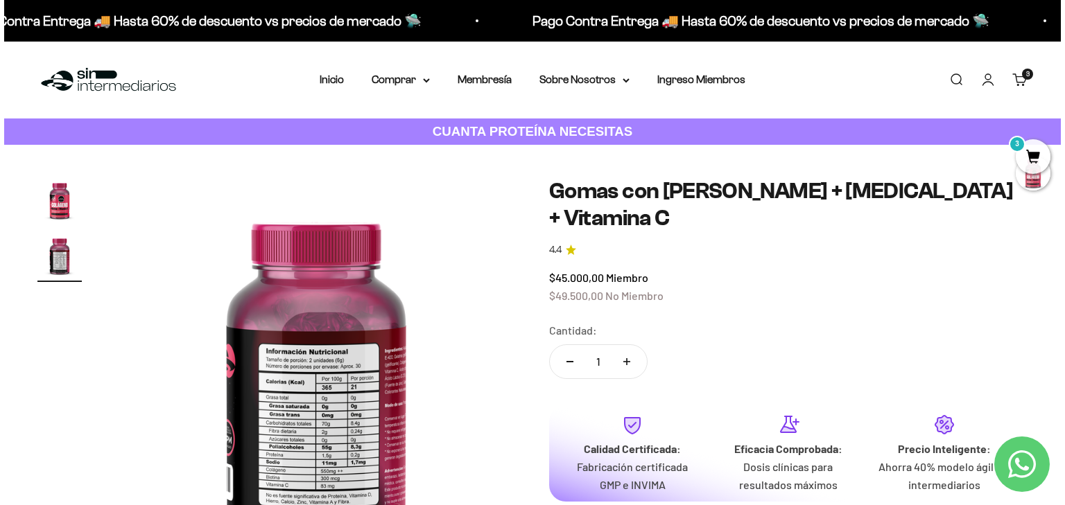
scroll to position [0, 421]
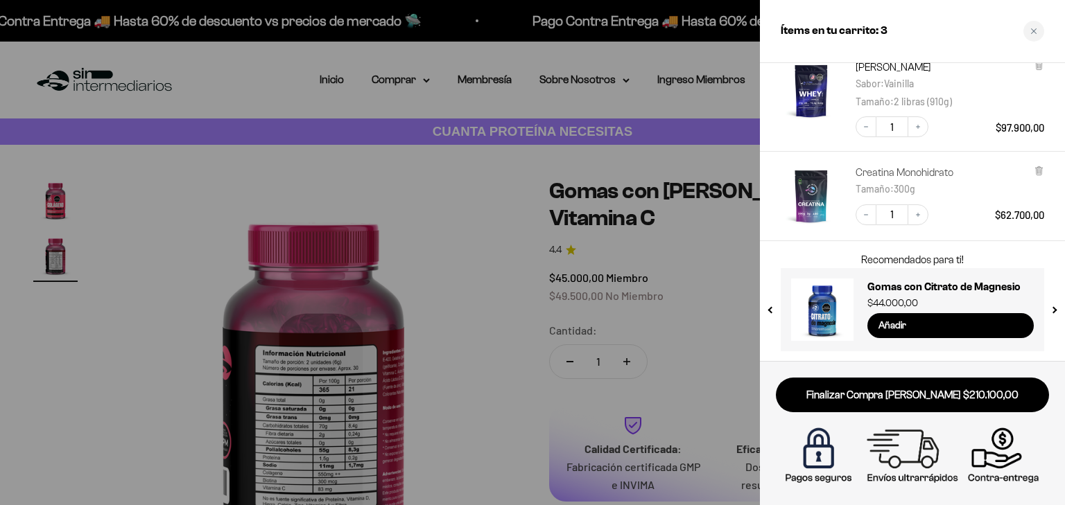
click at [929, 166] on link "Creatina Monohidrato" at bounding box center [904, 173] width 98 height 14
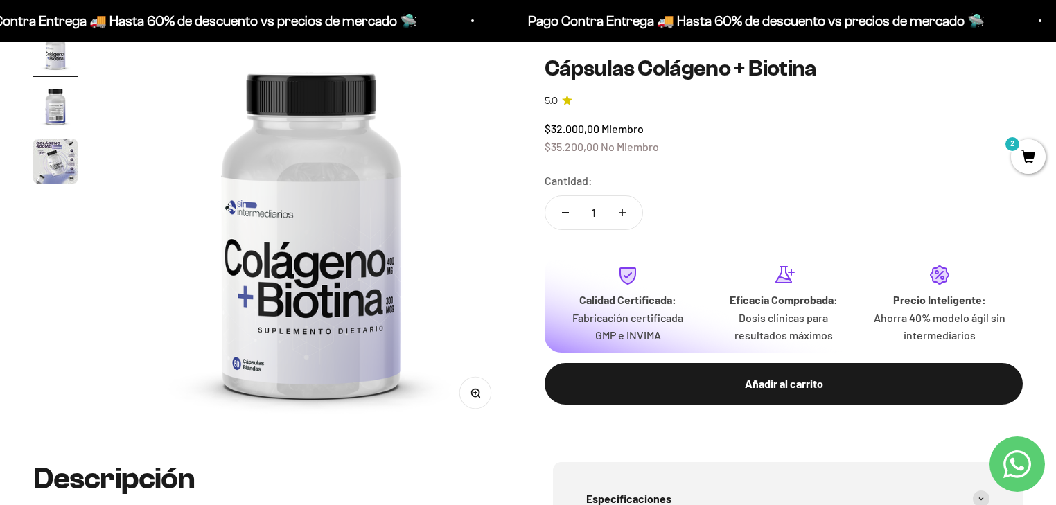
scroll to position [166, 0]
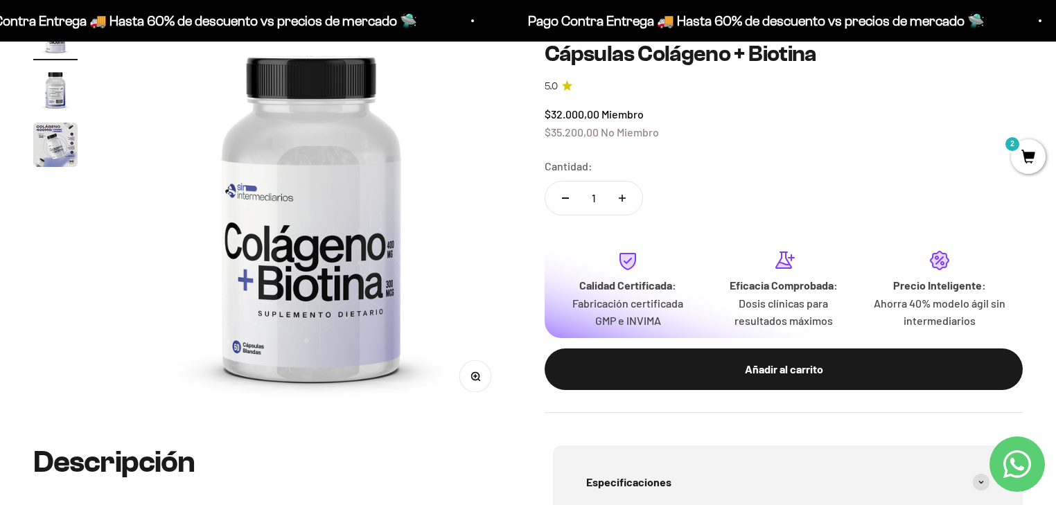
click at [53, 98] on img "Ir al artículo 2" at bounding box center [55, 89] width 44 height 44
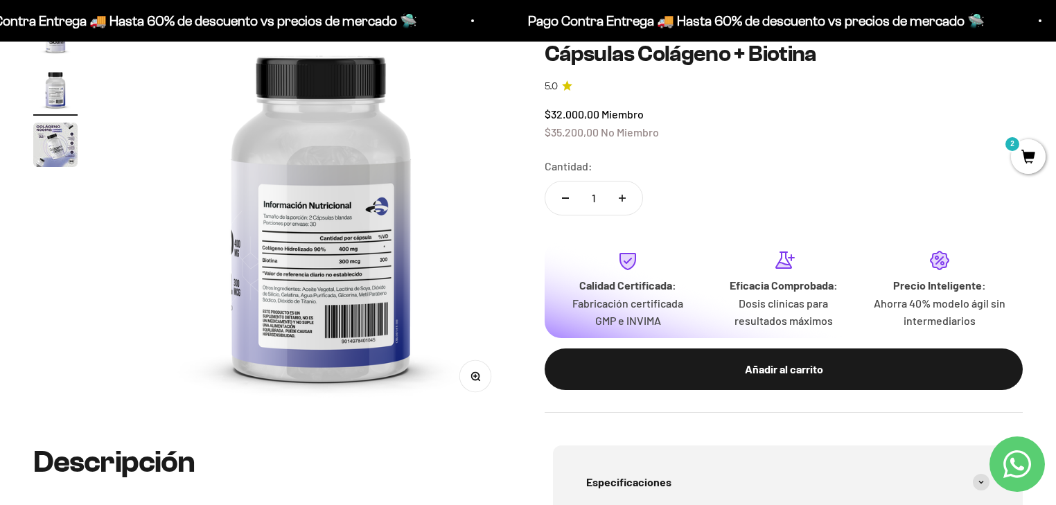
scroll to position [0, 417]
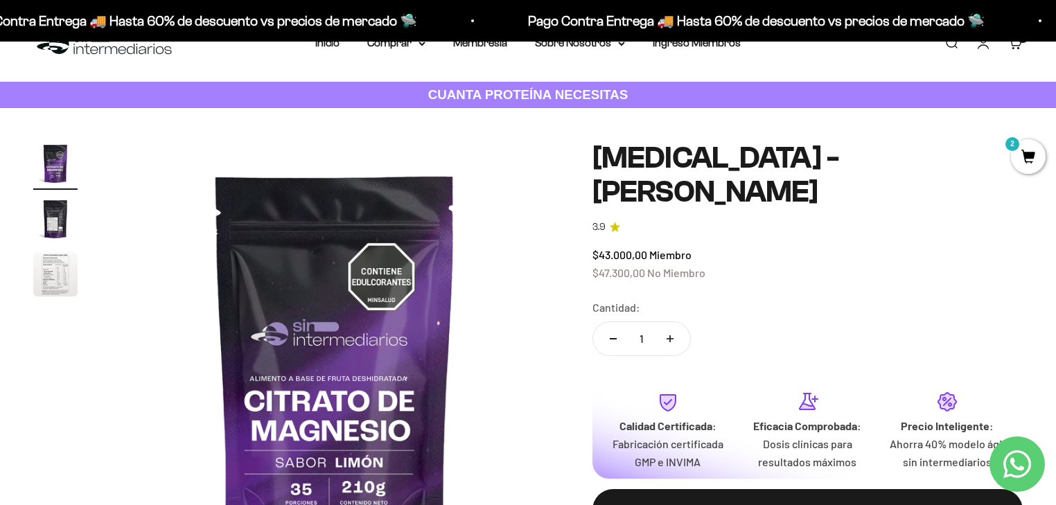
scroll to position [55, 0]
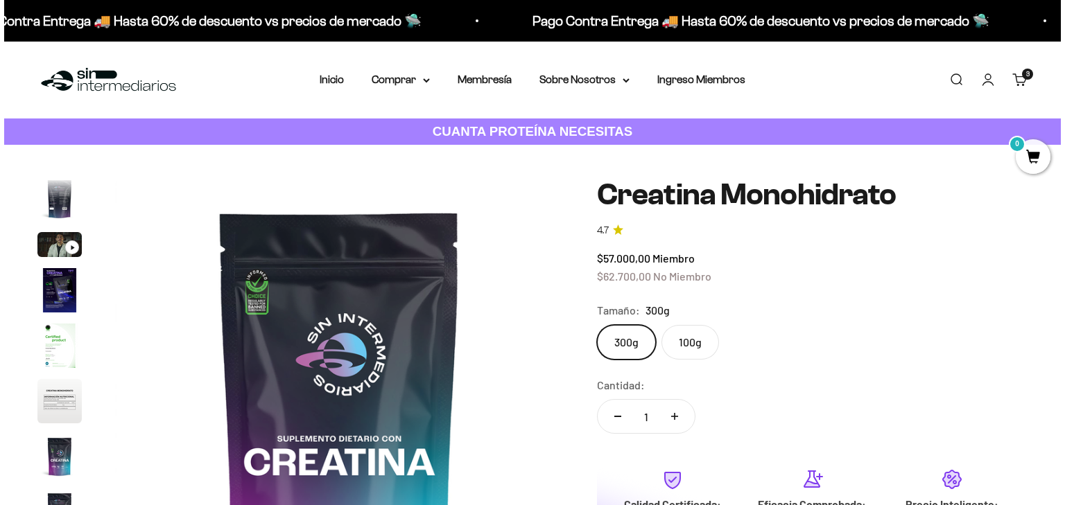
scroll to position [0, 3721]
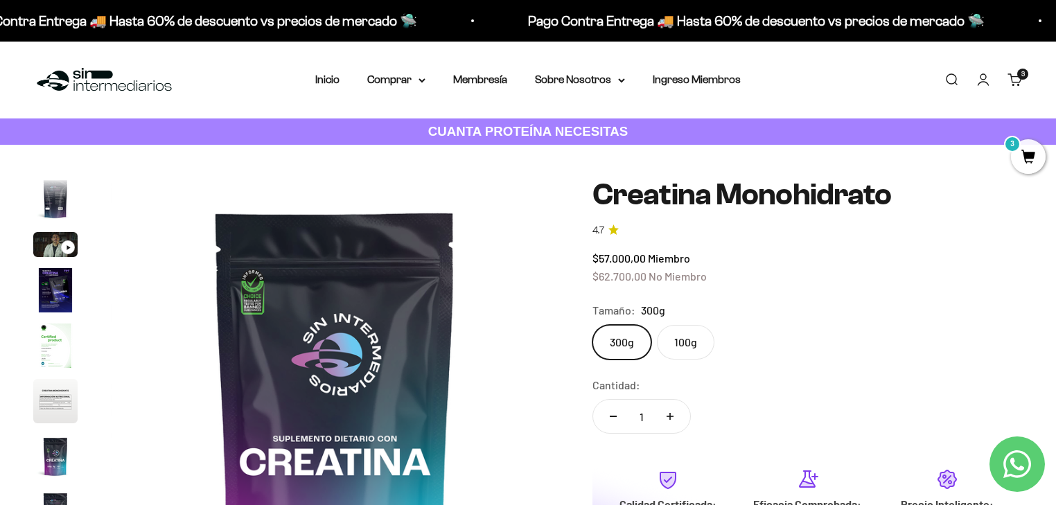
click at [1019, 73] on cart-count "3 artículos 3" at bounding box center [1023, 74] width 11 height 11
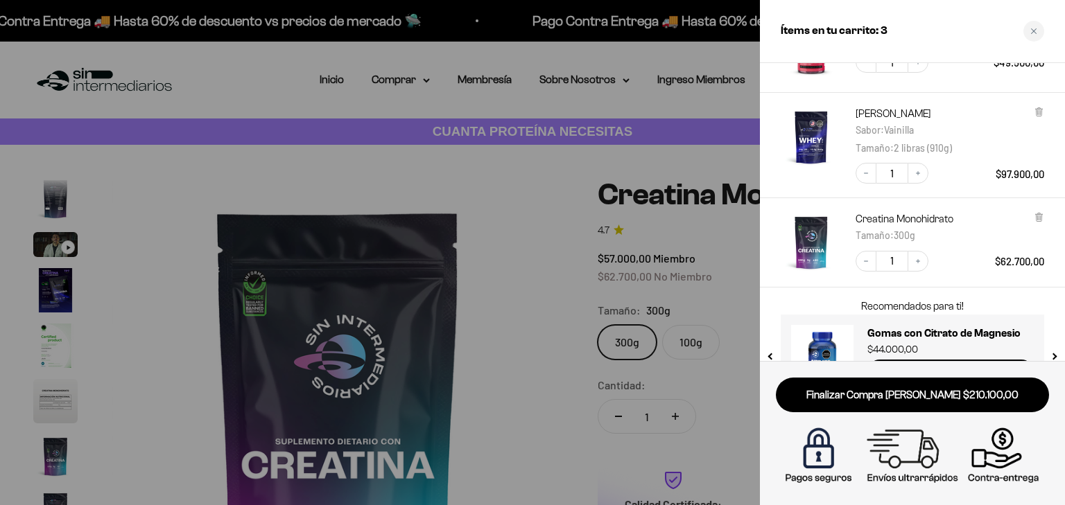
scroll to position [111, 0]
click at [822, 142] on img "Proteína Whey - Vainilla - Vainilla / 2 libras (910g)" at bounding box center [811, 135] width 61 height 61
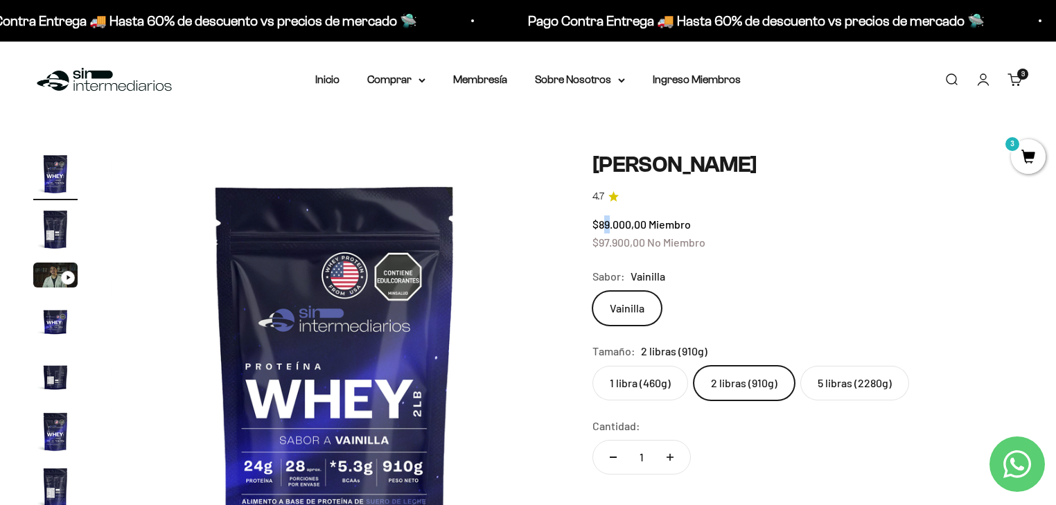
click at [610, 227] on span "$89.000,00" at bounding box center [620, 224] width 54 height 13
click at [604, 243] on span "$97.900,00" at bounding box center [619, 242] width 53 height 13
click at [1012, 82] on link "Carrito 3 artículos 3" at bounding box center [1015, 79] width 15 height 15
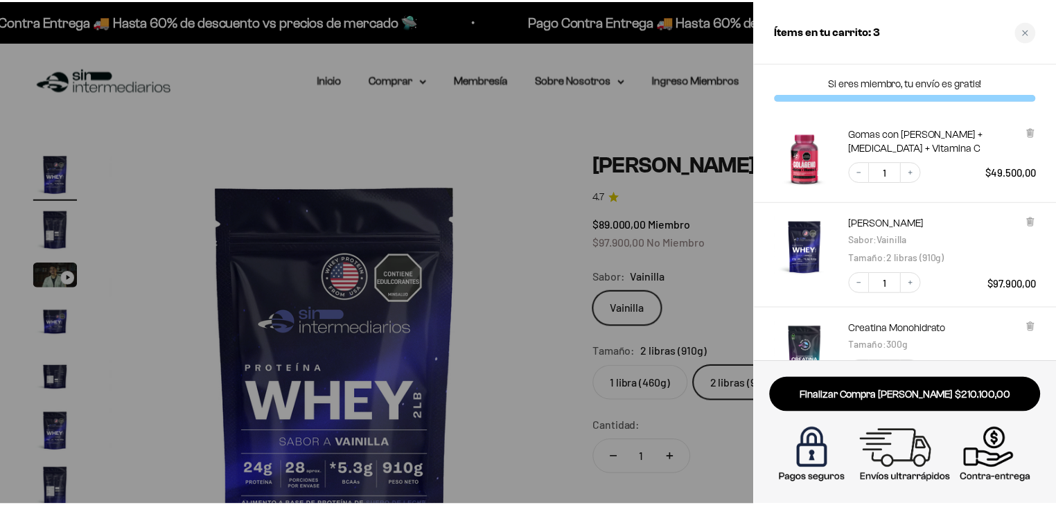
scroll to position [156, 0]
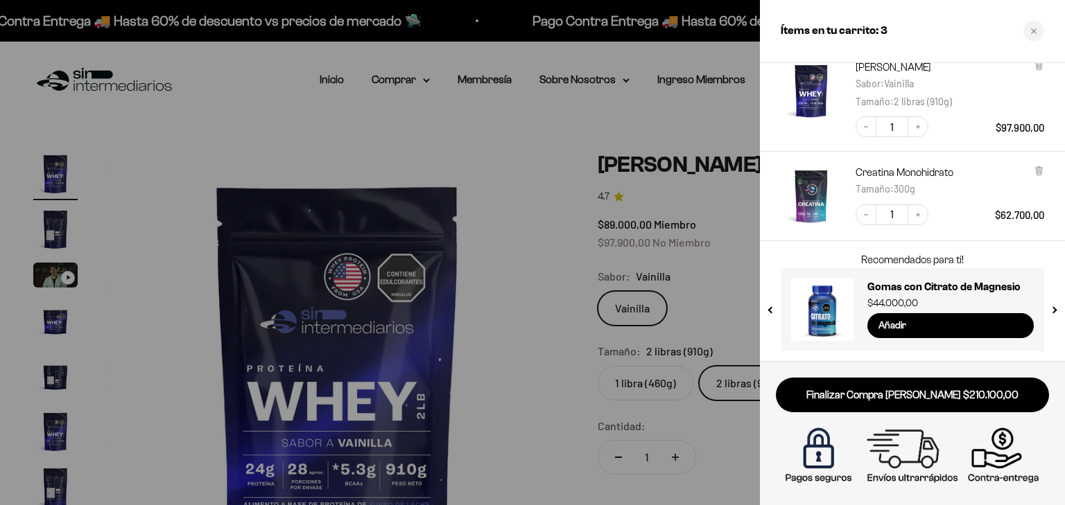
click at [720, 311] on div at bounding box center [532, 252] width 1065 height 505
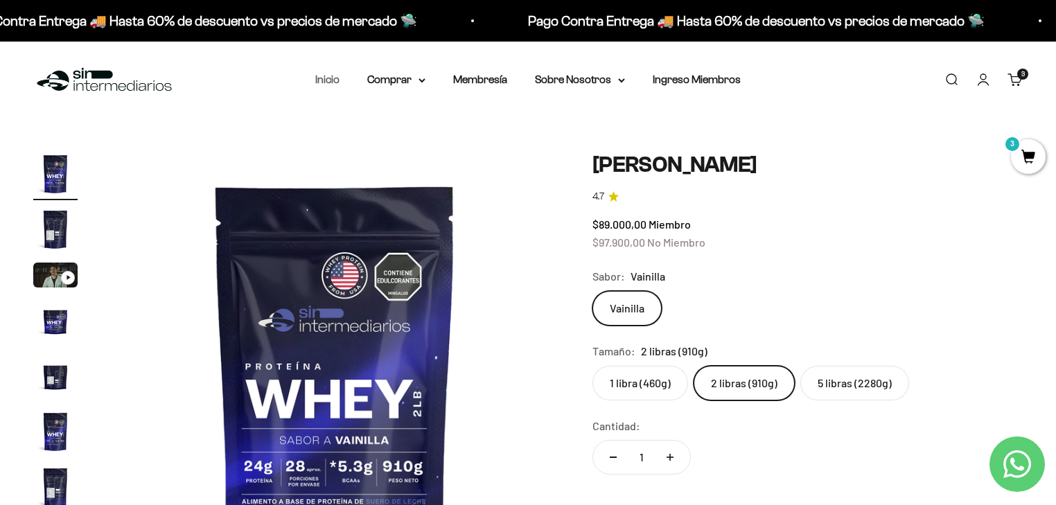
click at [338, 78] on link "Inicio" at bounding box center [327, 79] width 24 height 12
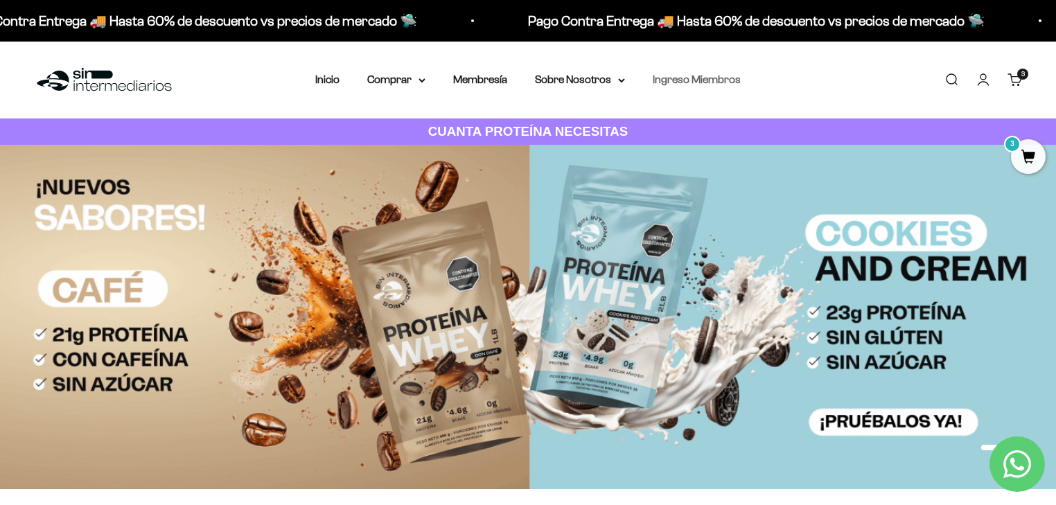
click at [722, 77] on link "Ingreso Miembros" at bounding box center [697, 79] width 88 height 12
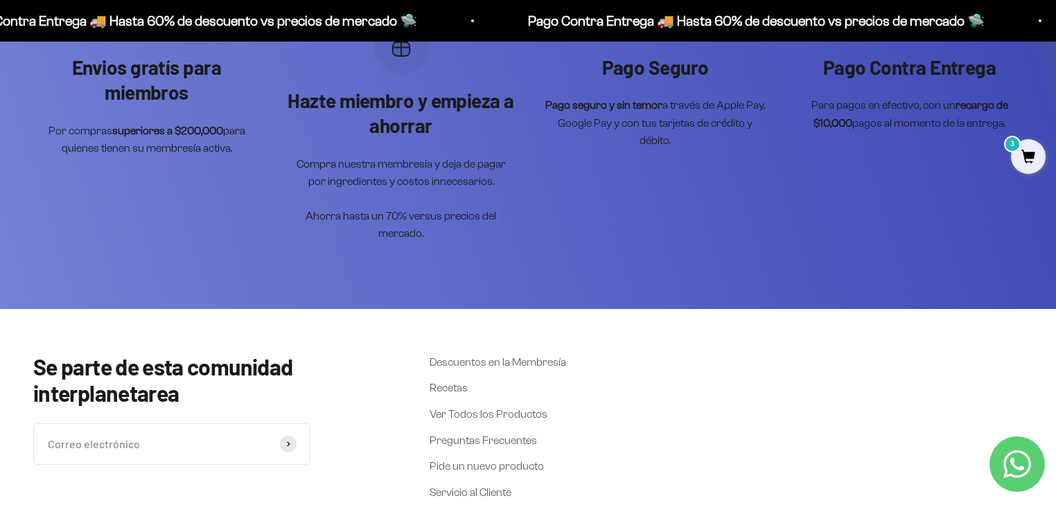
scroll to position [776, 0]
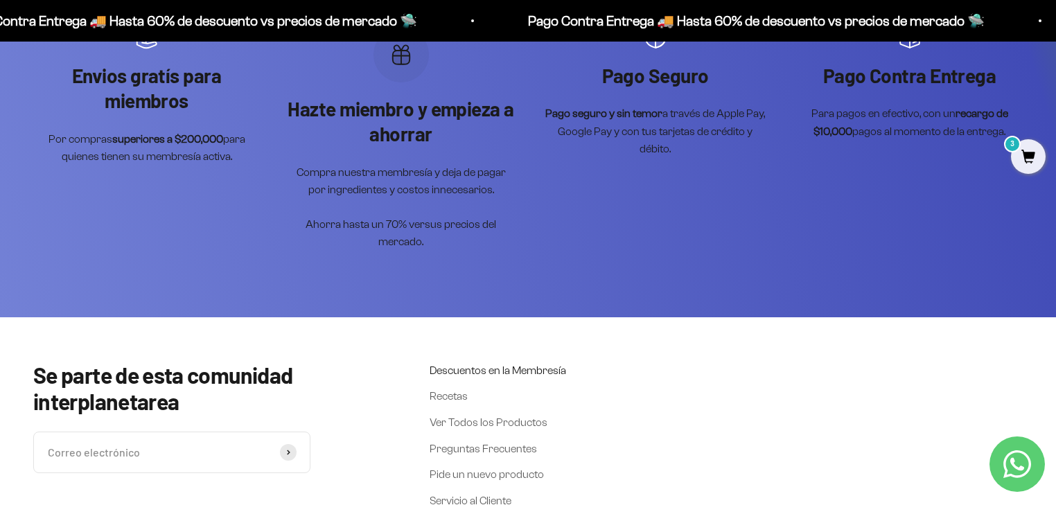
click at [462, 363] on link "Descuentos en la Membresía" at bounding box center [498, 371] width 137 height 18
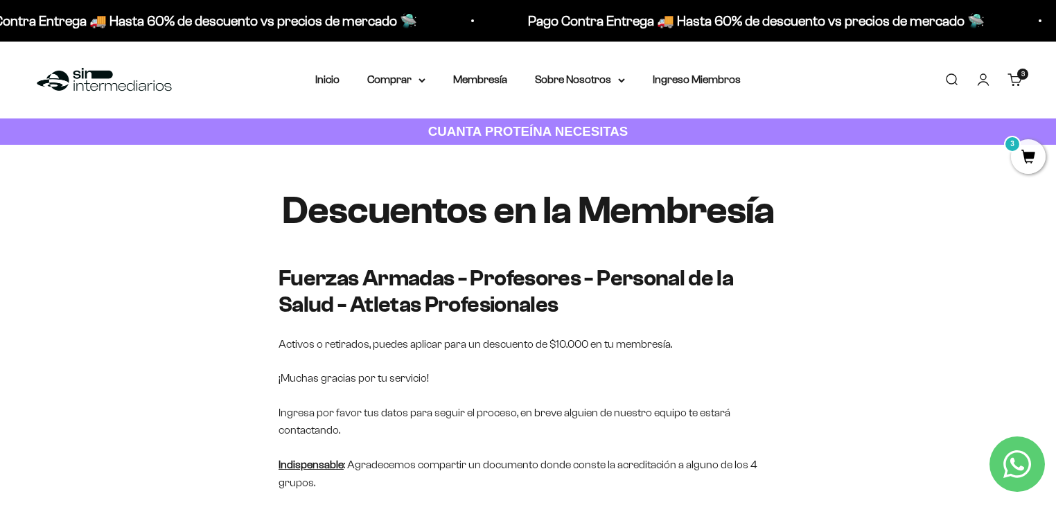
click at [1027, 155] on span "3" at bounding box center [1028, 156] width 35 height 35
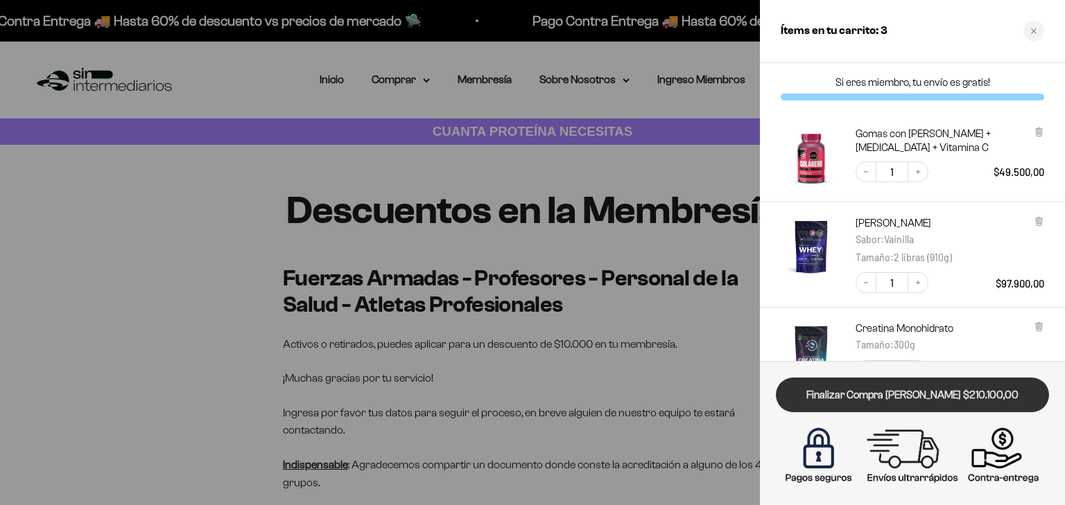
click at [909, 403] on link "Finalizar Compra [PERSON_NAME] $210.100,00" at bounding box center [912, 395] width 273 height 35
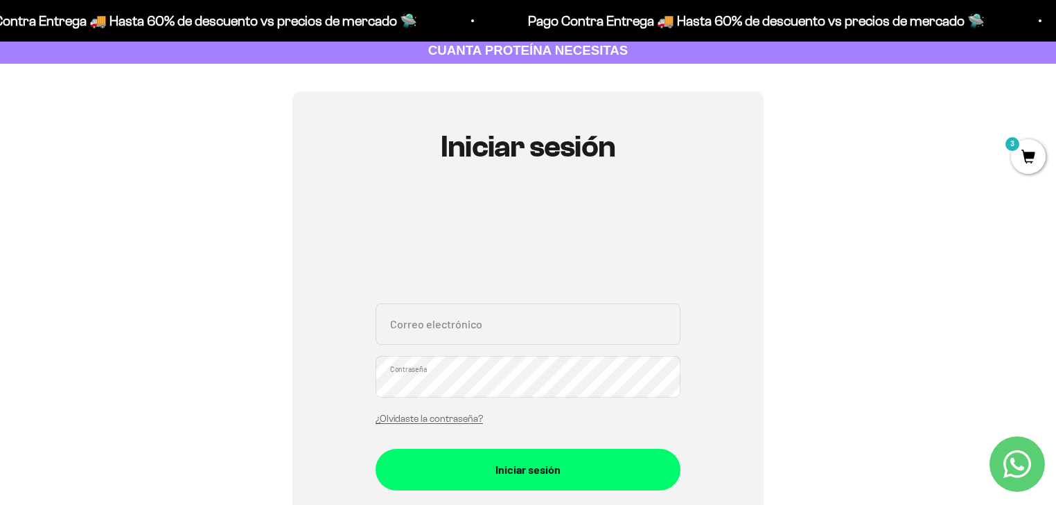
scroll to position [111, 0]
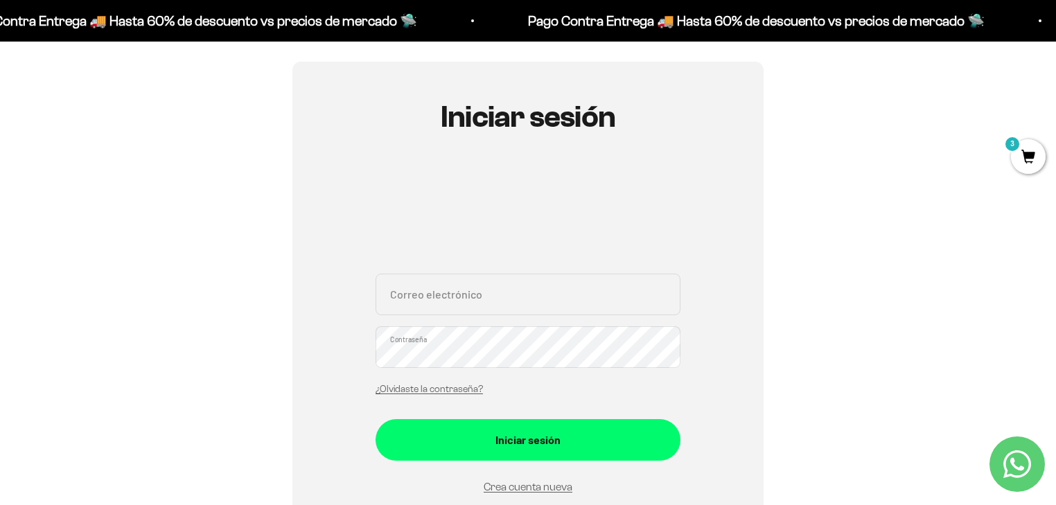
click at [416, 293] on input "Correo electrónico" at bounding box center [528, 295] width 305 height 42
type input "linamc102@gmail.com"
click at [485, 284] on input "linamc102@gmail.com" at bounding box center [528, 295] width 305 height 42
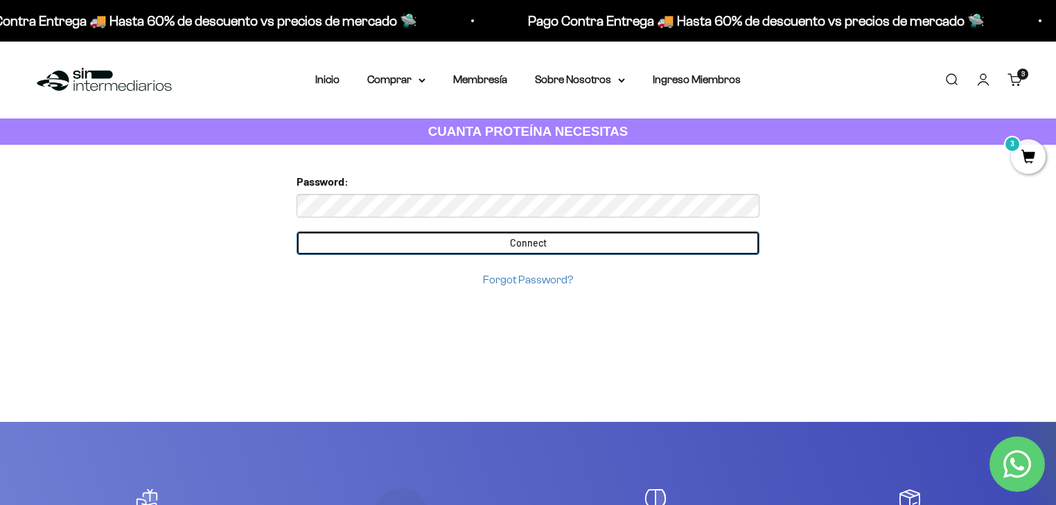
click at [363, 236] on input "Connect" at bounding box center [528, 244] width 463 height 24
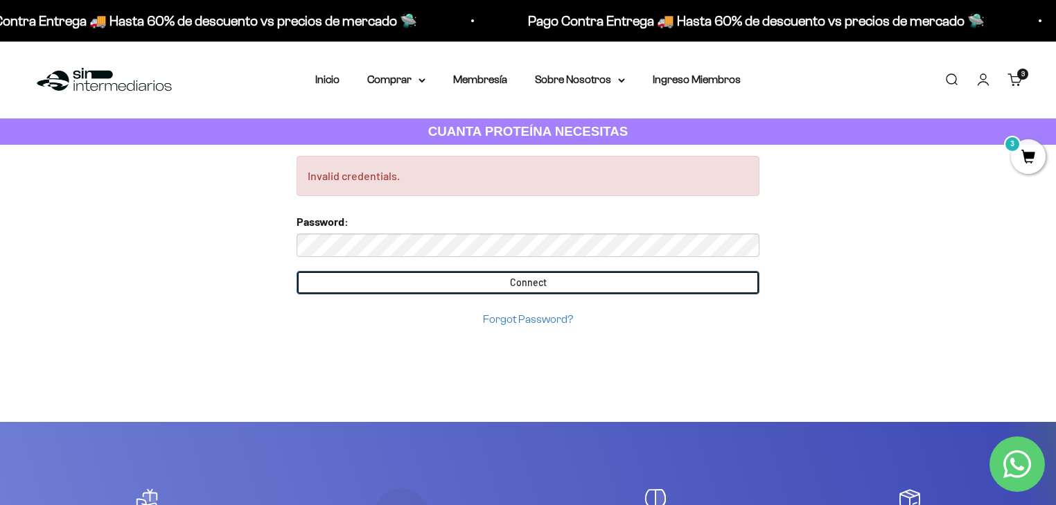
click at [507, 286] on input "Connect" at bounding box center [528, 283] width 463 height 24
click at [534, 293] on input "Connect" at bounding box center [528, 283] width 463 height 24
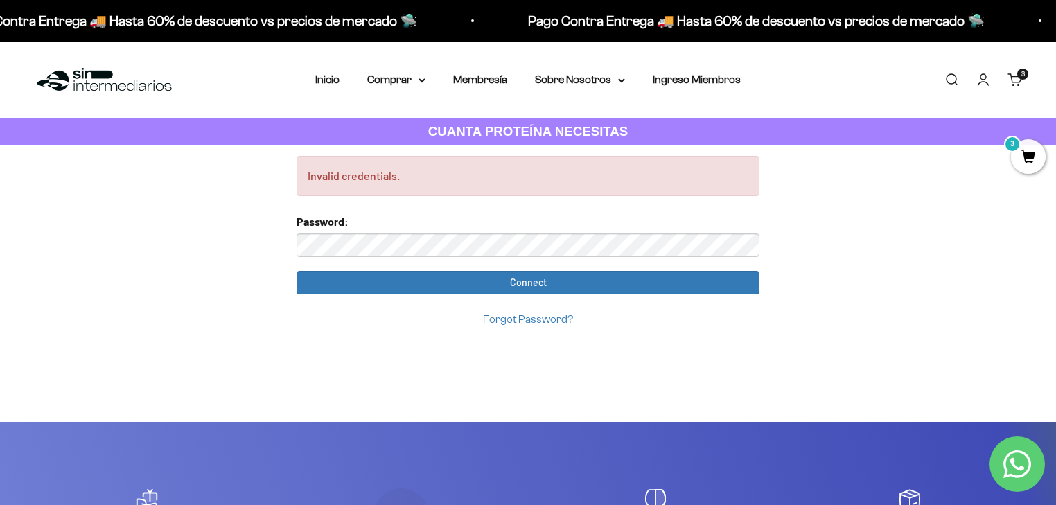
click at [457, 259] on form "Password: Connect Forgot Password?" at bounding box center [528, 271] width 463 height 116
click at [297, 271] on input "Connect" at bounding box center [528, 283] width 463 height 24
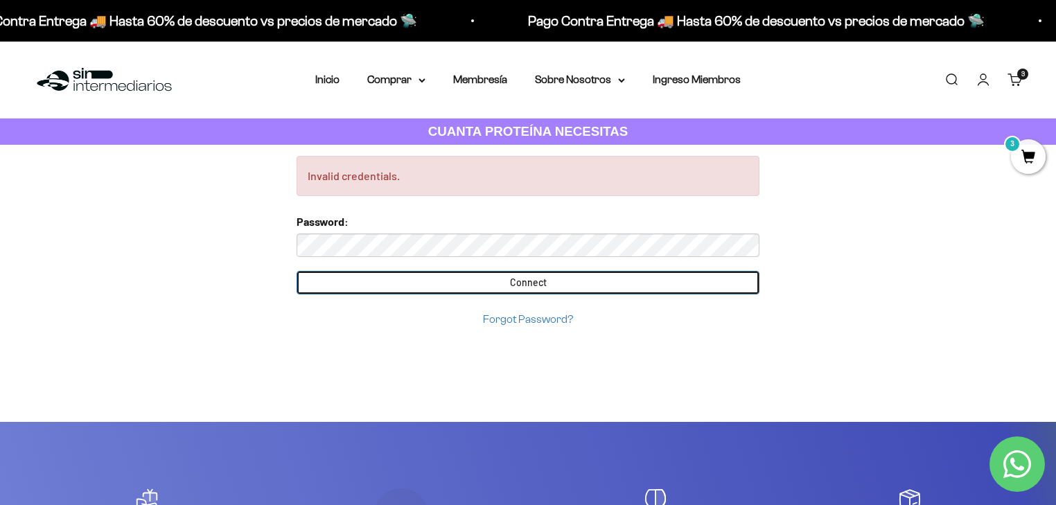
click at [523, 287] on input "Connect" at bounding box center [528, 283] width 463 height 24
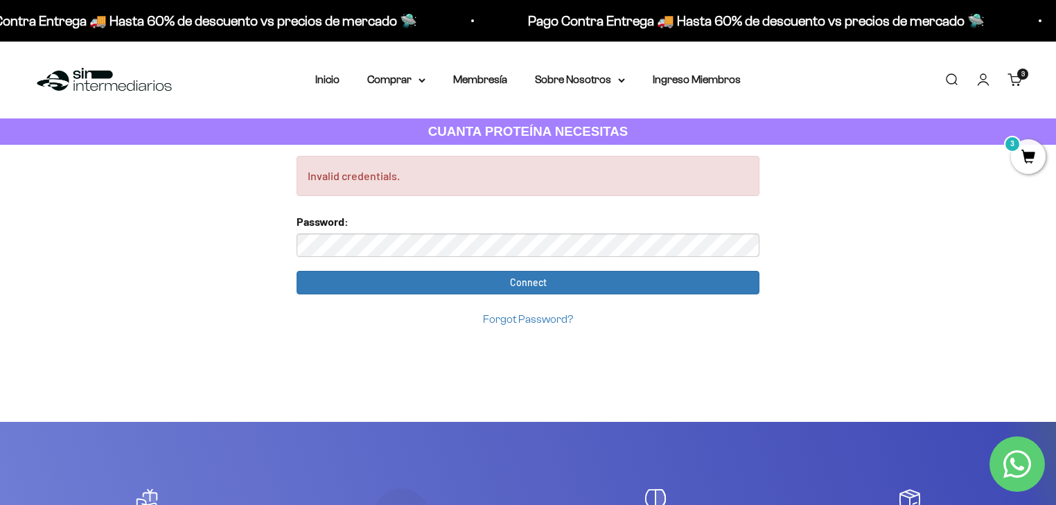
click at [1023, 144] on span "3" at bounding box center [1028, 156] width 35 height 35
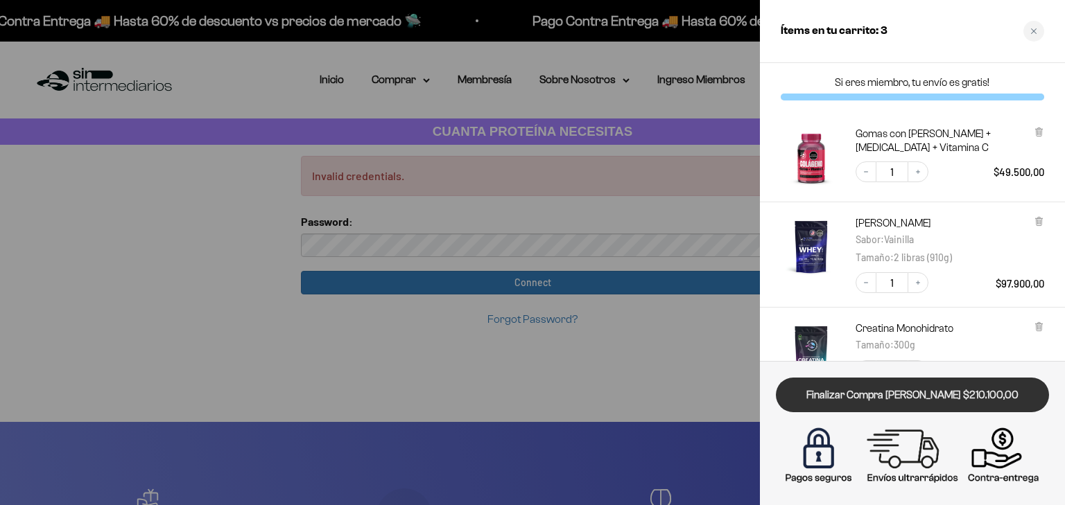
click at [880, 397] on link "Finalizar Compra [PERSON_NAME] $210.100,00" at bounding box center [912, 395] width 273 height 35
